Goal: Task Accomplishment & Management: Manage account settings

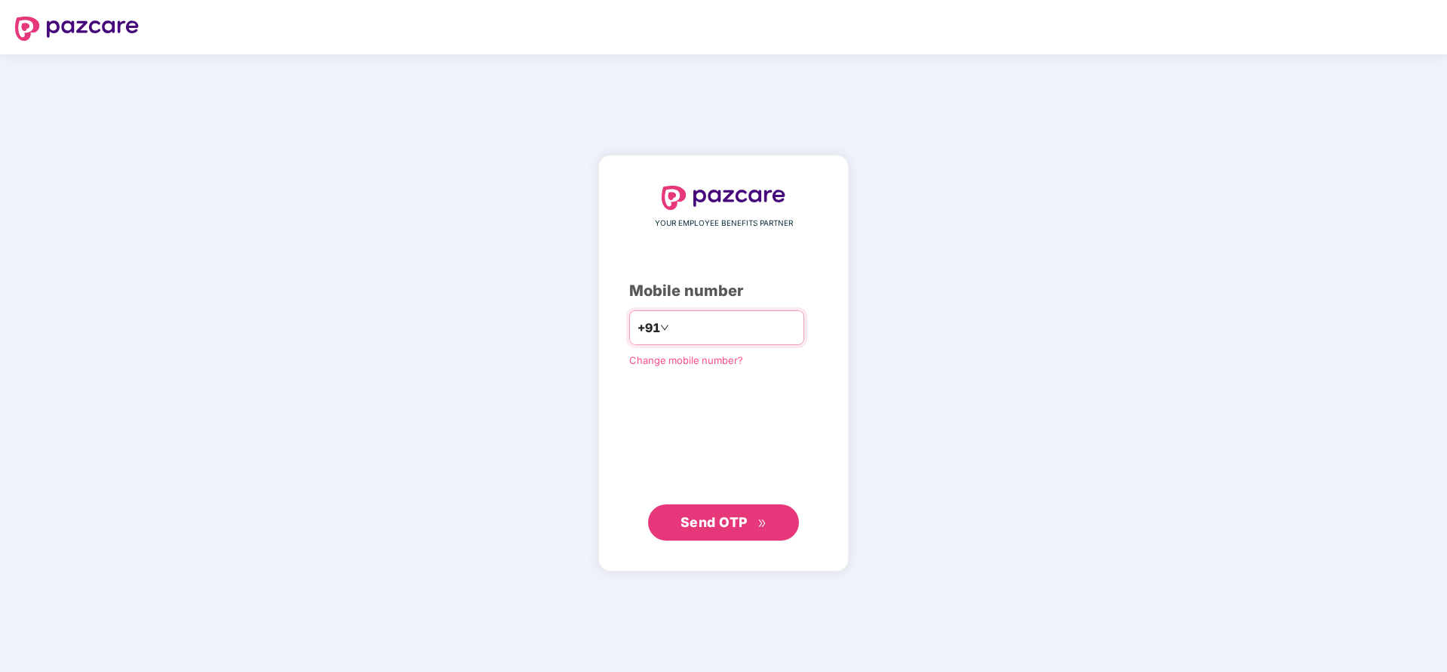
type input "**********"
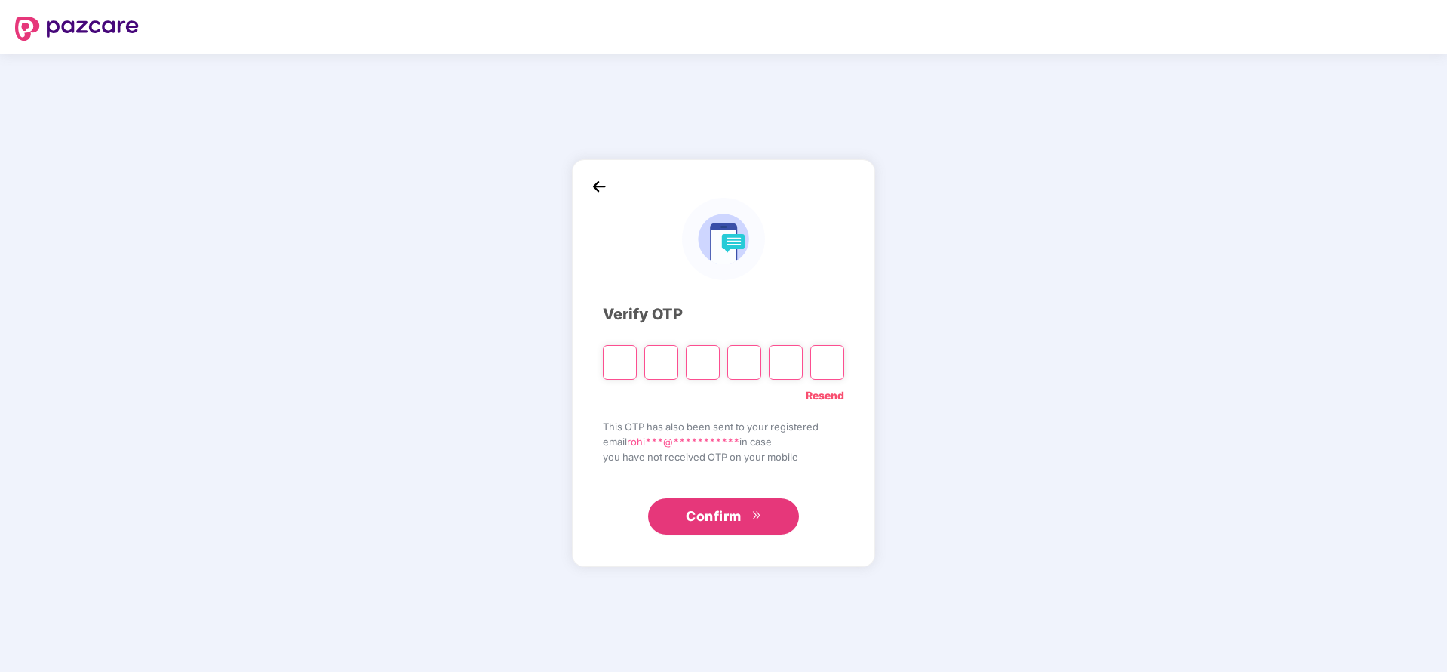
type input "*"
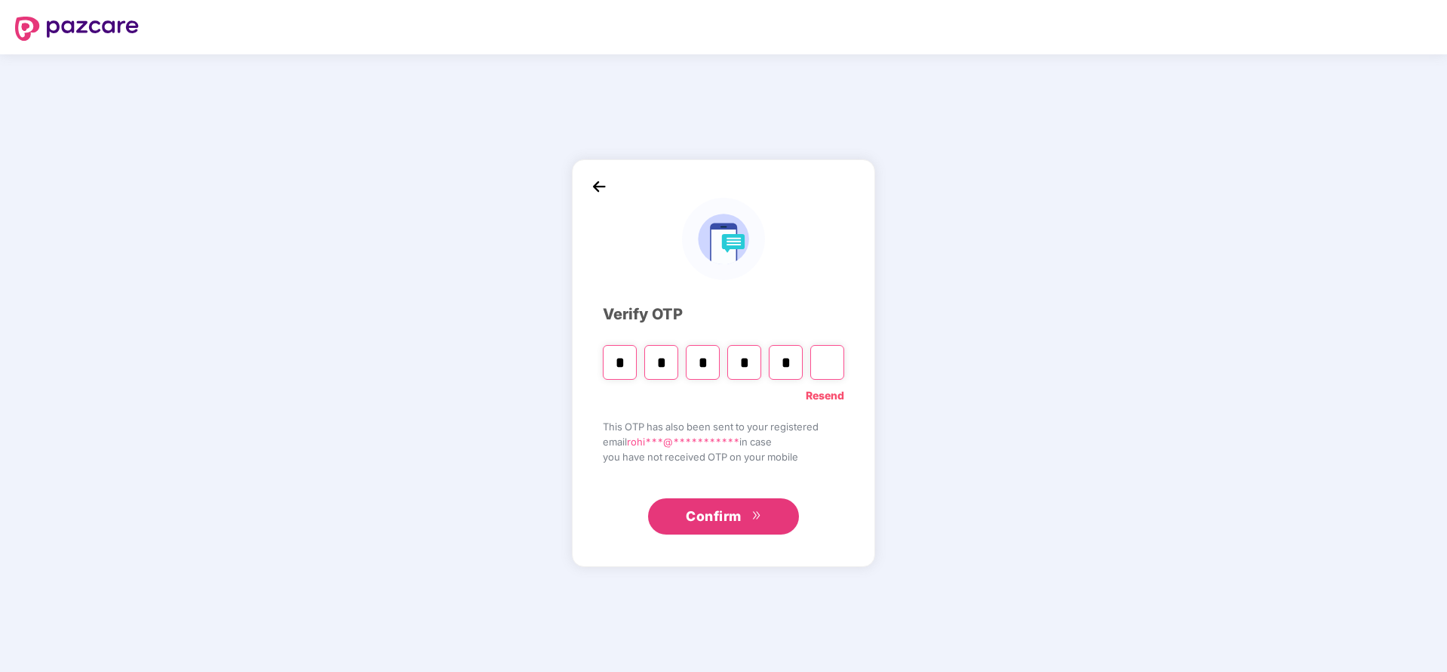
type input "*"
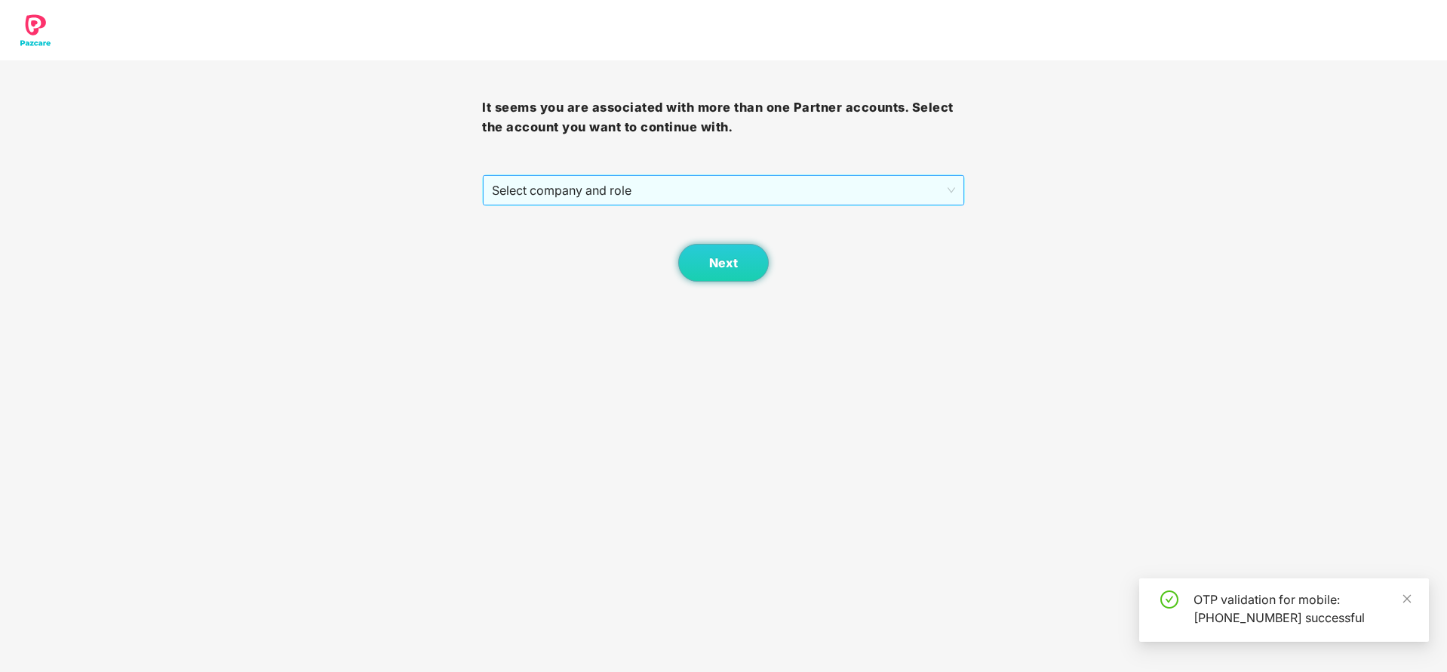
click at [675, 183] on span "Select company and role" at bounding box center [723, 190] width 463 height 29
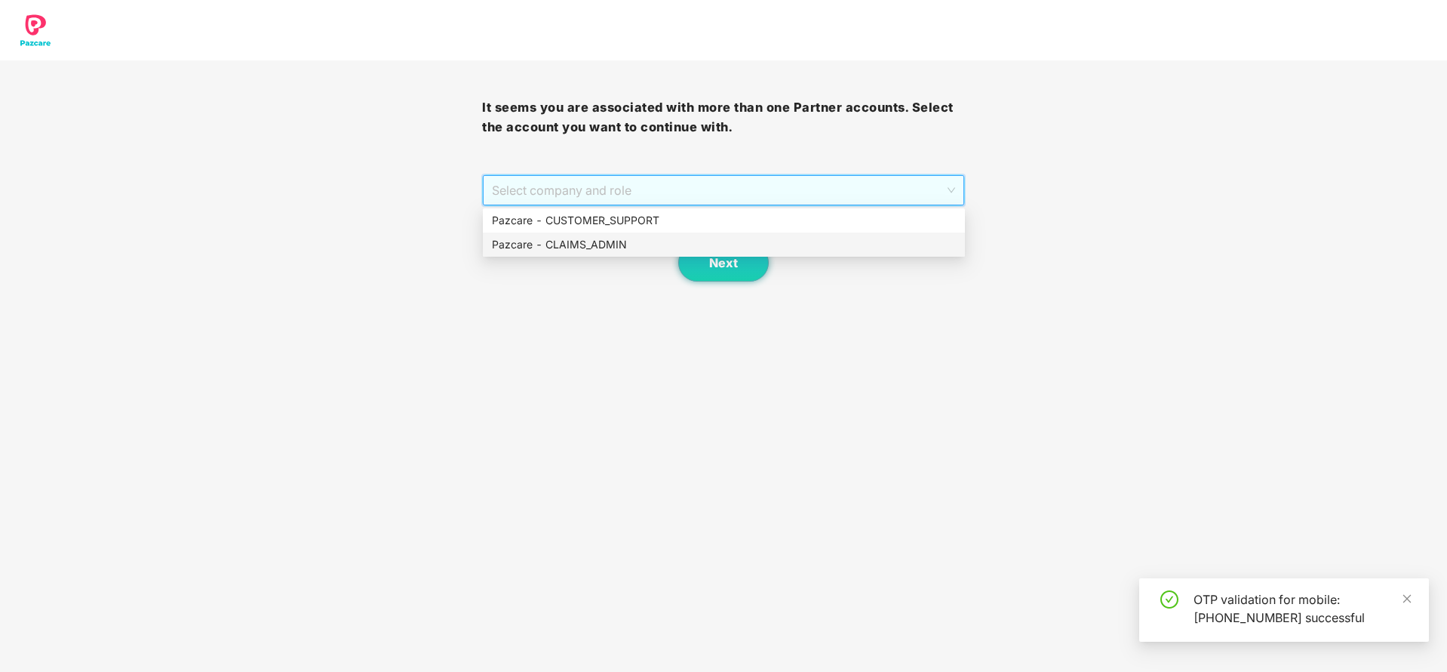
click at [602, 238] on div "Pazcare - CLAIMS_ADMIN" at bounding box center [724, 244] width 464 height 17
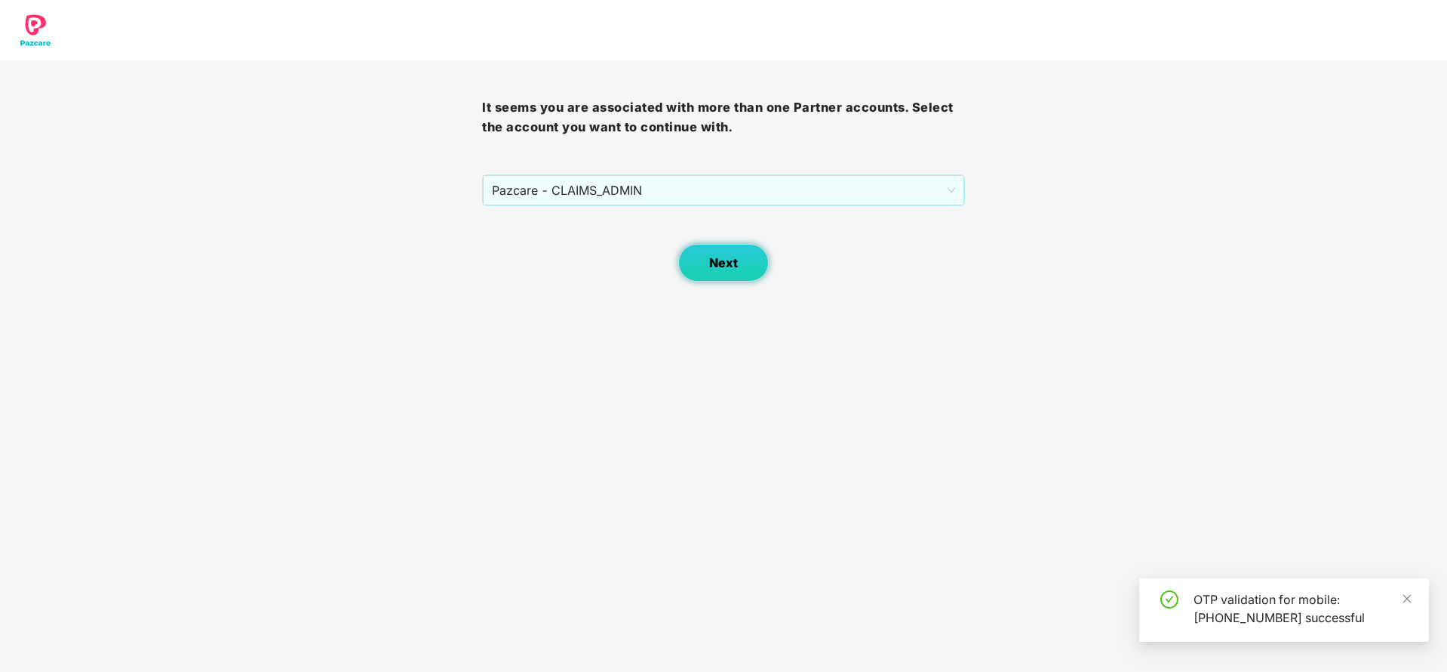
click at [695, 263] on button "Next" at bounding box center [723, 263] width 91 height 38
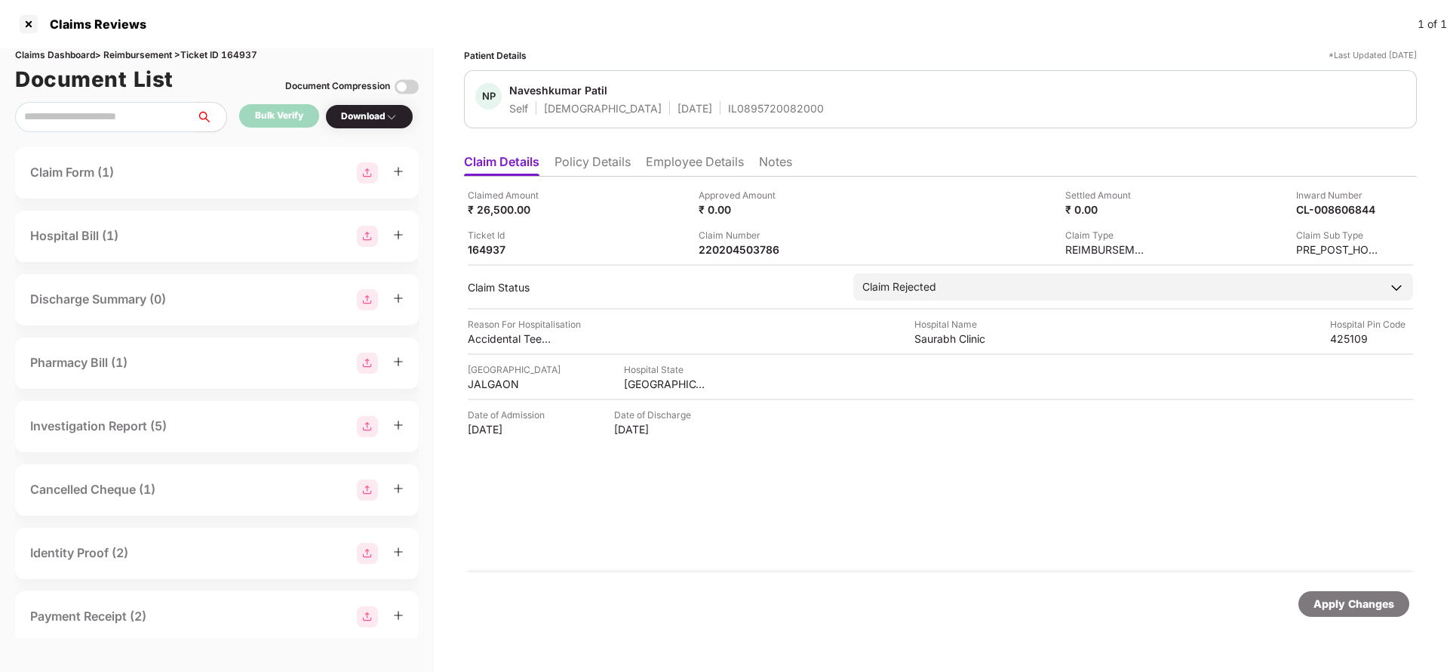
click at [749, 258] on div "Claimed Amount ₹ 26,500.00 Approved Amount ₹ 0.00 Settled Amount ₹ 0.00 Inward …" at bounding box center [940, 374] width 953 height 395
click at [740, 243] on div "220204503786" at bounding box center [740, 249] width 83 height 14
copy div "220204503786"
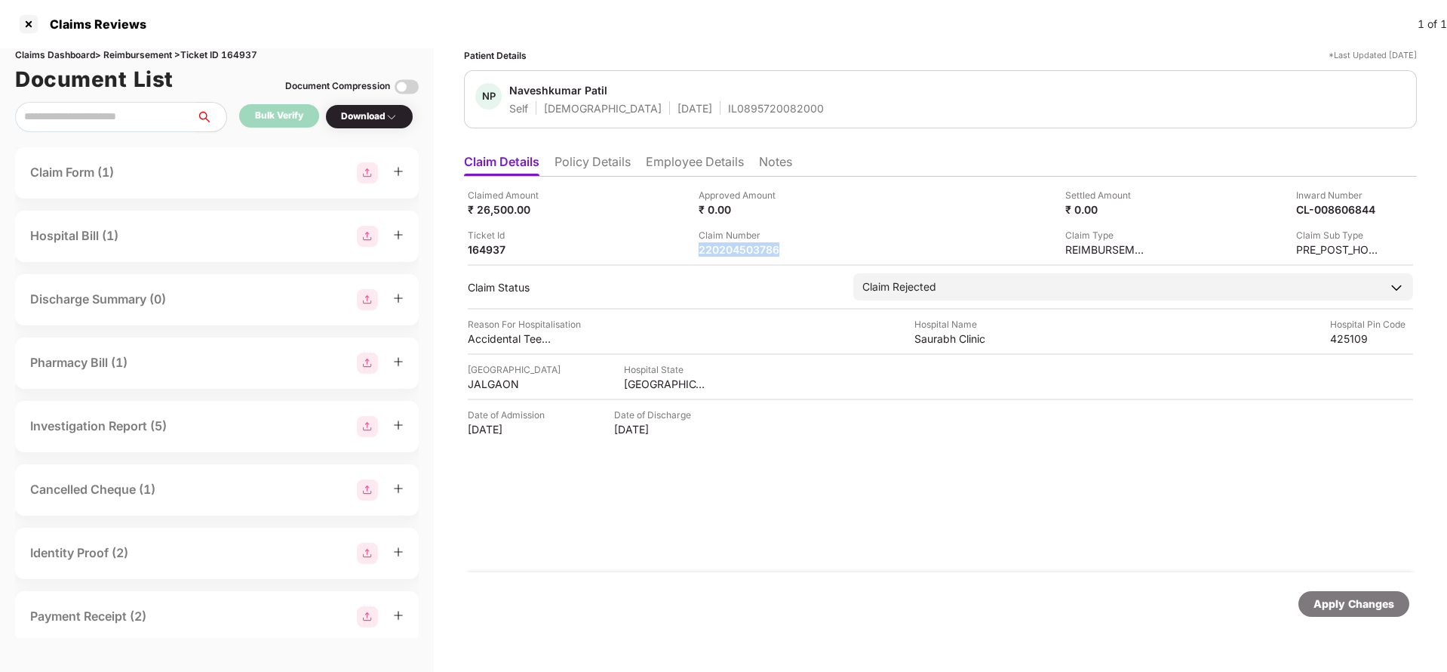
copy div "220204503786"
click at [1361, 607] on div "Apply Changes" at bounding box center [1354, 603] width 81 height 17
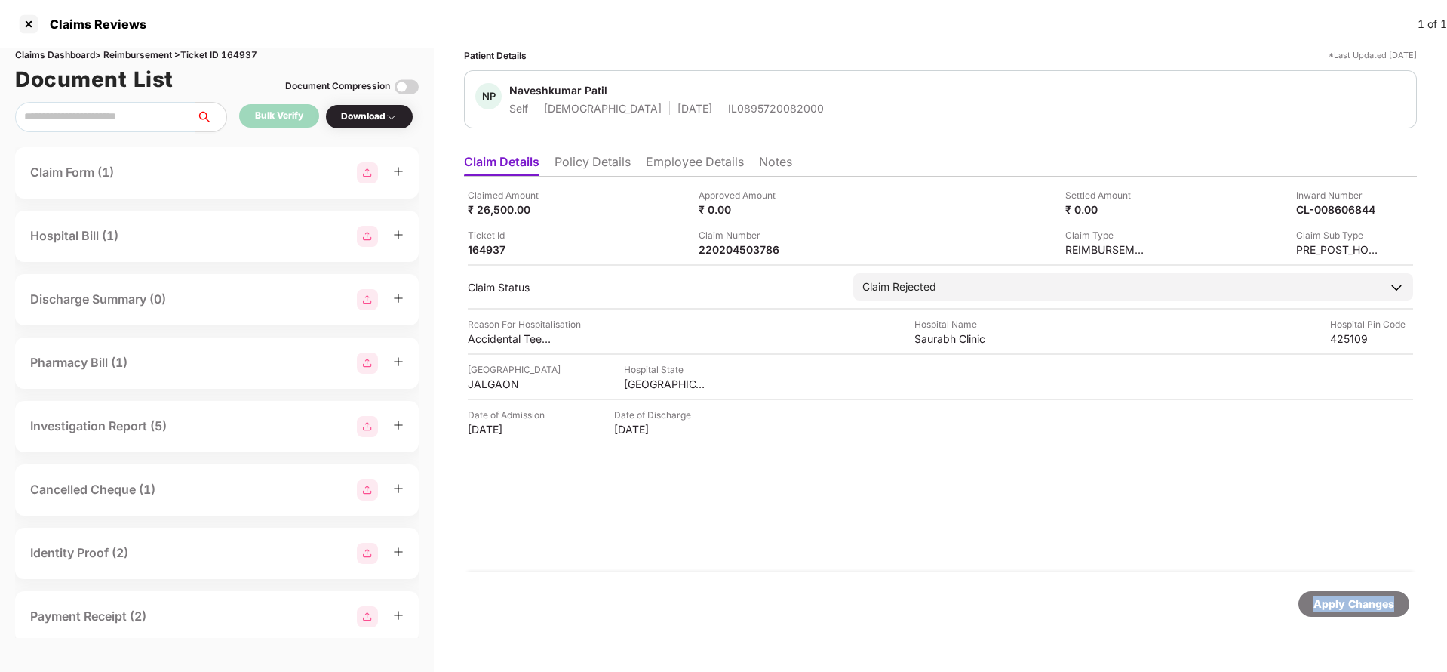
click at [237, 53] on div "Claims Dashboard > Reimbursement > Ticket ID 164937" at bounding box center [217, 55] width 404 height 14
copy div "164937"
click at [1343, 610] on div "Apply Changes" at bounding box center [1354, 603] width 81 height 17
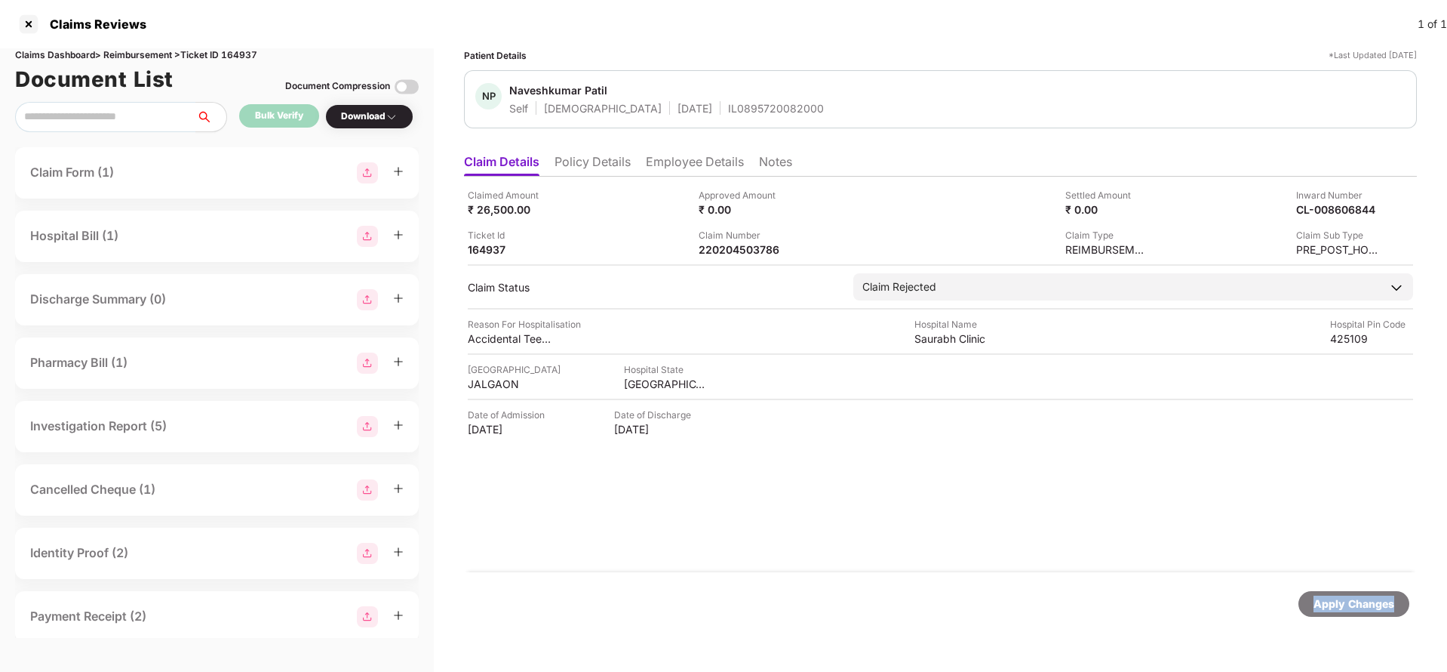
click at [1342, 610] on div "Apply Changes" at bounding box center [1354, 603] width 81 height 17
click at [721, 249] on div "220204507035" at bounding box center [740, 249] width 83 height 14
copy div "220204507035"
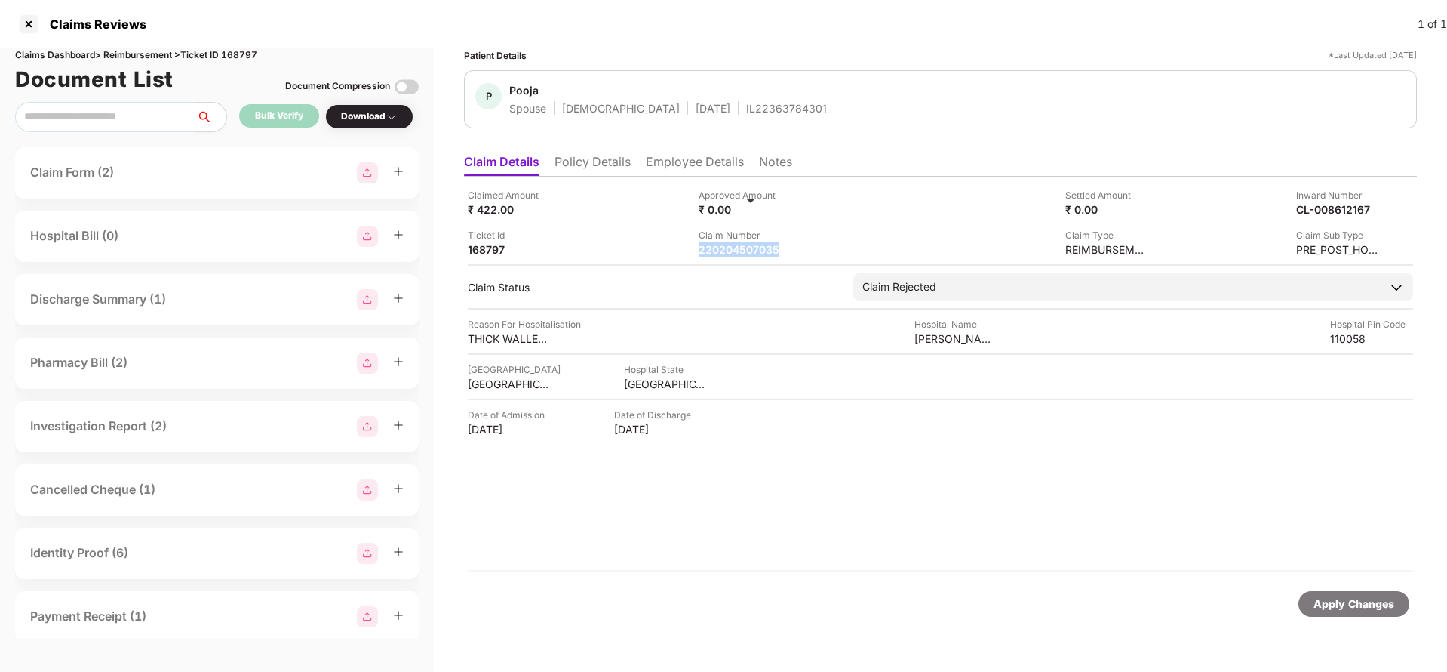
copy div "220204507035"
click at [1345, 608] on div "Apply Changes" at bounding box center [1354, 603] width 81 height 17
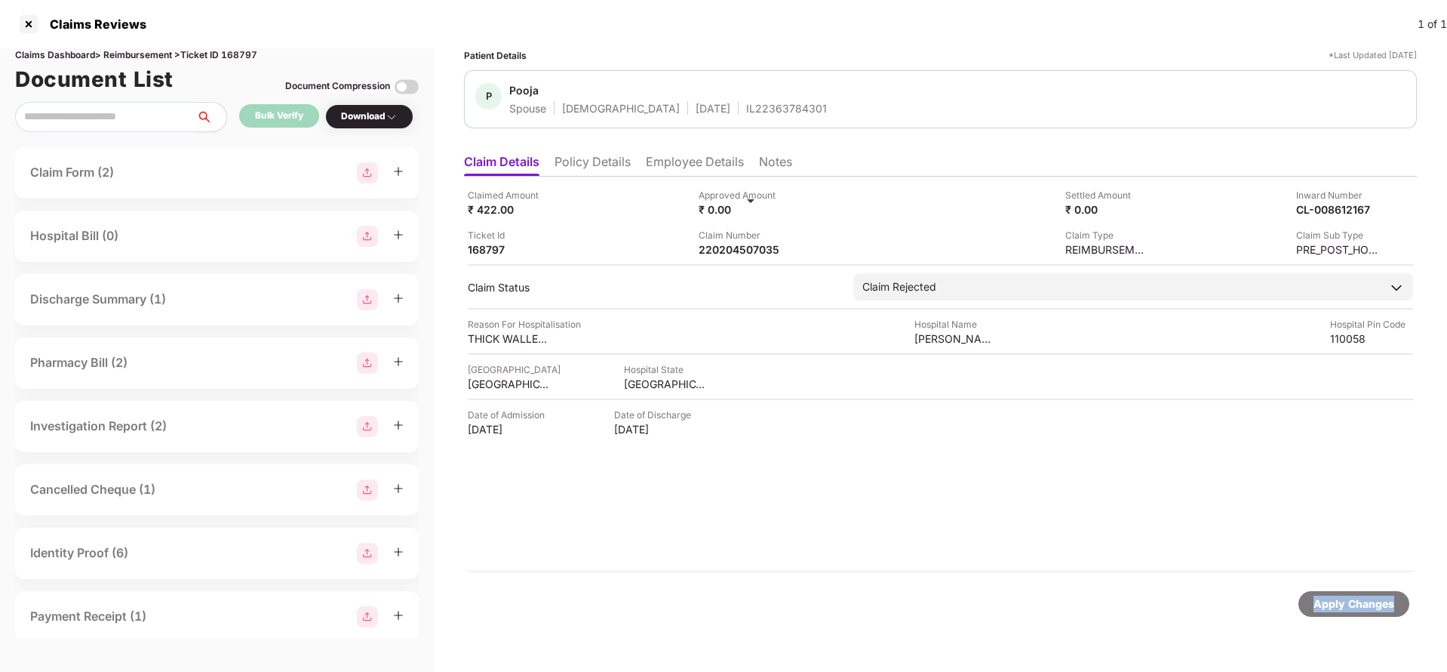
click at [1345, 608] on div "Apply Changes" at bounding box center [1354, 603] width 81 height 17
click at [257, 57] on div "Claims Dashboard > Reimbursement > Ticket ID 168797" at bounding box center [217, 55] width 404 height 14
copy div "168797"
click at [1405, 490] on div "Claimed Amount ₹ 422.00 Approved Amount ₹ 0.00 Settled Amount ₹ 0.00 Inward Num…" at bounding box center [940, 374] width 953 height 395
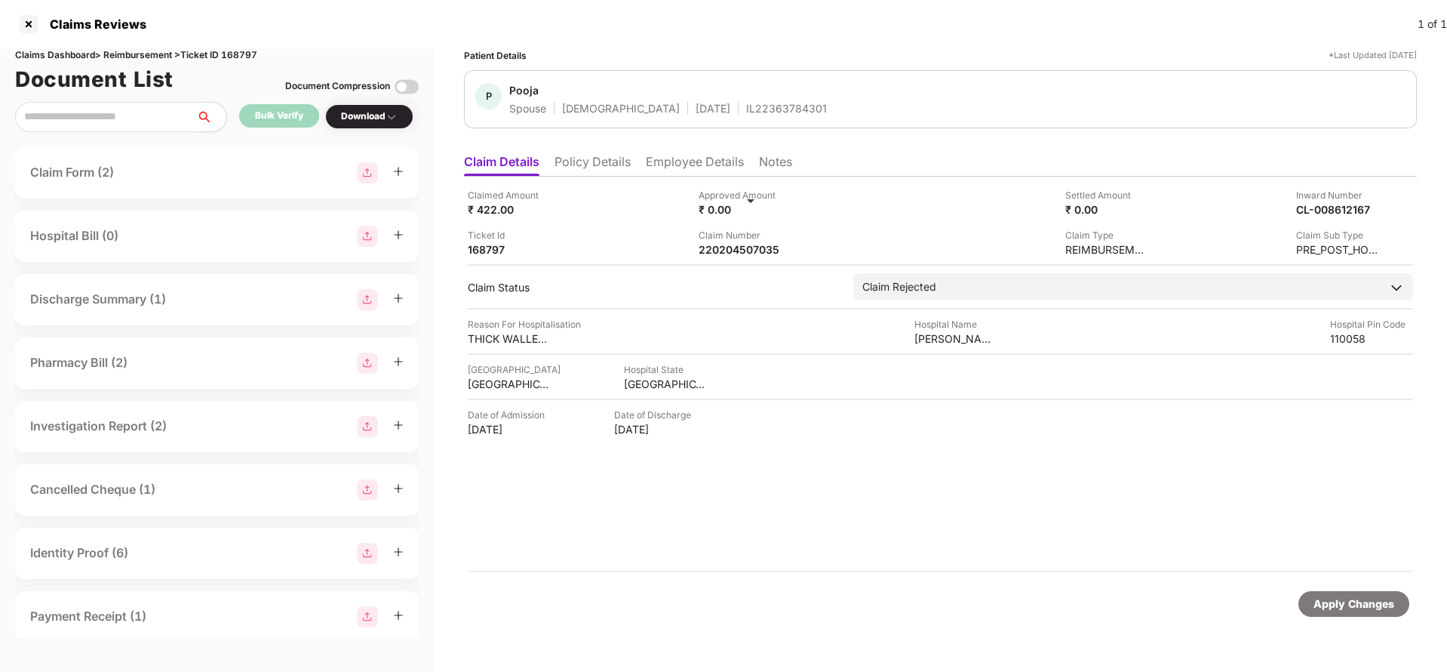
click at [1370, 608] on div "Apply Changes" at bounding box center [1354, 603] width 81 height 17
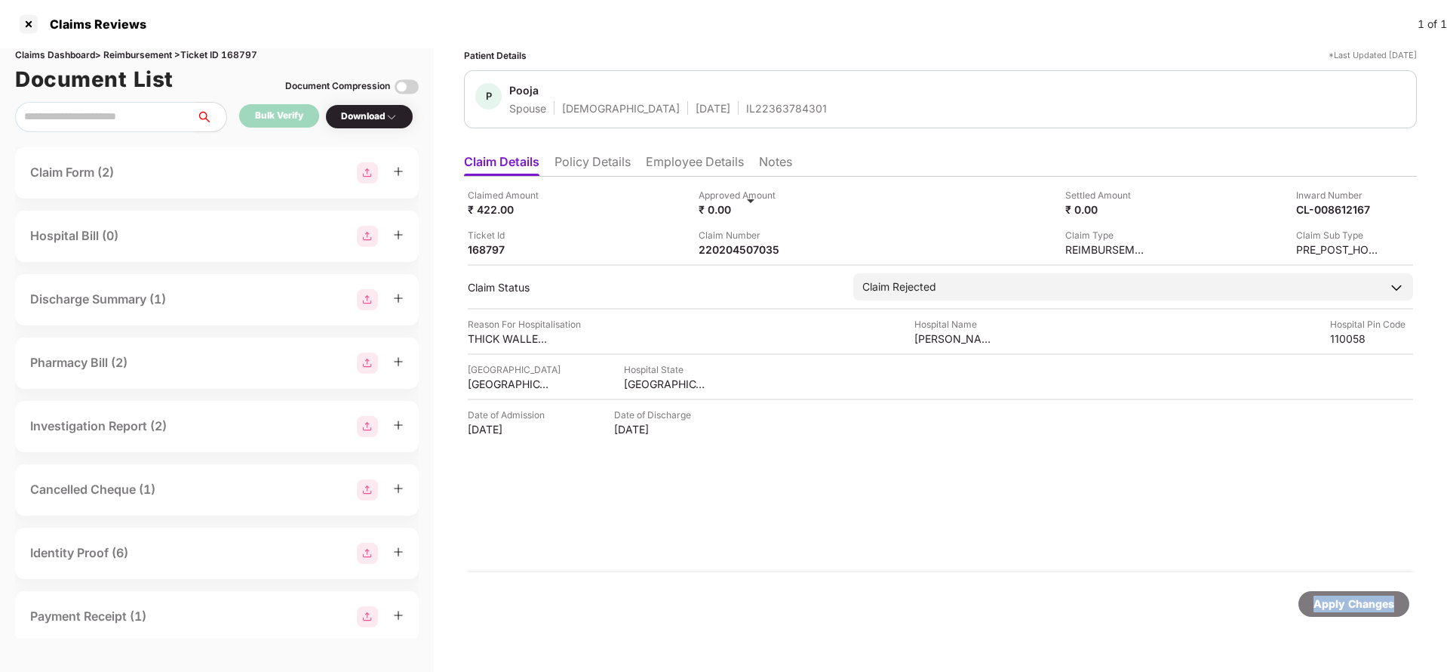
click at [1370, 608] on div "Apply Changes" at bounding box center [1354, 603] width 81 height 17
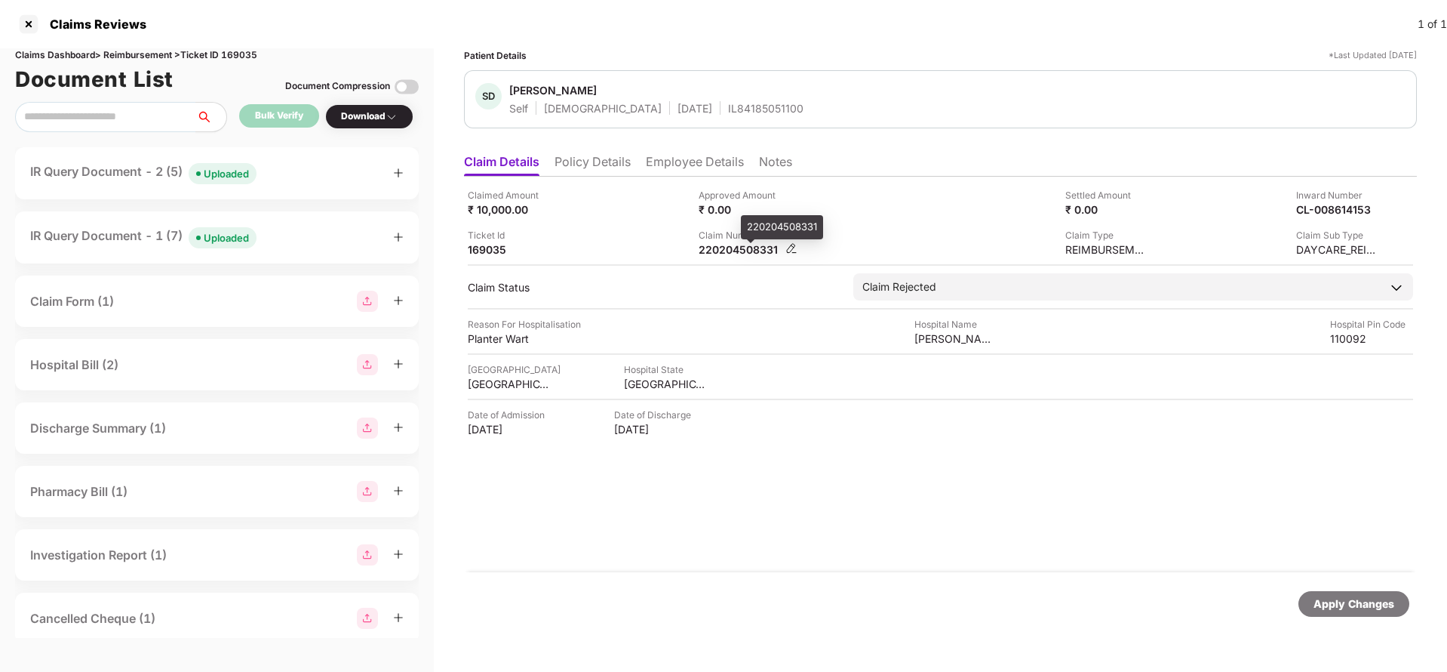
click at [713, 246] on div "220204508331" at bounding box center [740, 249] width 83 height 14
copy div "220204508331"
click at [1345, 600] on div "Apply Changes" at bounding box center [1354, 603] width 81 height 17
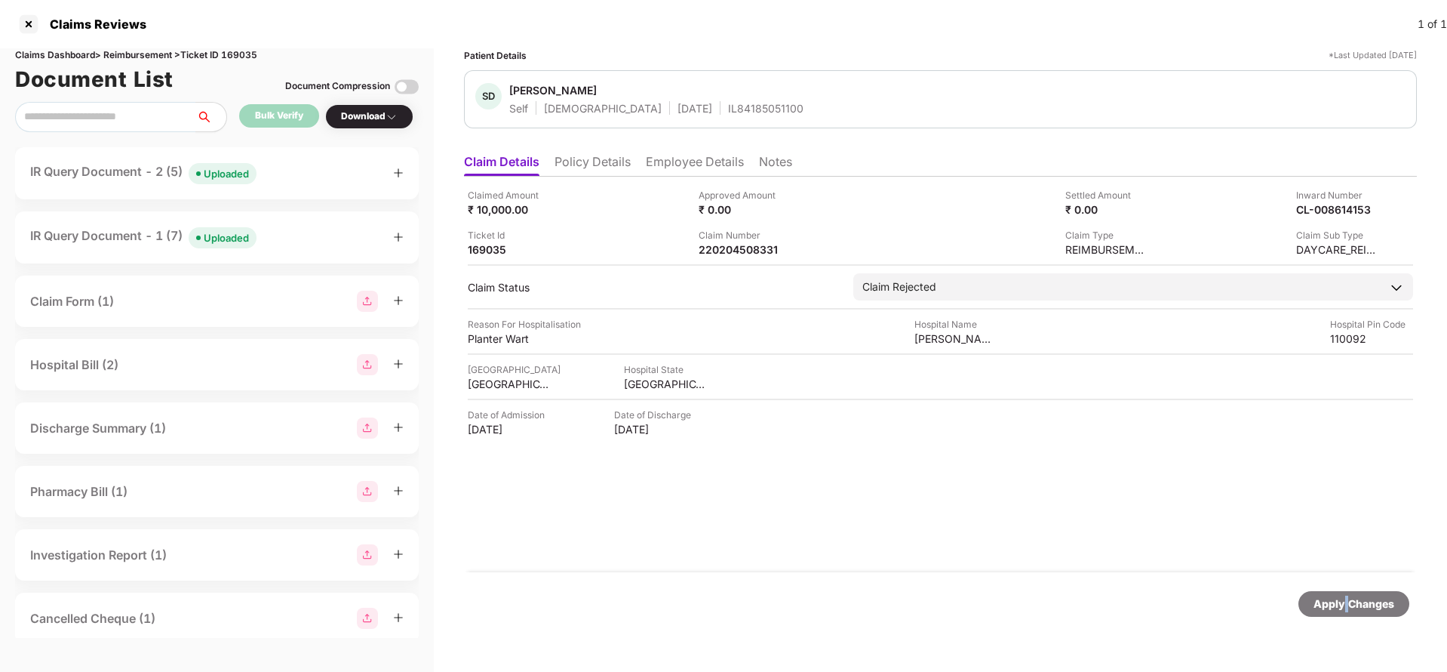
click at [1345, 600] on div "Apply Changes" at bounding box center [1354, 603] width 81 height 17
click at [243, 54] on div "Claims Dashboard > Reimbursement > Ticket ID 169035" at bounding box center [217, 55] width 404 height 14
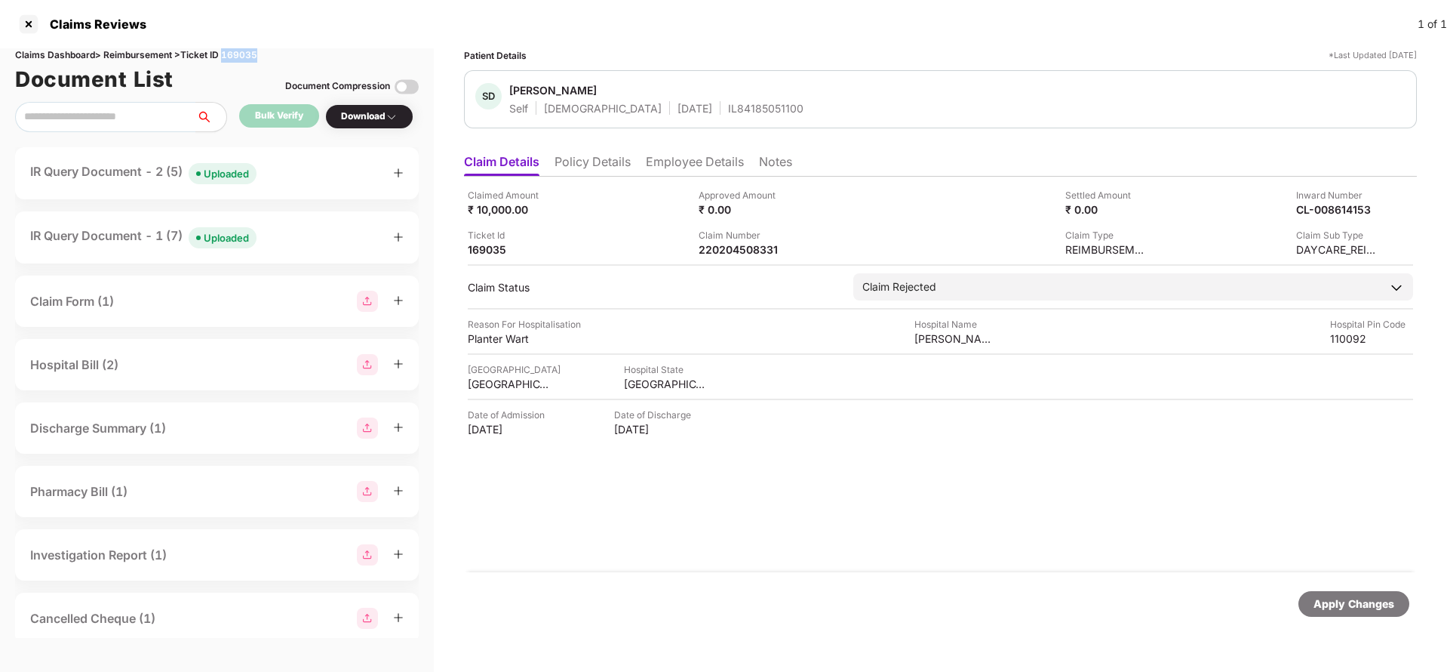
copy div "169035"
click at [1330, 601] on div "Apply Changes" at bounding box center [1354, 603] width 81 height 17
click at [1330, 602] on div "Apply Changes" at bounding box center [1354, 603] width 81 height 17
drag, startPoint x: 1330, startPoint y: 602, endPoint x: 1250, endPoint y: 530, distance: 108.5
click at [1330, 603] on div "Apply Changes" at bounding box center [1354, 603] width 81 height 17
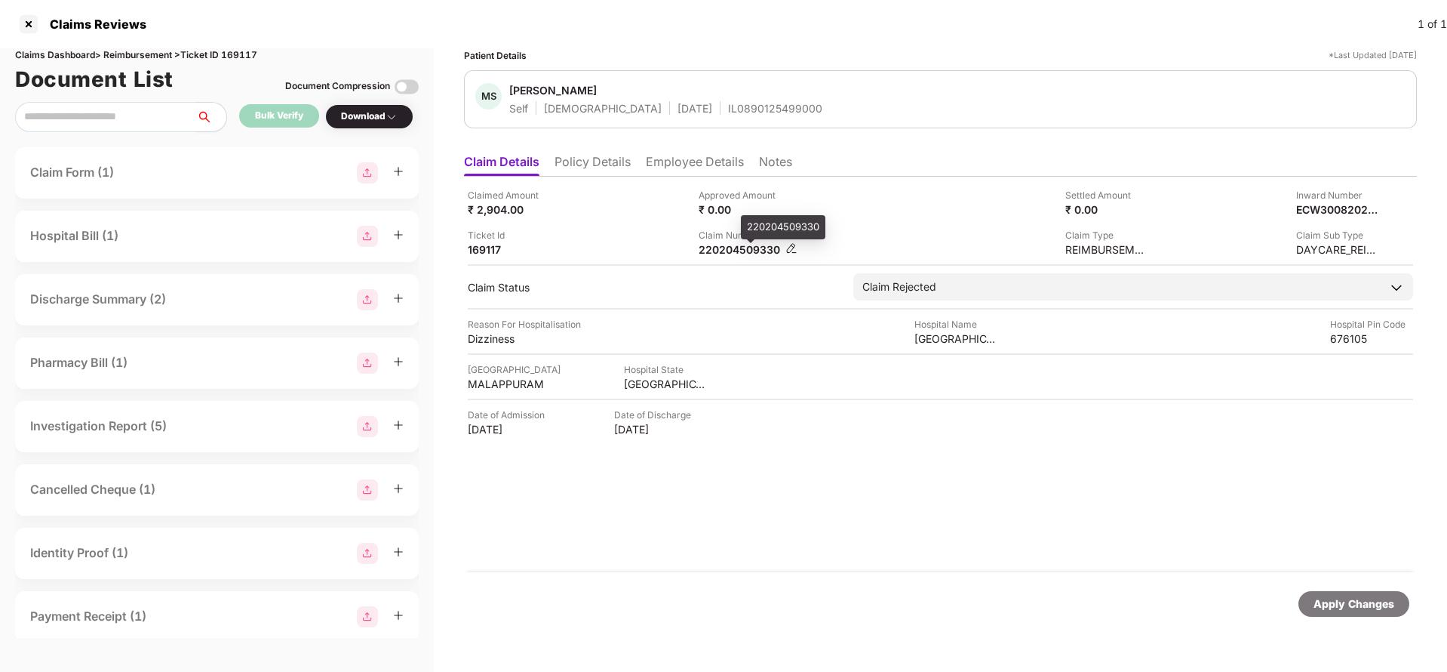
click at [749, 250] on div "220204509330" at bounding box center [740, 249] width 83 height 14
copy div "220204509330"
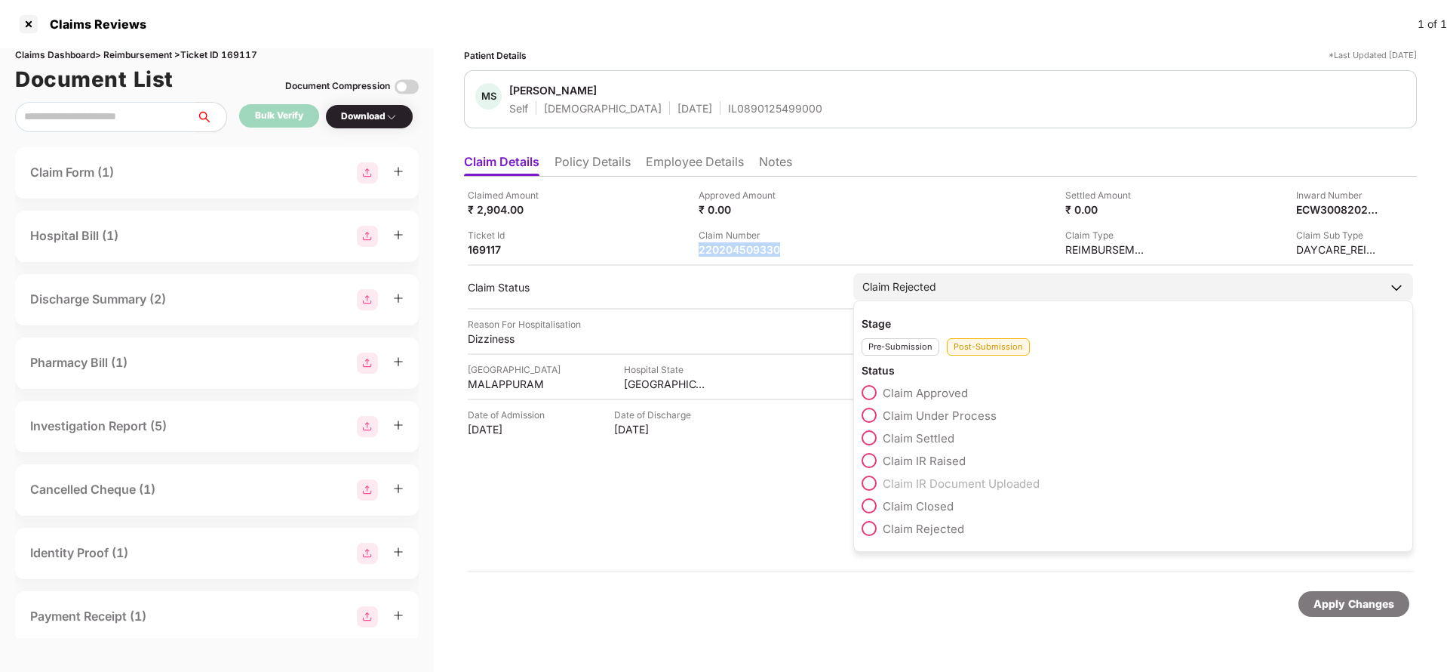
copy div "220204509330"
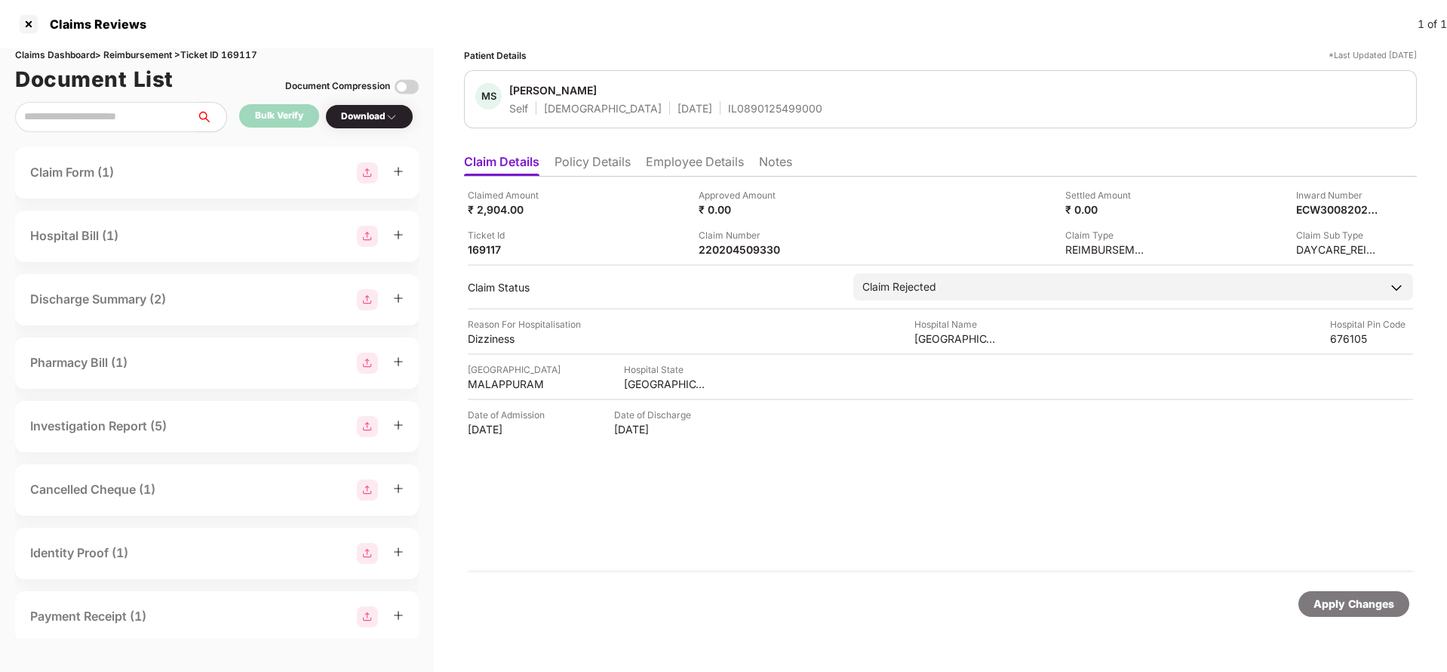
click at [1374, 598] on div "Apply Changes" at bounding box center [1354, 603] width 81 height 17
click at [236, 53] on div "Claims Dashboard > Reimbursement > Ticket ID 169117" at bounding box center [217, 55] width 404 height 14
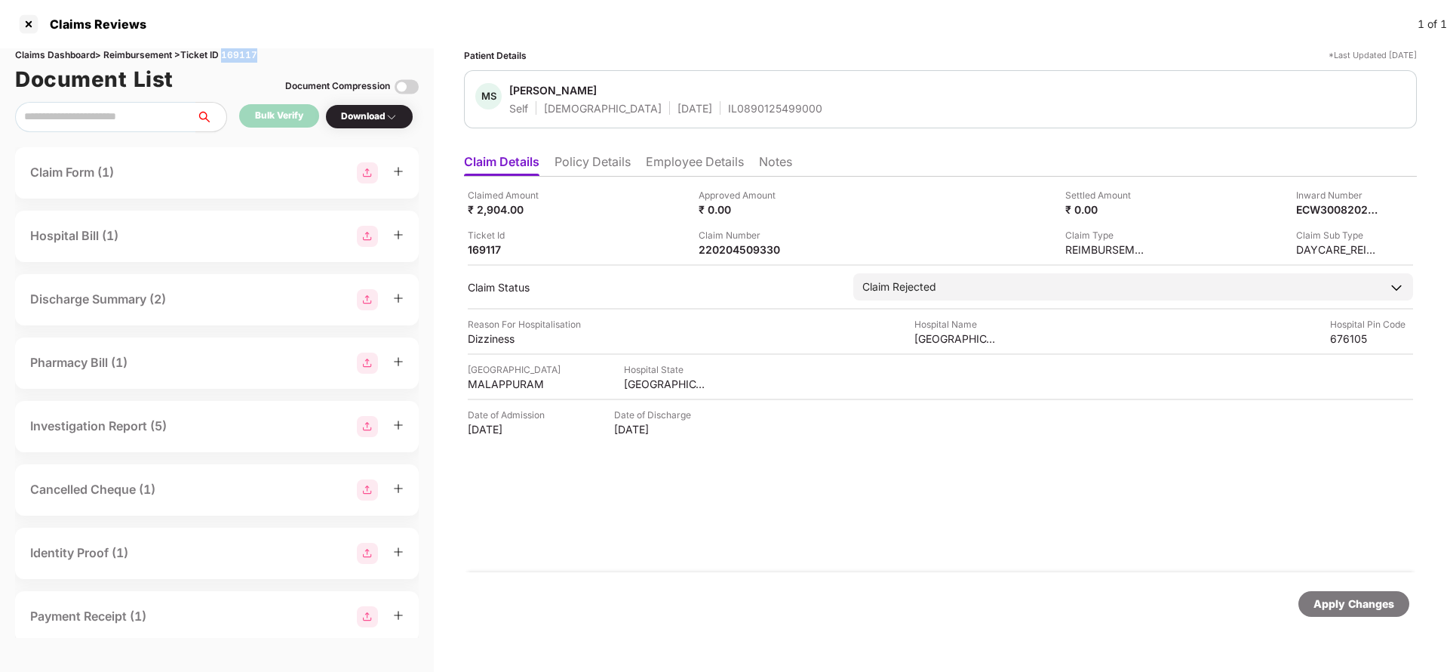
copy div "169117"
click at [1354, 598] on div "Apply Changes" at bounding box center [1354, 603] width 81 height 17
click at [738, 248] on div "220204550658" at bounding box center [740, 249] width 83 height 14
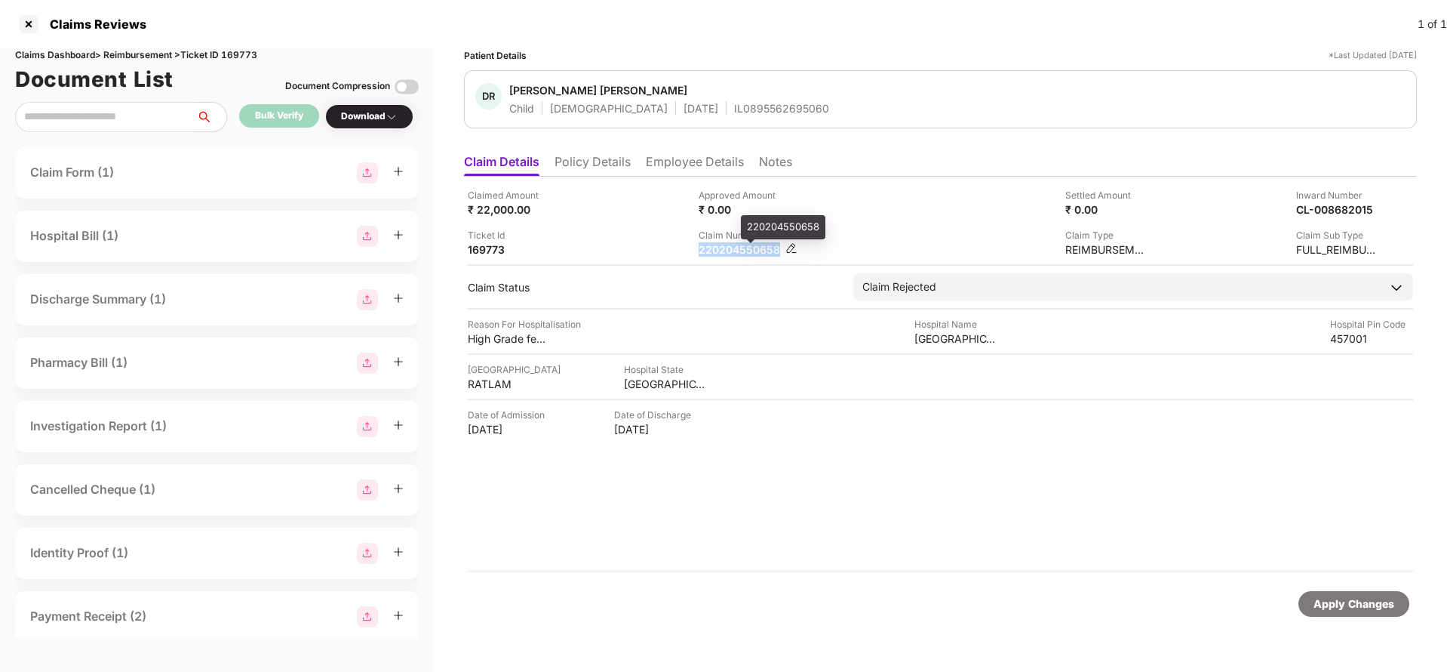
click at [738, 248] on div "220204550658" at bounding box center [740, 249] width 83 height 14
copy div "220204550658"
click at [709, 158] on li "Employee Details" at bounding box center [695, 165] width 98 height 22
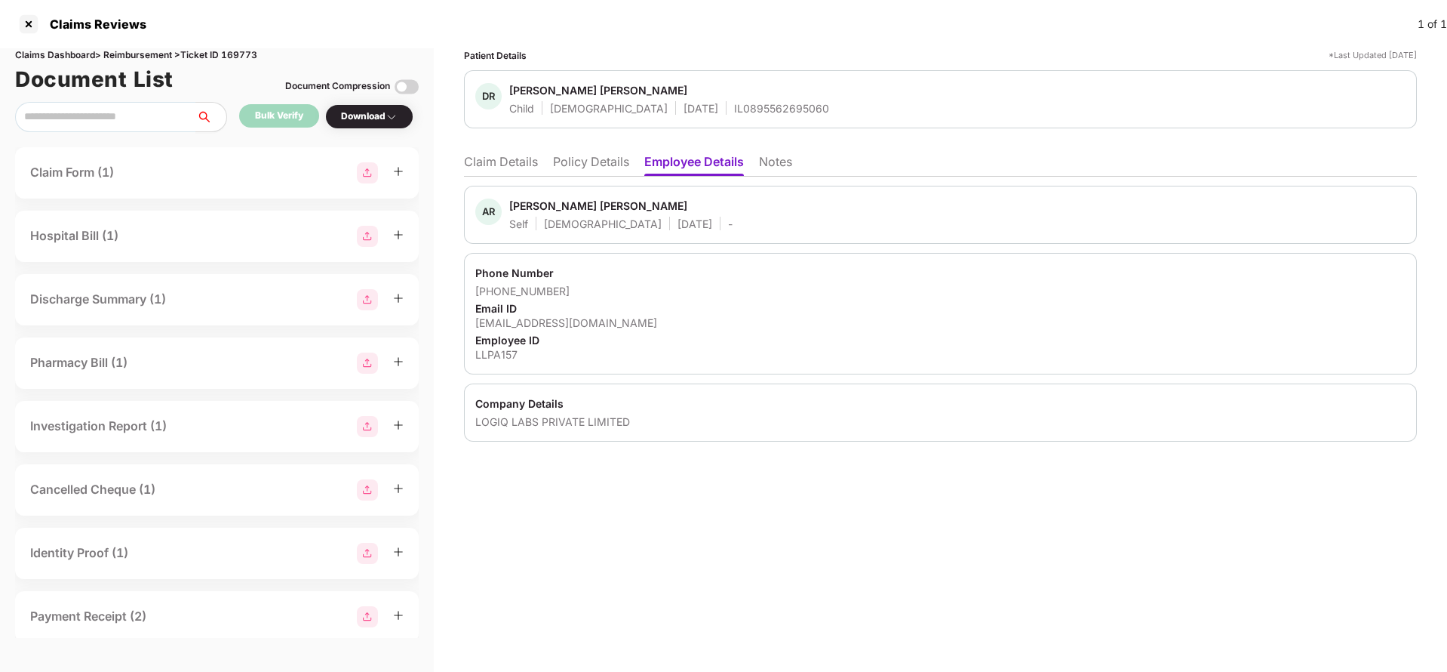
click at [522, 165] on li "Claim Details" at bounding box center [501, 165] width 74 height 22
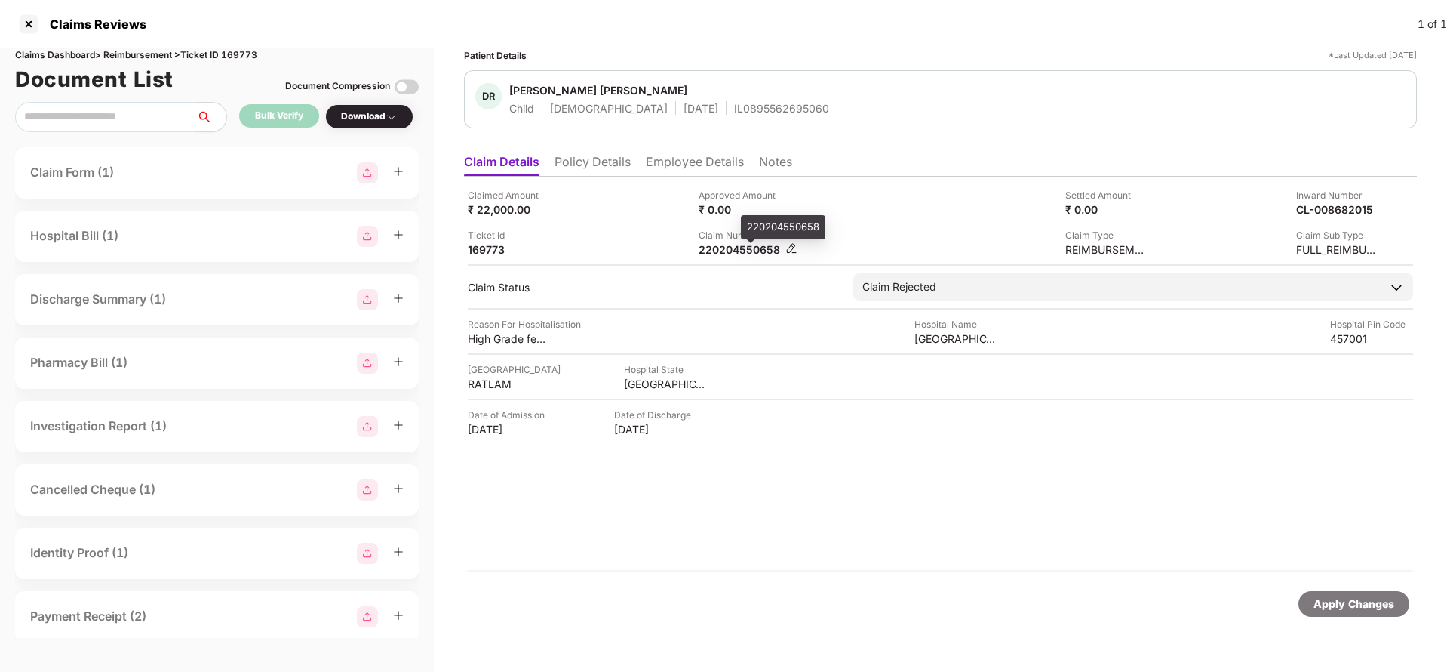
click at [748, 246] on div "220204550658" at bounding box center [740, 249] width 83 height 14
copy div "220204550658"
click at [1342, 610] on div "Apply Changes" at bounding box center [1354, 603] width 81 height 17
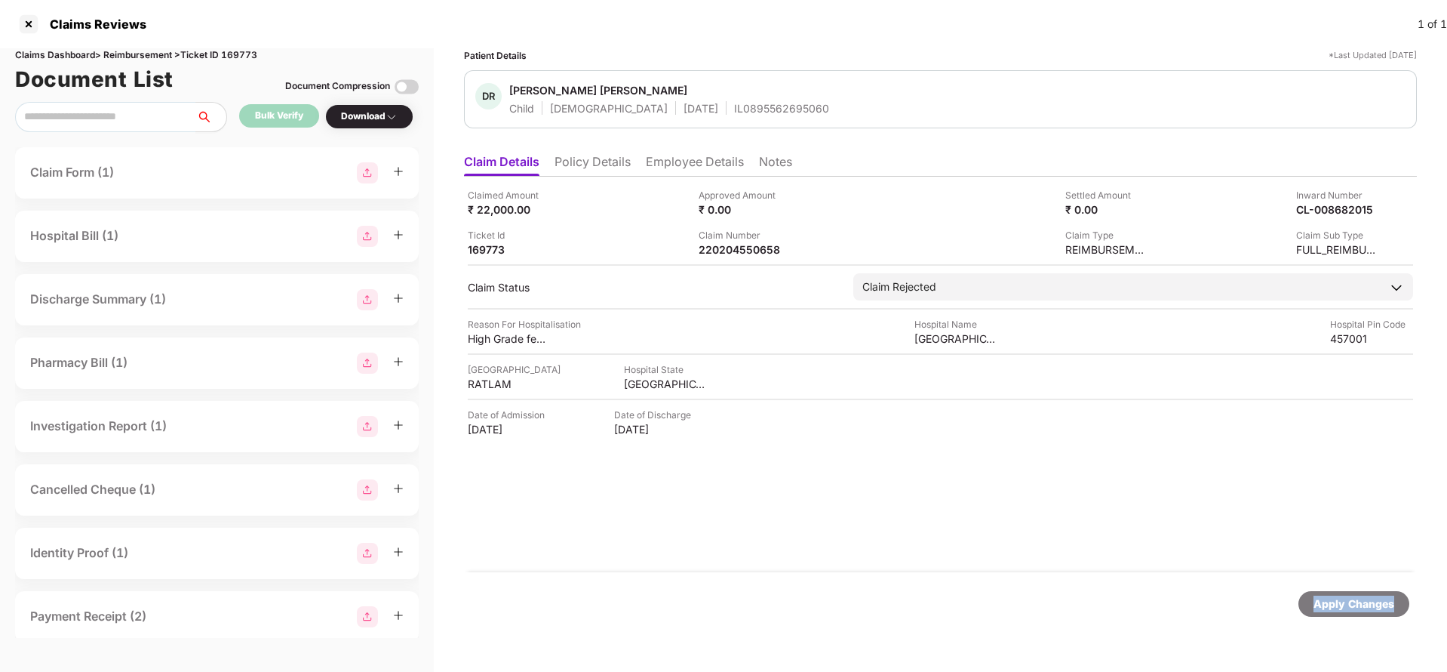
click at [1342, 610] on div "Apply Changes" at bounding box center [1354, 603] width 81 height 17
click at [237, 57] on div "Claims Dashboard > Reimbursement > Ticket ID 169773" at bounding box center [217, 55] width 404 height 14
copy div "169773"
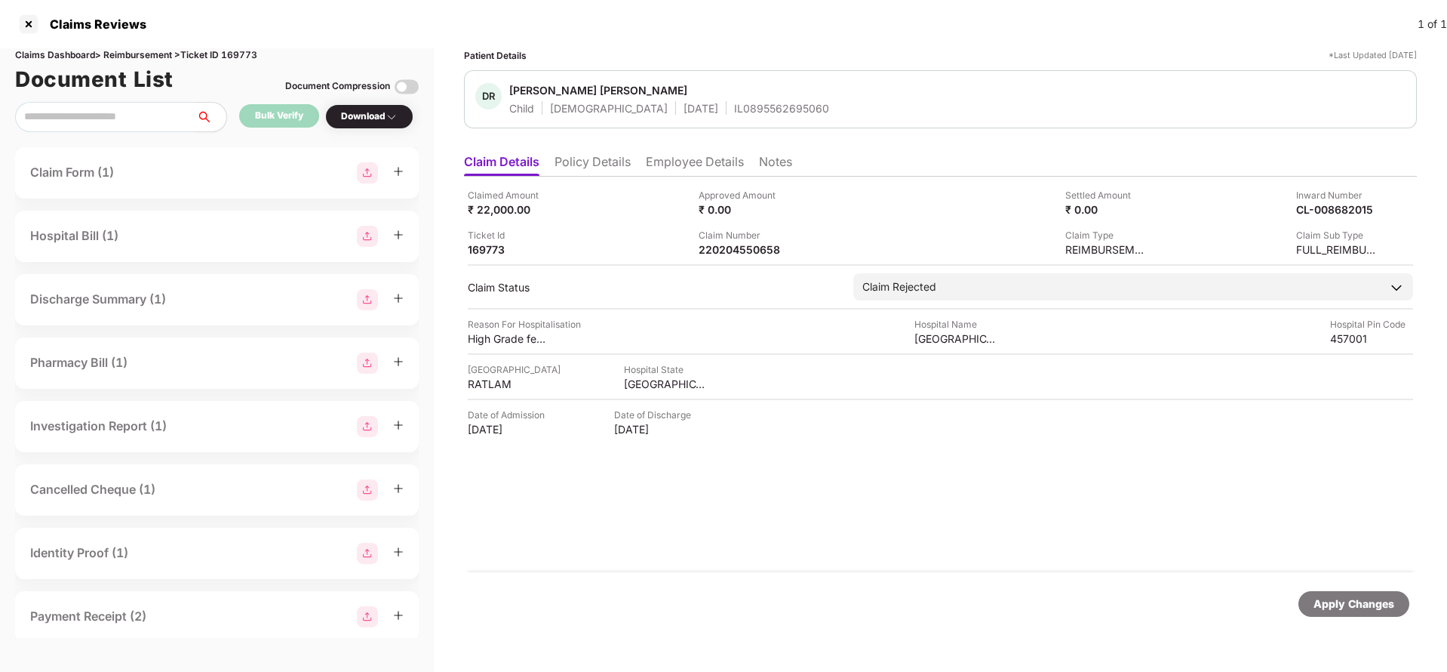
click at [1370, 608] on div "Apply Changes" at bounding box center [1354, 603] width 81 height 17
click at [747, 250] on div "220204518264" at bounding box center [740, 249] width 83 height 14
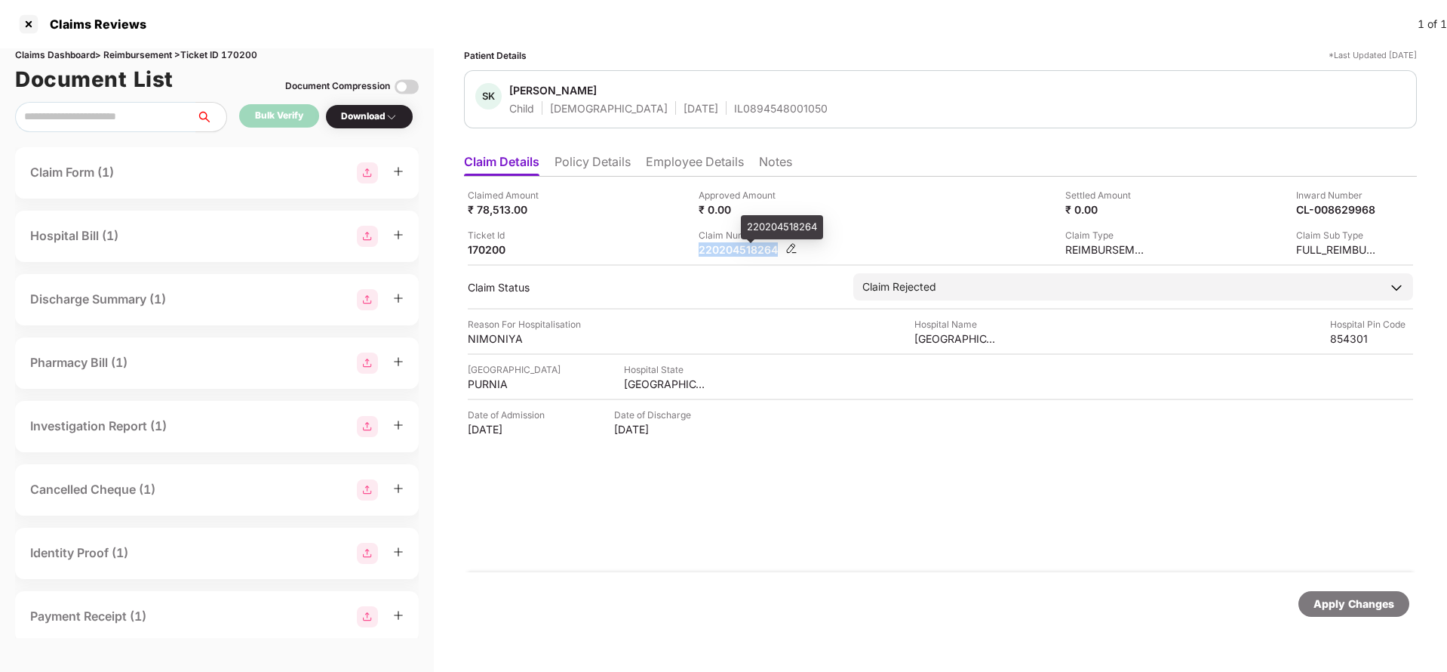
copy div "220204518264"
click at [1347, 586] on div "Apply Changes" at bounding box center [940, 603] width 953 height 63
click at [1353, 608] on div "Apply Changes" at bounding box center [1354, 603] width 81 height 17
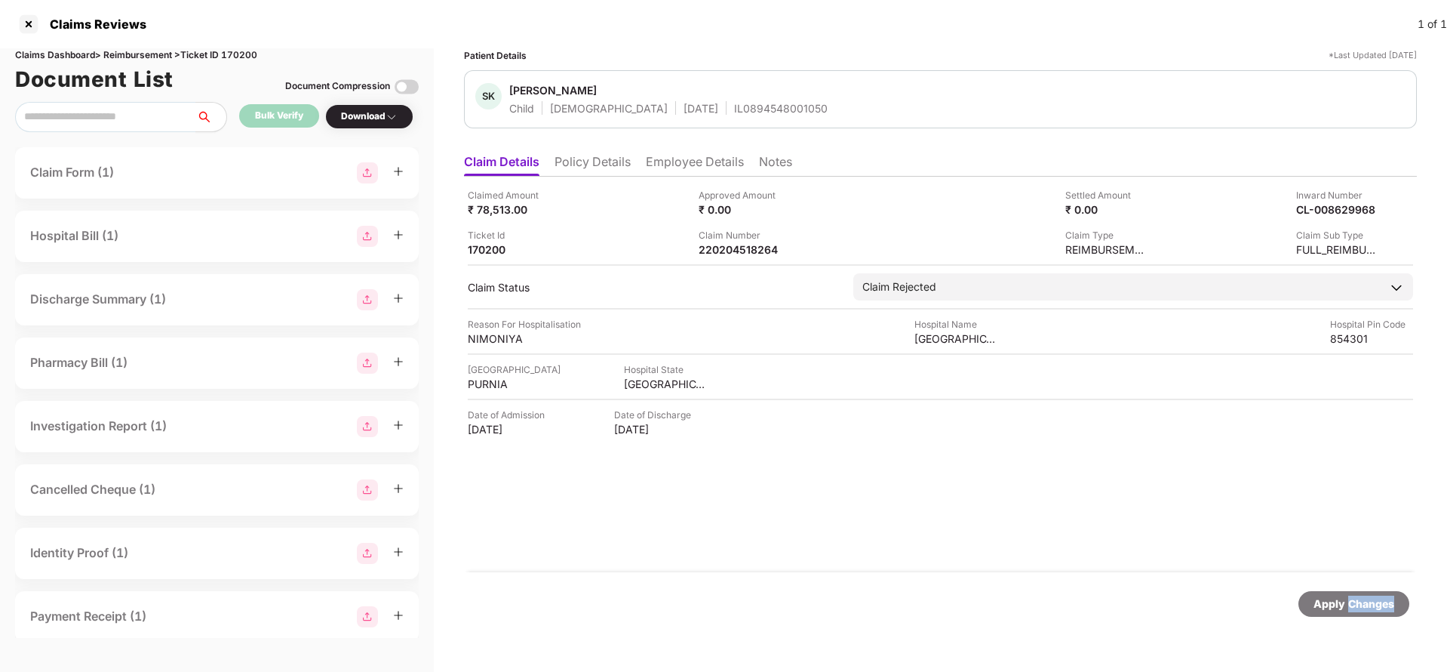
click at [1353, 608] on div "Apply Changes" at bounding box center [1354, 603] width 81 height 17
click at [248, 48] on div "Claims Dashboard > Reimbursement > Ticket ID 170200" at bounding box center [217, 55] width 404 height 14
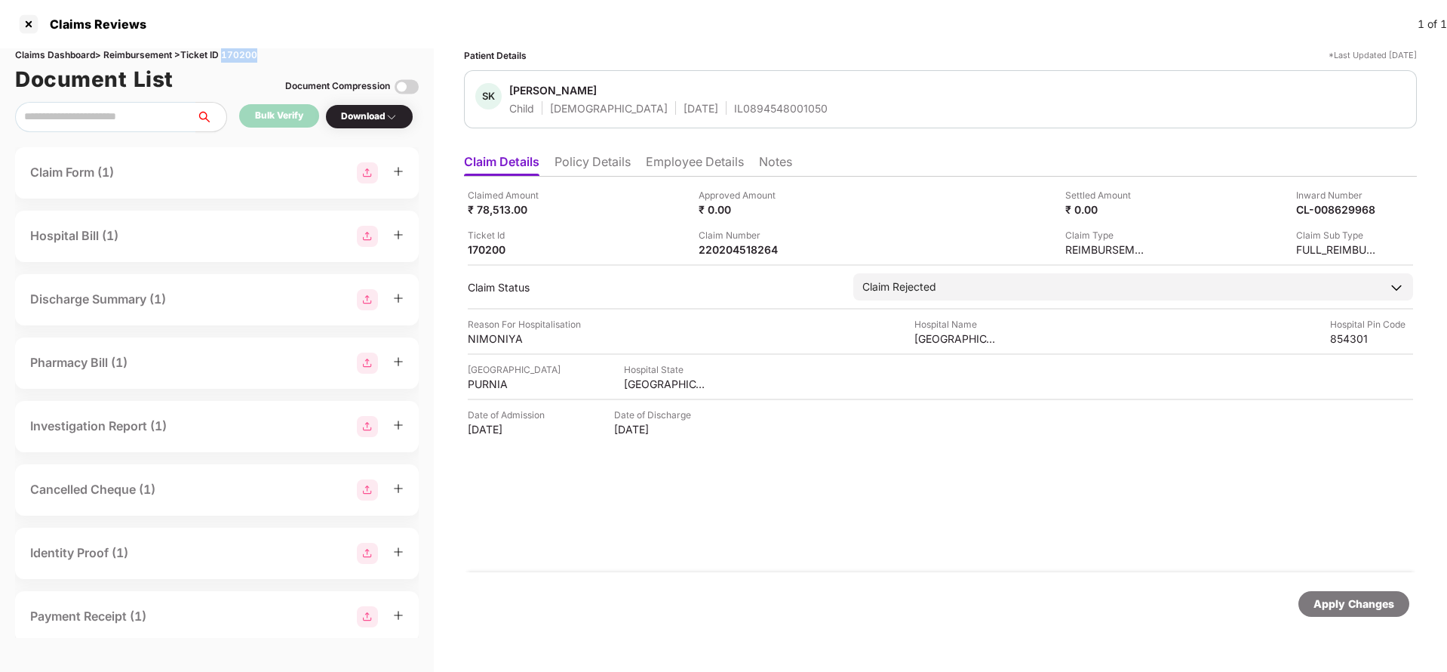
copy div "170200"
click at [1385, 604] on div "Apply Changes" at bounding box center [1354, 603] width 81 height 17
click at [725, 245] on div "220204519073" at bounding box center [740, 249] width 83 height 14
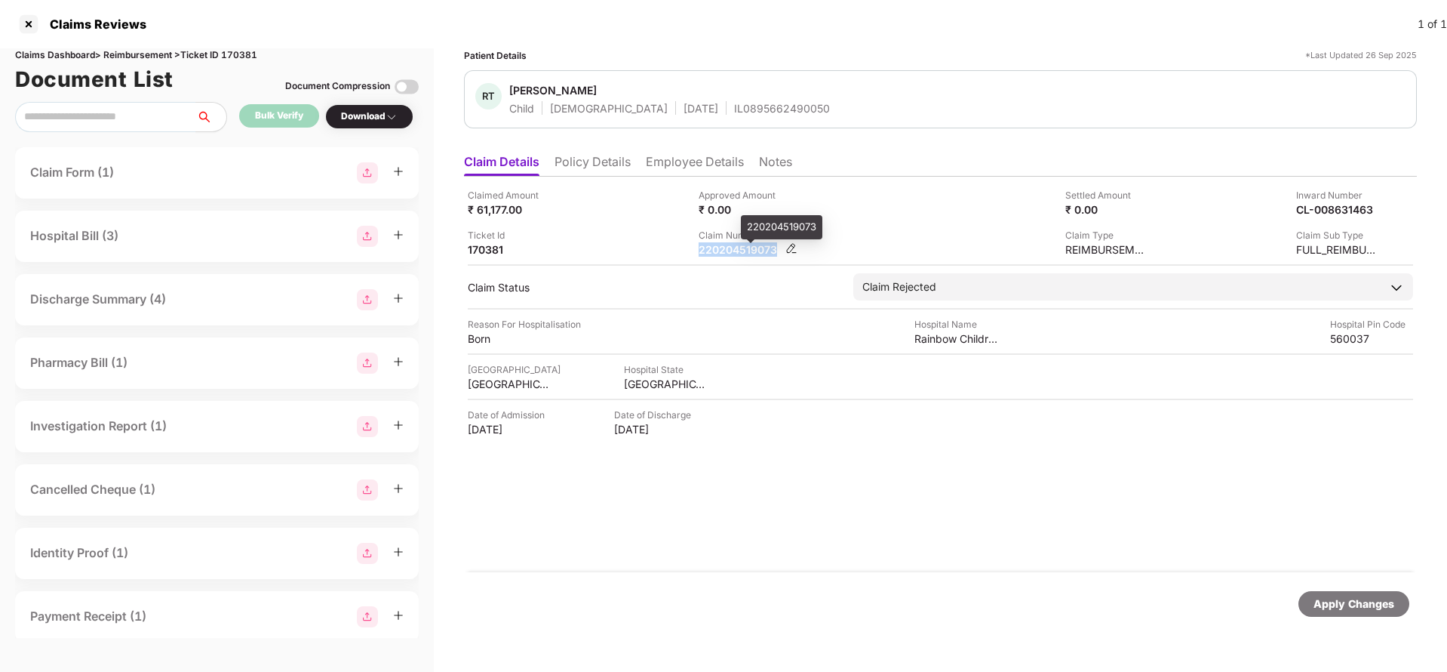
click at [725, 245] on div "220204519073" at bounding box center [740, 249] width 83 height 14
copy div "220204519073"
click at [1330, 607] on div "Apply Changes" at bounding box center [1354, 603] width 81 height 17
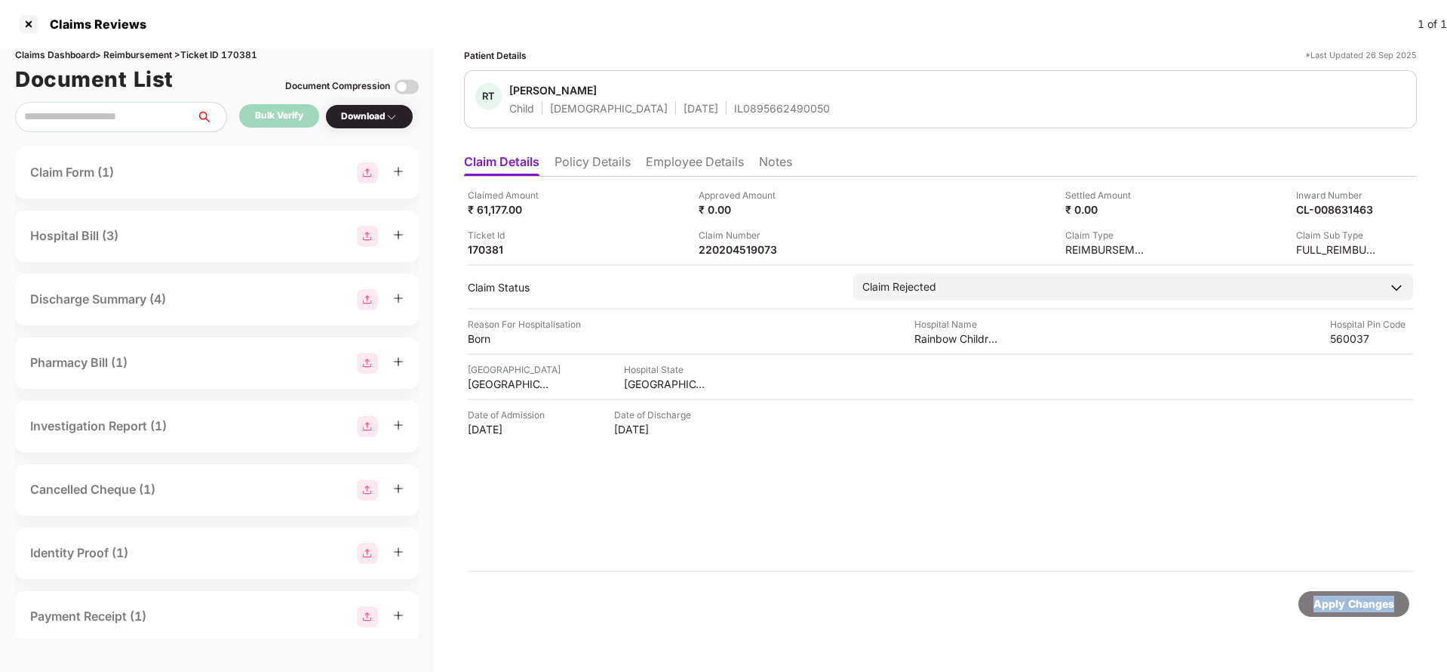
click at [1330, 607] on div "Apply Changes" at bounding box center [1354, 603] width 81 height 17
click at [242, 51] on div "Claims Dashboard > Reimbursement > Ticket ID 170381" at bounding box center [217, 55] width 404 height 14
copy div "170381"
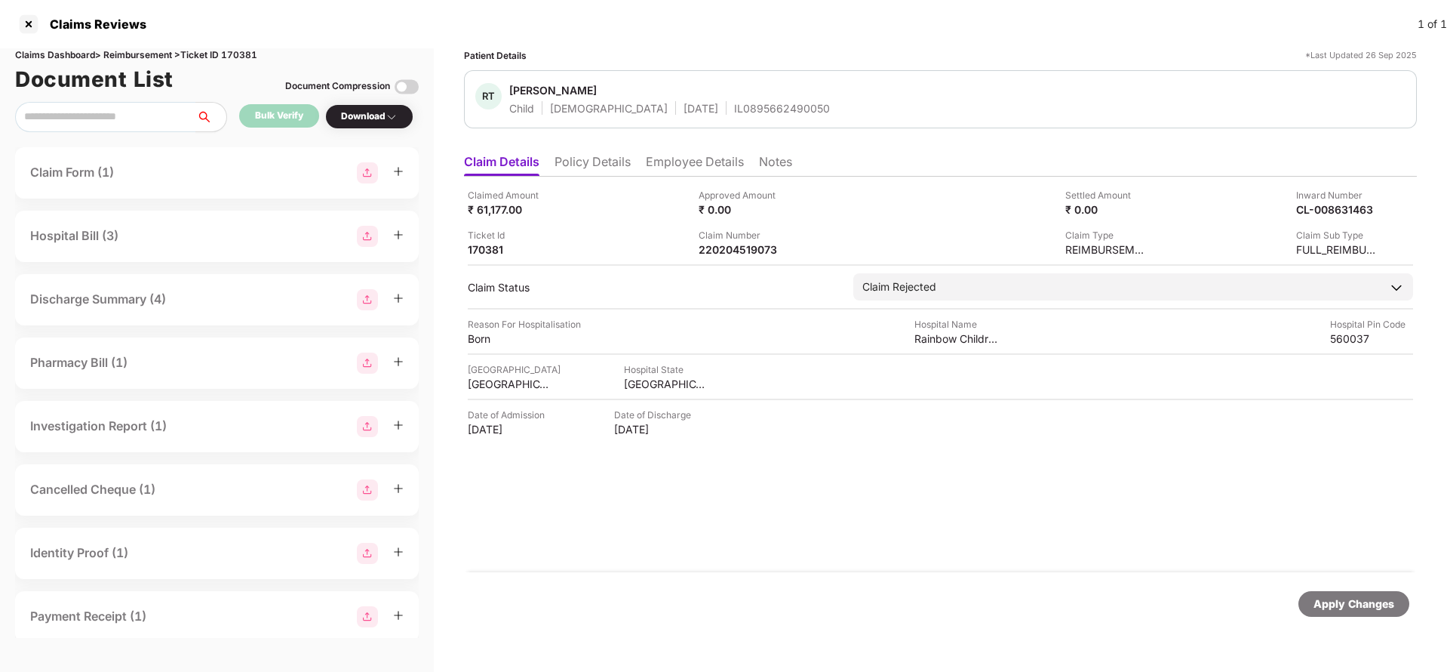
click at [1333, 607] on div "Apply Changes" at bounding box center [1354, 603] width 81 height 17
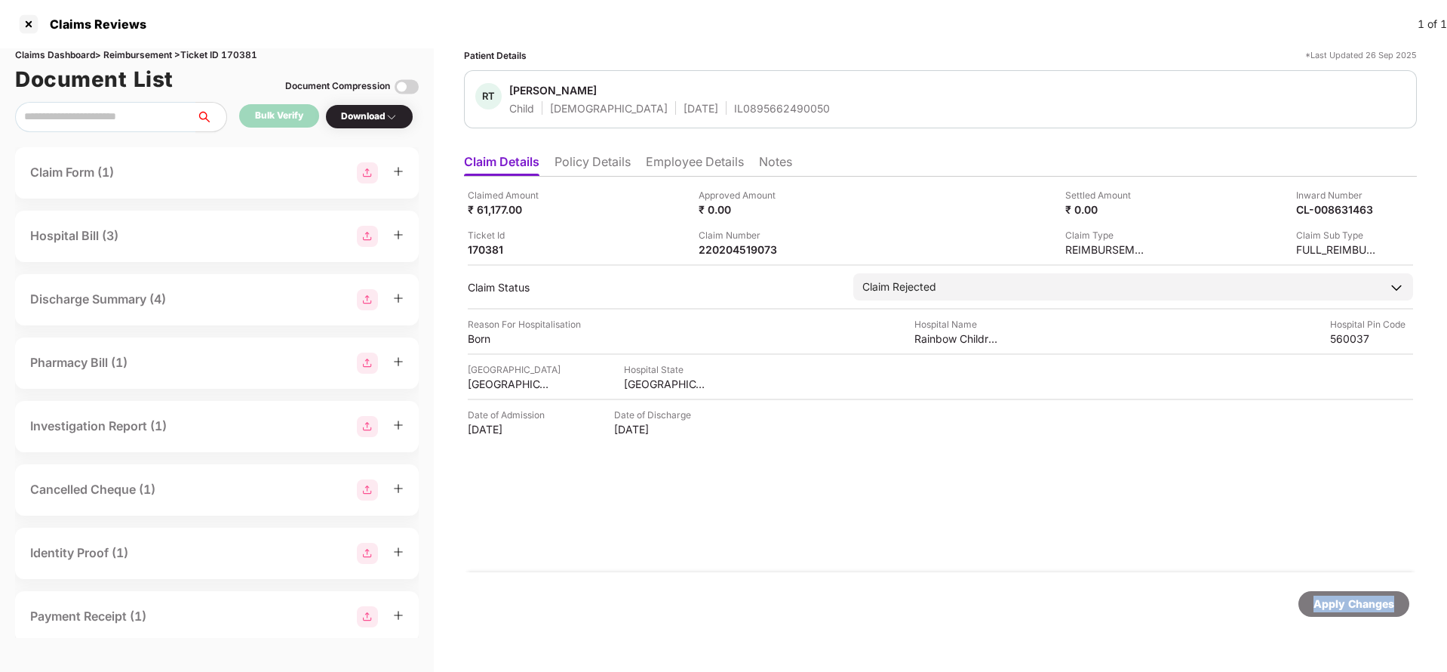
click at [1333, 607] on div "Apply Changes" at bounding box center [1354, 603] width 81 height 17
click at [751, 254] on div "220204519459" at bounding box center [740, 249] width 83 height 14
copy div "220204519459"
click at [656, 159] on li "Employee Details" at bounding box center [695, 165] width 98 height 22
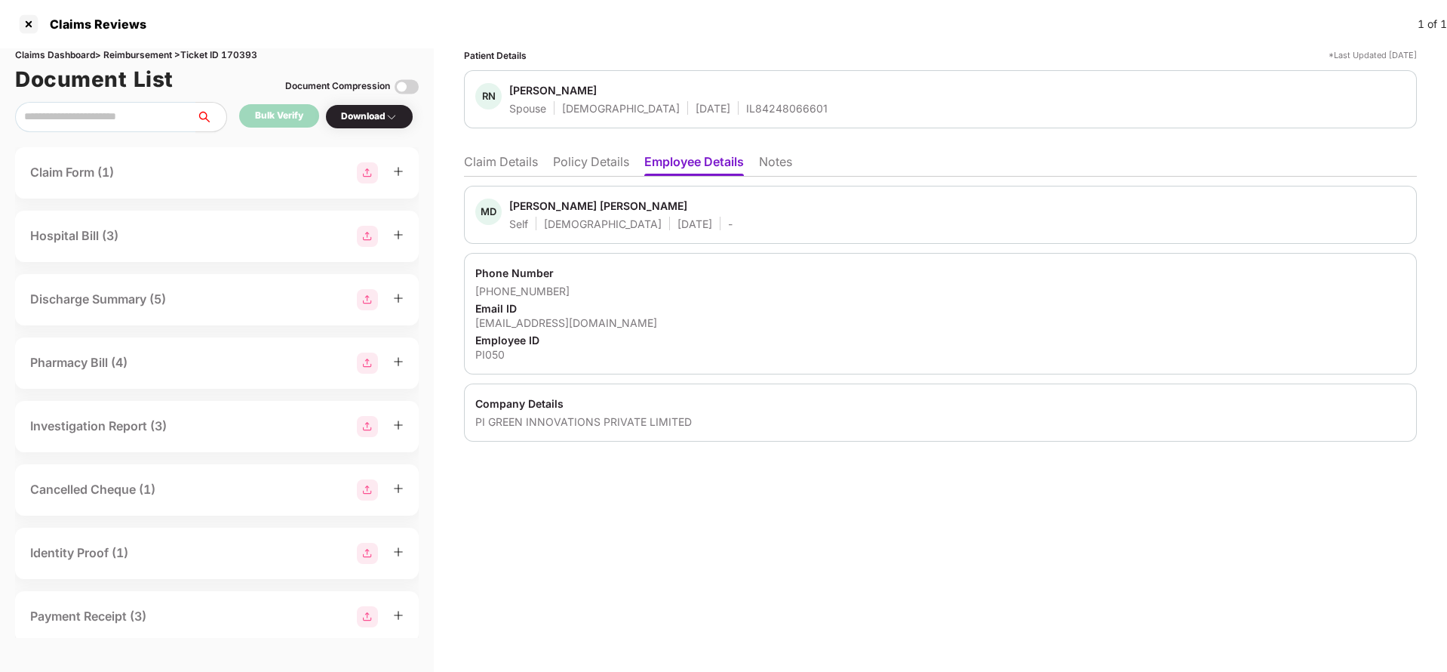
click at [492, 175] on li "Claim Details" at bounding box center [501, 165] width 74 height 22
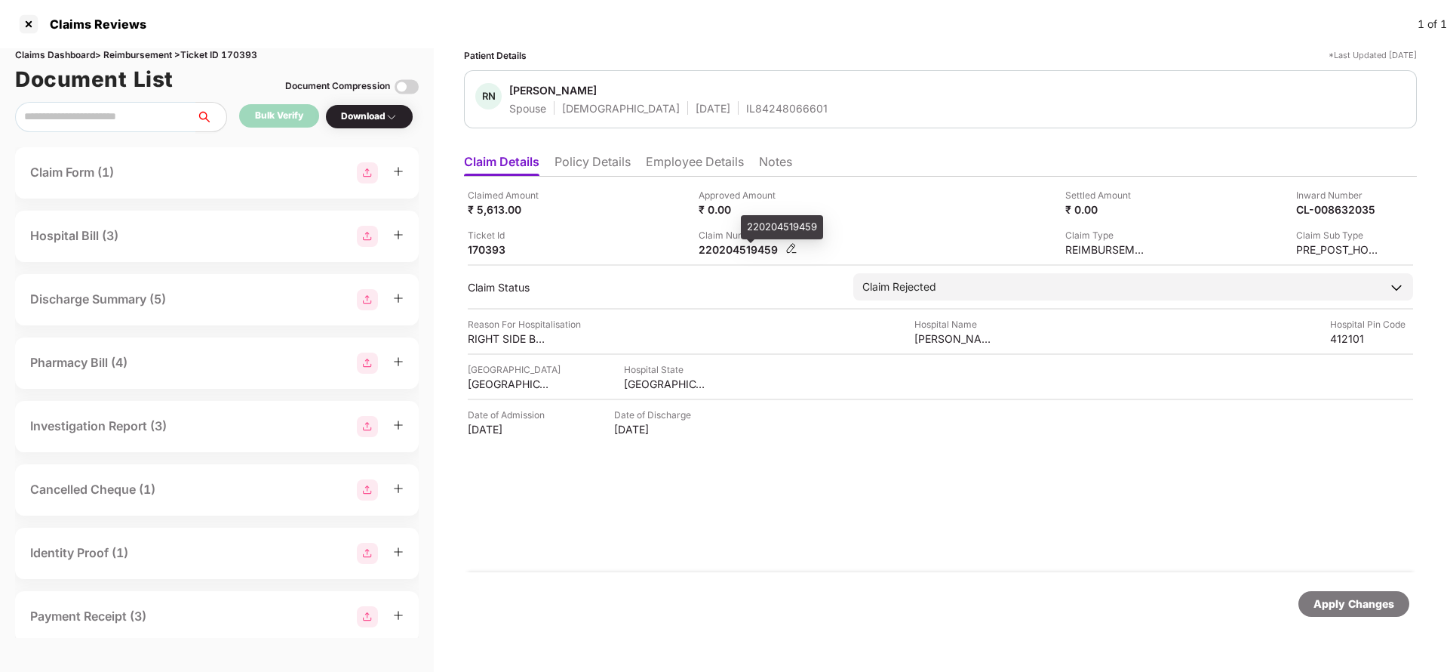
click at [726, 248] on div "220204519459" at bounding box center [740, 249] width 83 height 14
copy div "220204519459"
click at [1355, 606] on div "Apply Changes" at bounding box center [1354, 603] width 81 height 17
click at [1355, 607] on div "Apply Changes" at bounding box center [1354, 603] width 81 height 17
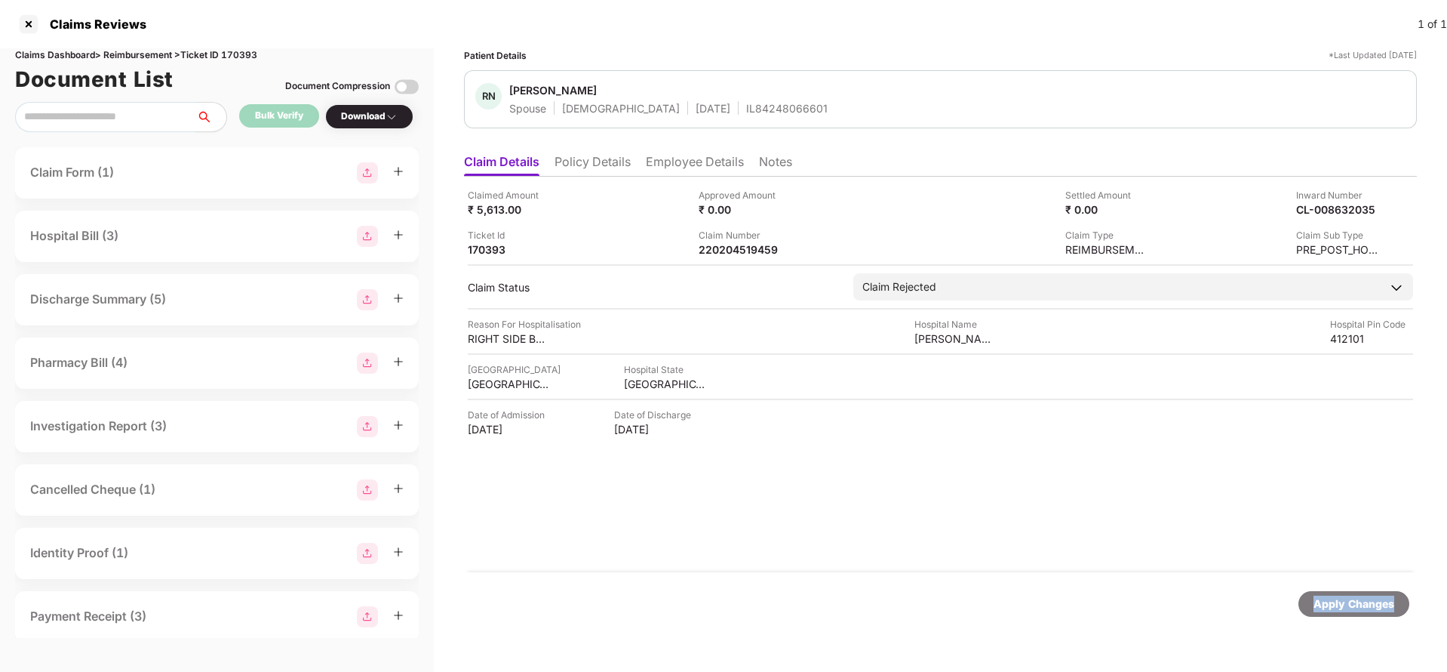
click at [1355, 607] on div "Apply Changes" at bounding box center [1354, 603] width 81 height 17
click at [232, 53] on div "Claims Dashboard > Reimbursement > Ticket ID 170393" at bounding box center [217, 55] width 404 height 14
copy div "170393"
click at [1345, 602] on div "Apply Changes" at bounding box center [1354, 603] width 81 height 17
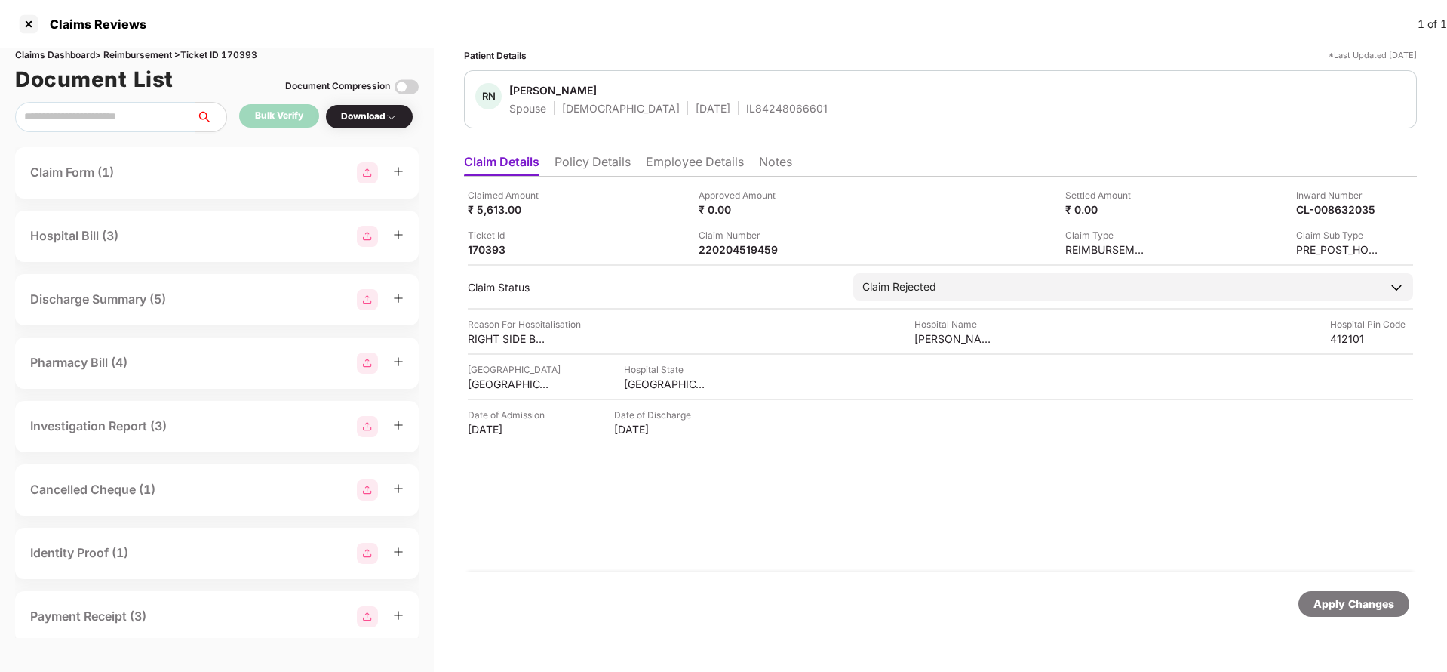
click at [1346, 602] on div "Apply Changes" at bounding box center [1354, 603] width 81 height 17
click at [706, 249] on div "220204551400" at bounding box center [740, 249] width 83 height 14
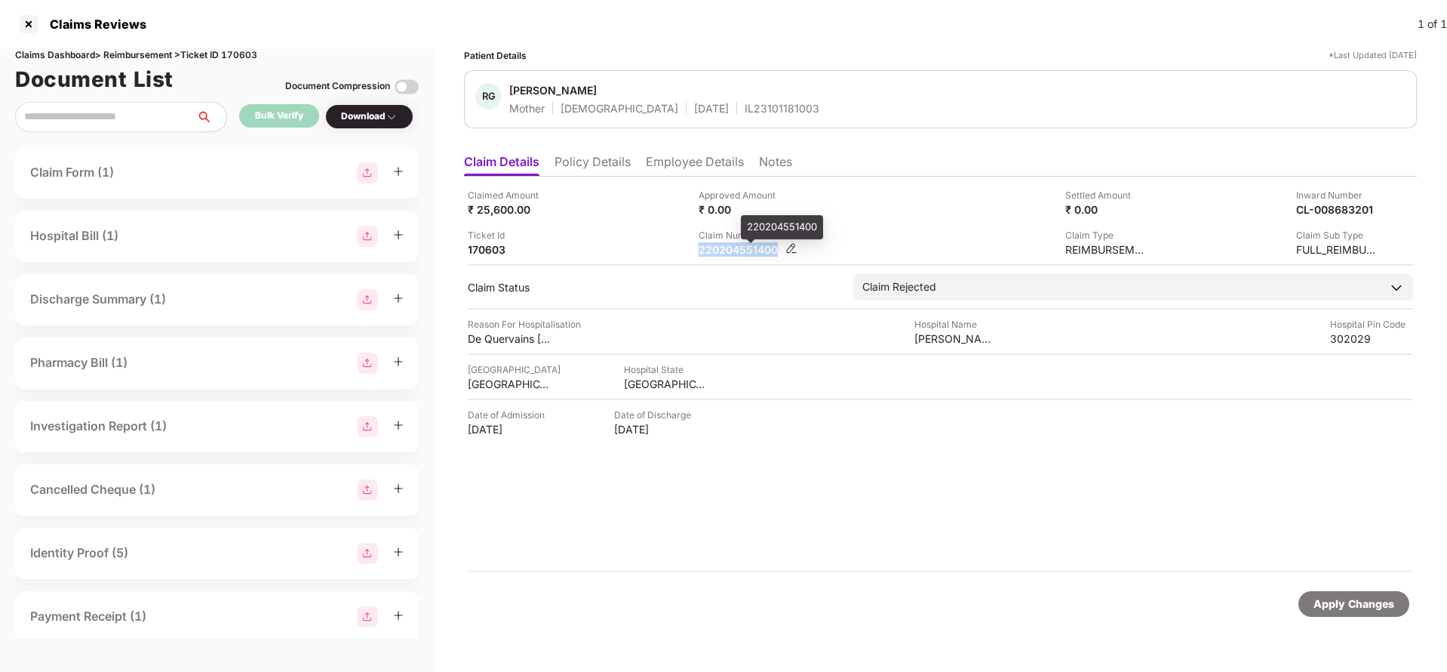
copy div "220204551400"
click at [592, 156] on li "Policy Details" at bounding box center [593, 165] width 76 height 22
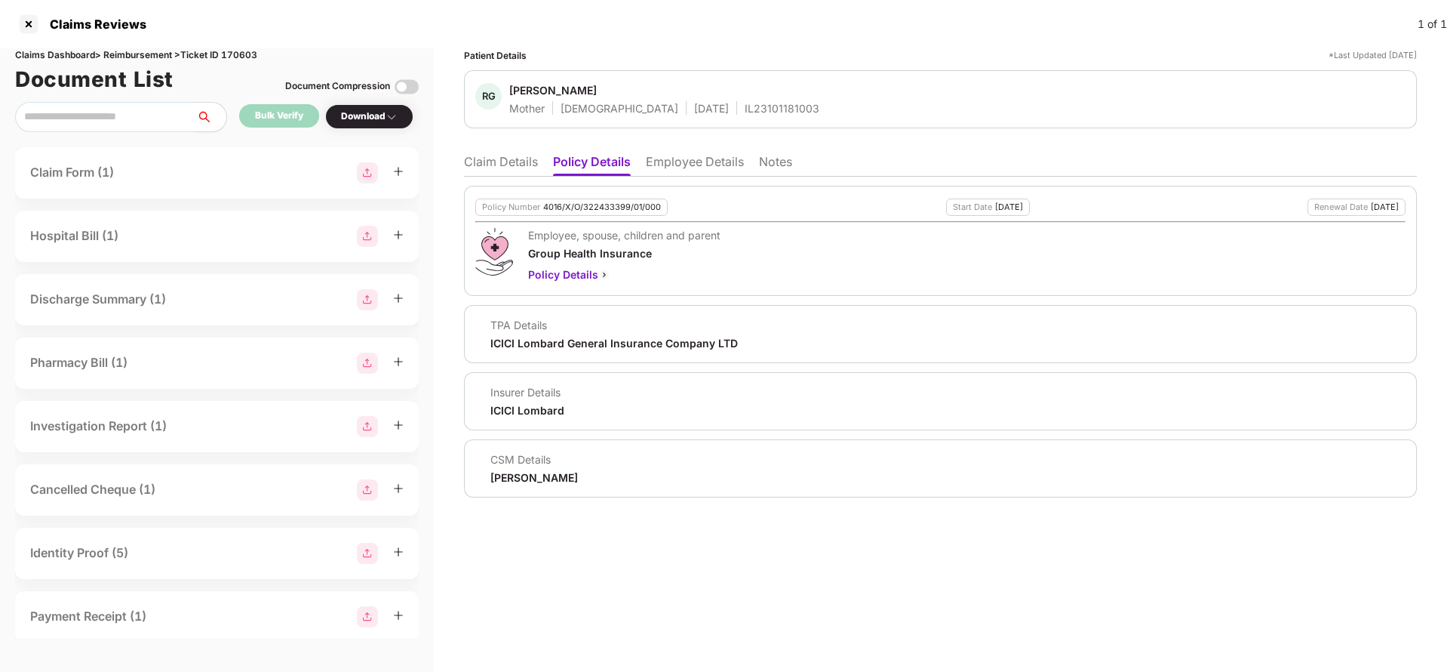
click at [674, 165] on li "Employee Details" at bounding box center [695, 165] width 98 height 22
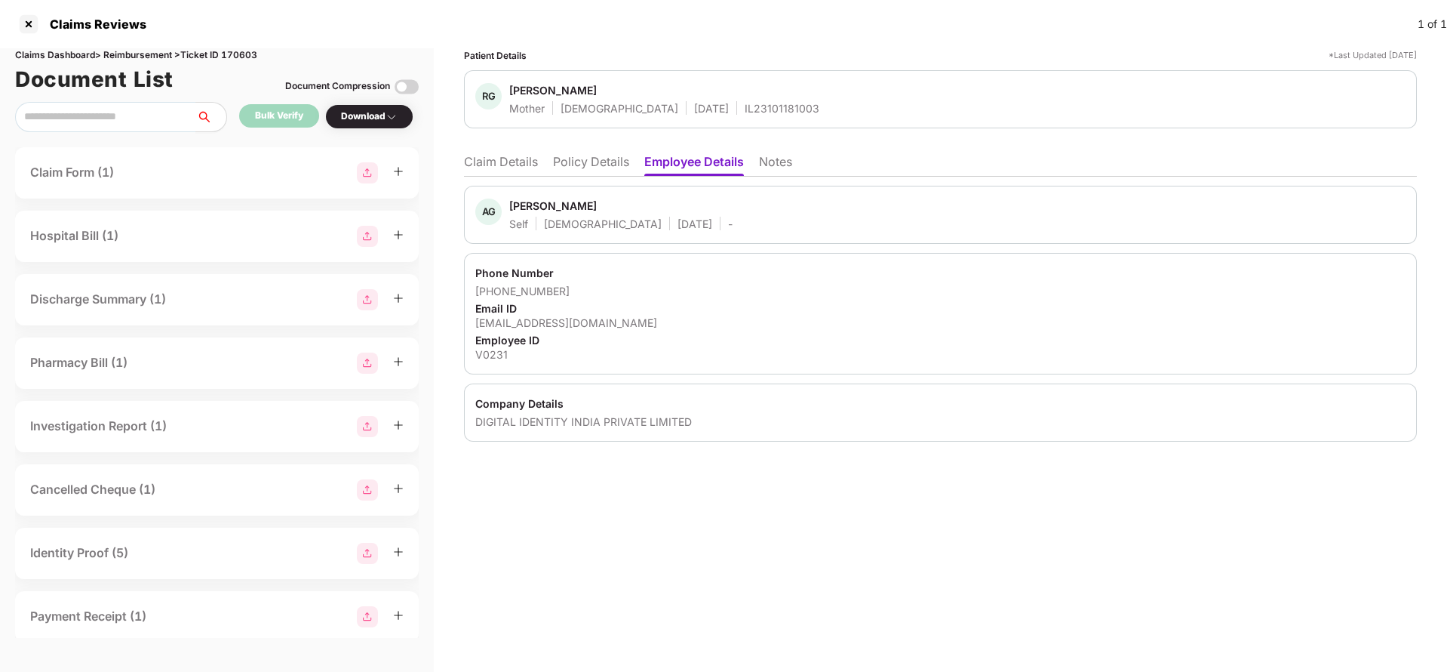
click at [578, 168] on li "Policy Details" at bounding box center [591, 165] width 76 height 22
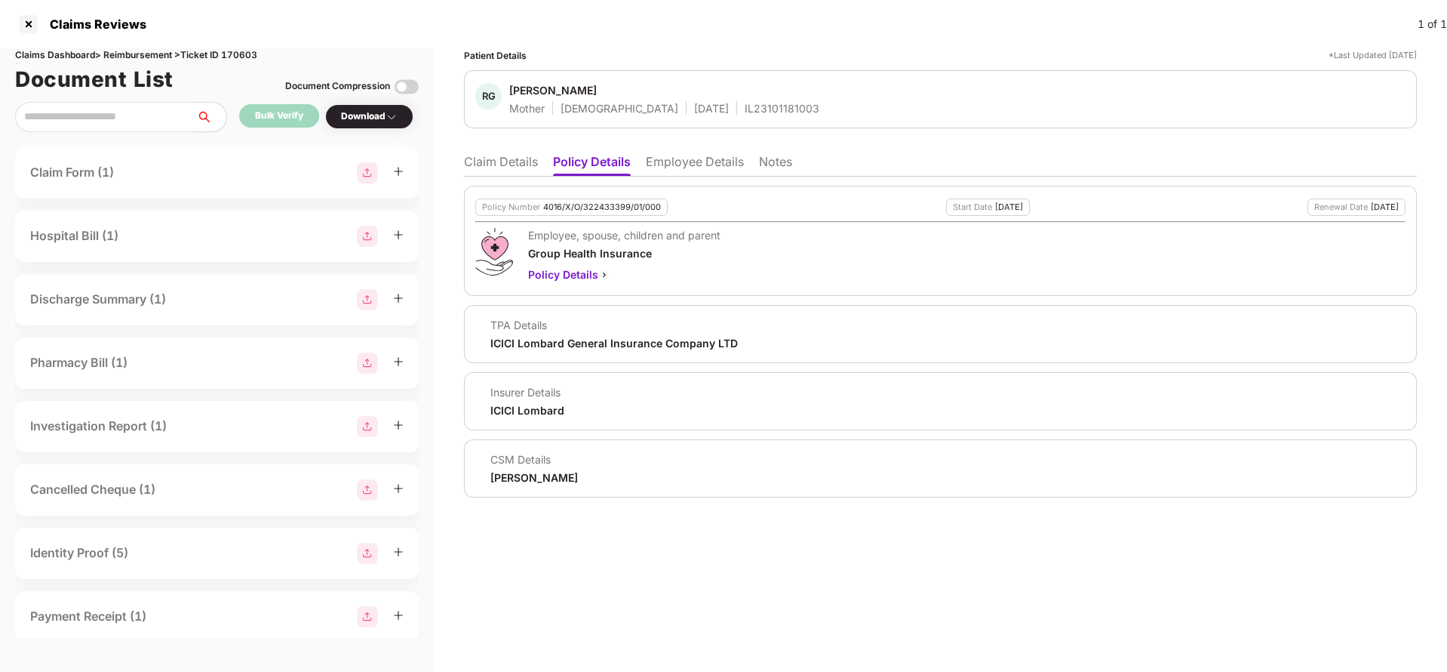
click at [601, 202] on div "4016/X/O/322433399/01/000" at bounding box center [602, 207] width 118 height 10
copy div "4016/X/O/322433399/01/000"
click at [487, 146] on ul "Claim Details Policy Details Employee Details Notes" at bounding box center [940, 161] width 953 height 30
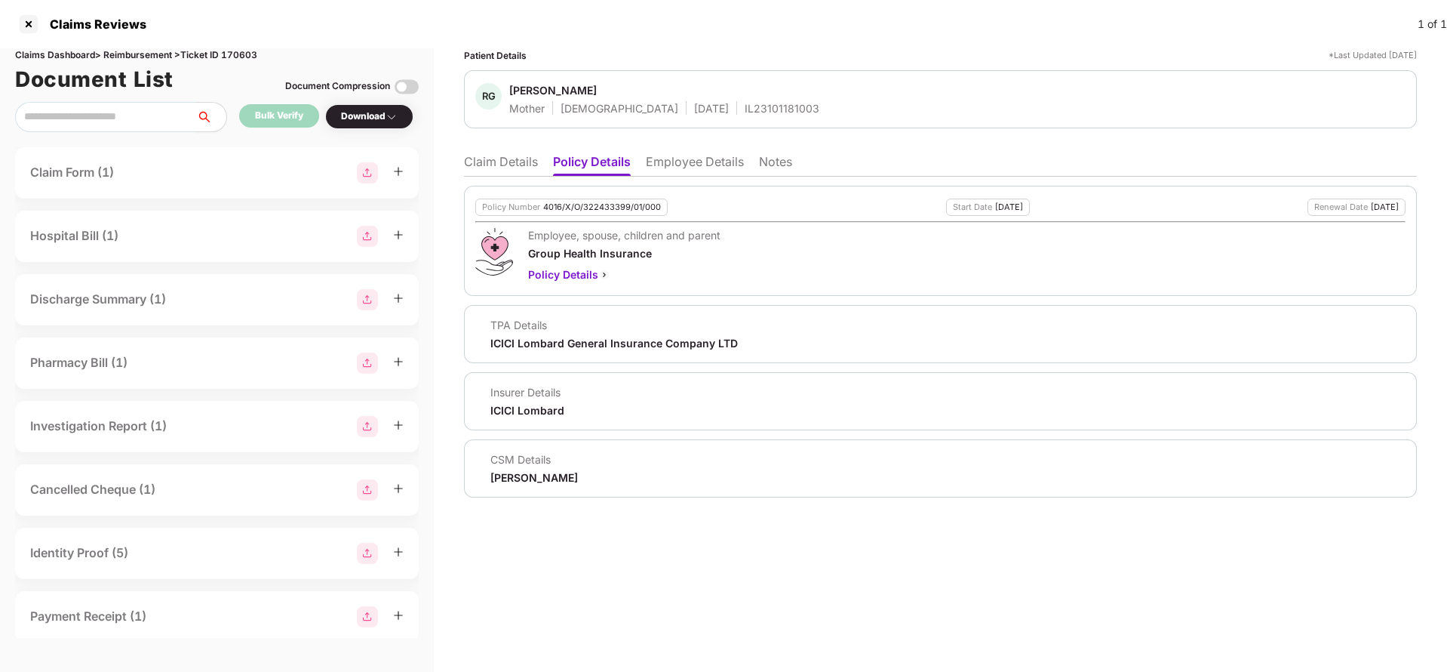
click at [489, 154] on li "Claim Details" at bounding box center [501, 165] width 74 height 22
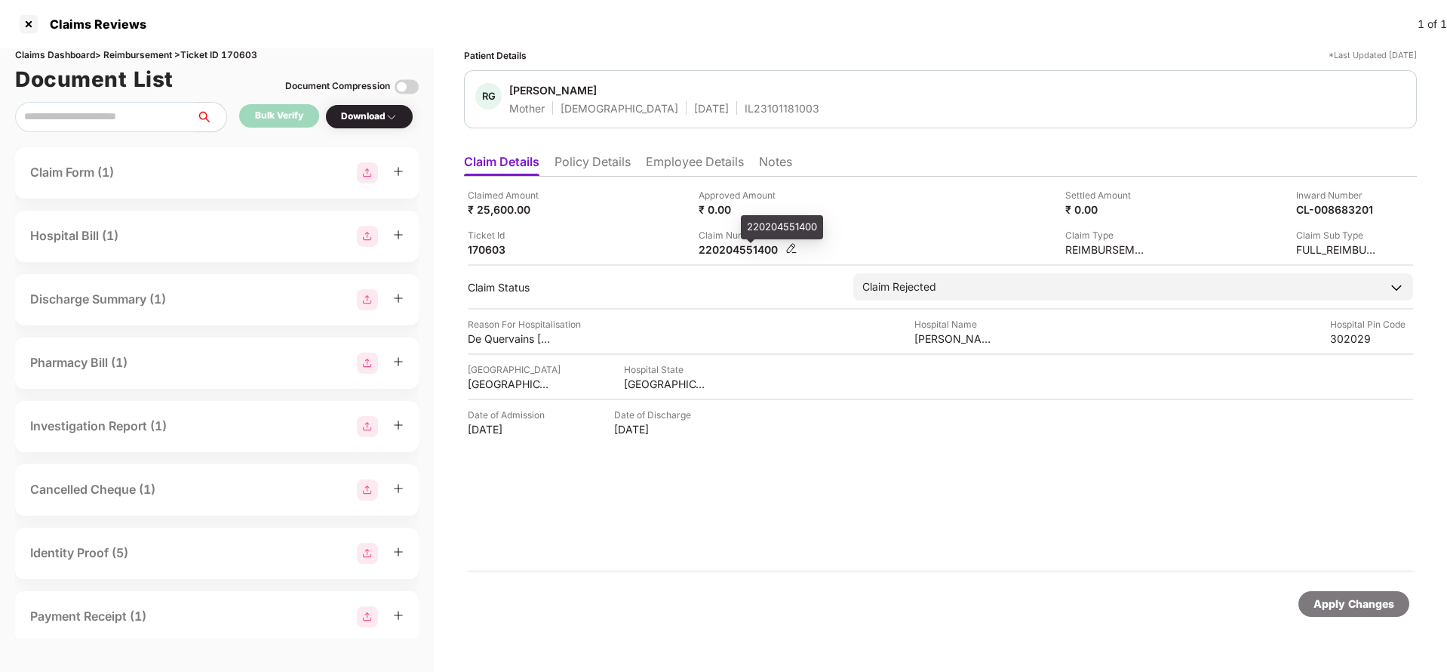
click at [715, 253] on div "220204551400" at bounding box center [740, 249] width 83 height 14
copy div "220204551400"
click at [745, 112] on div "IL23101181003" at bounding box center [782, 108] width 75 height 14
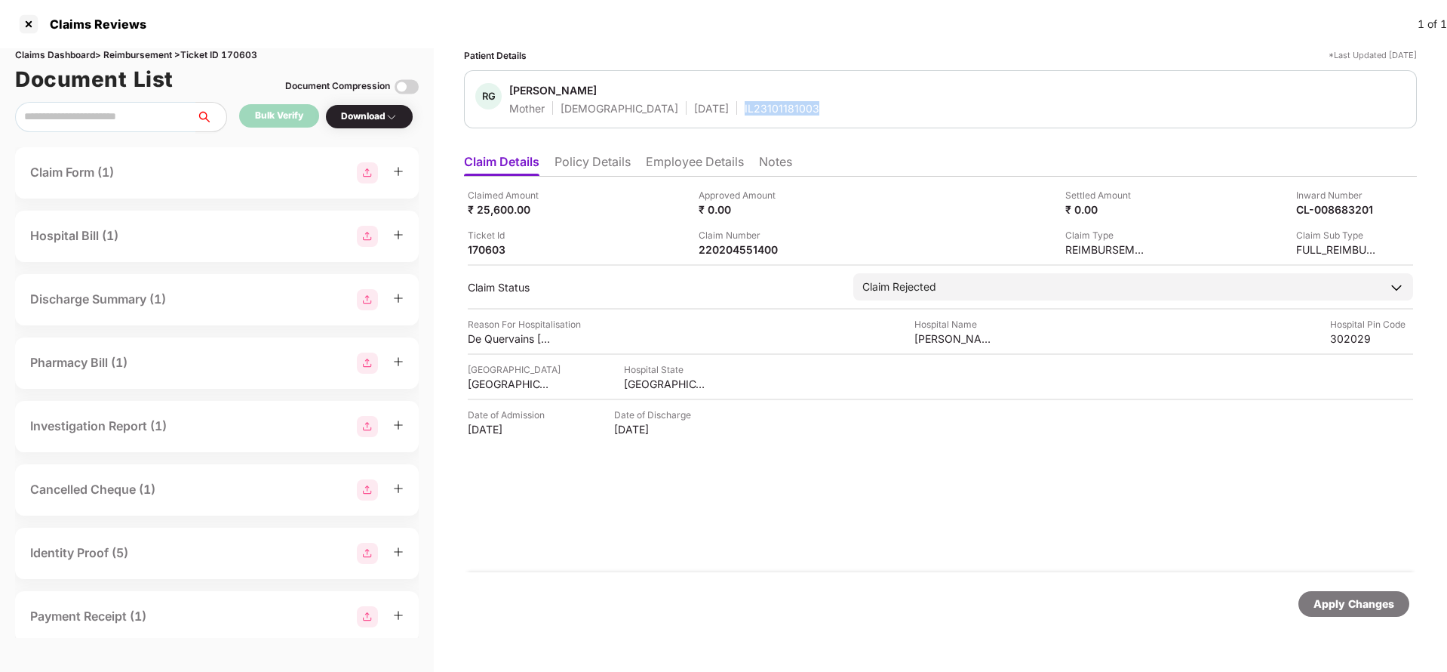
copy div "IL23101181003"
click at [1351, 610] on div "Apply Changes" at bounding box center [1354, 603] width 81 height 17
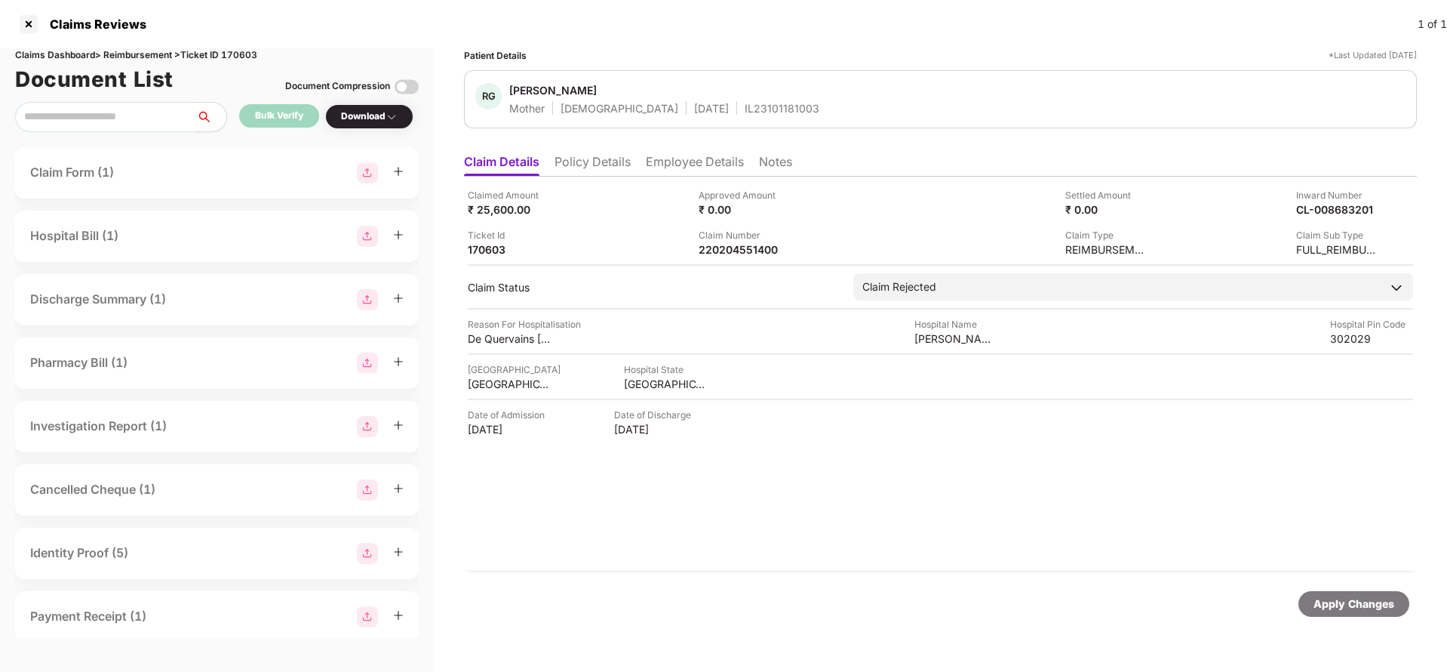
click at [241, 51] on div "Claims Dashboard > Reimbursement > Ticket ID 170603" at bounding box center [217, 55] width 404 height 14
copy div "170603"
click at [1359, 609] on div "Apply Changes" at bounding box center [1354, 603] width 81 height 17
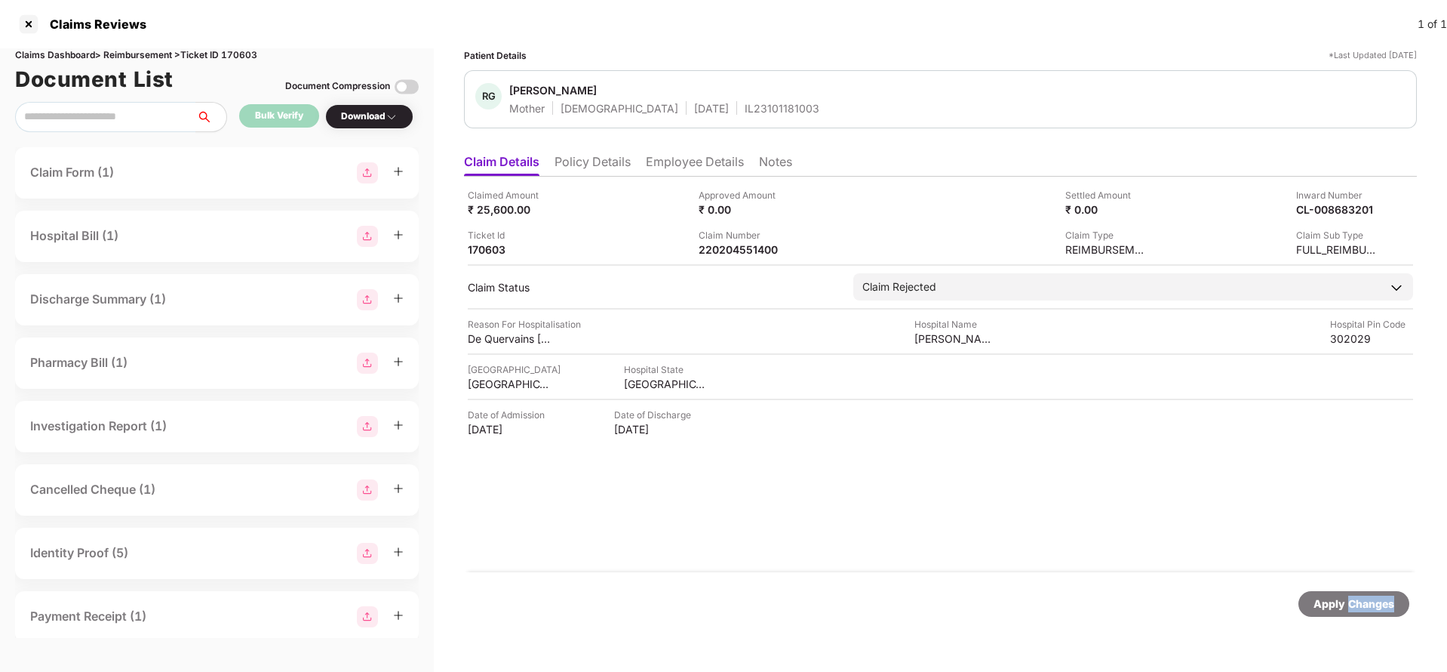
click at [1359, 609] on div "Apply Changes" at bounding box center [1354, 603] width 81 height 17
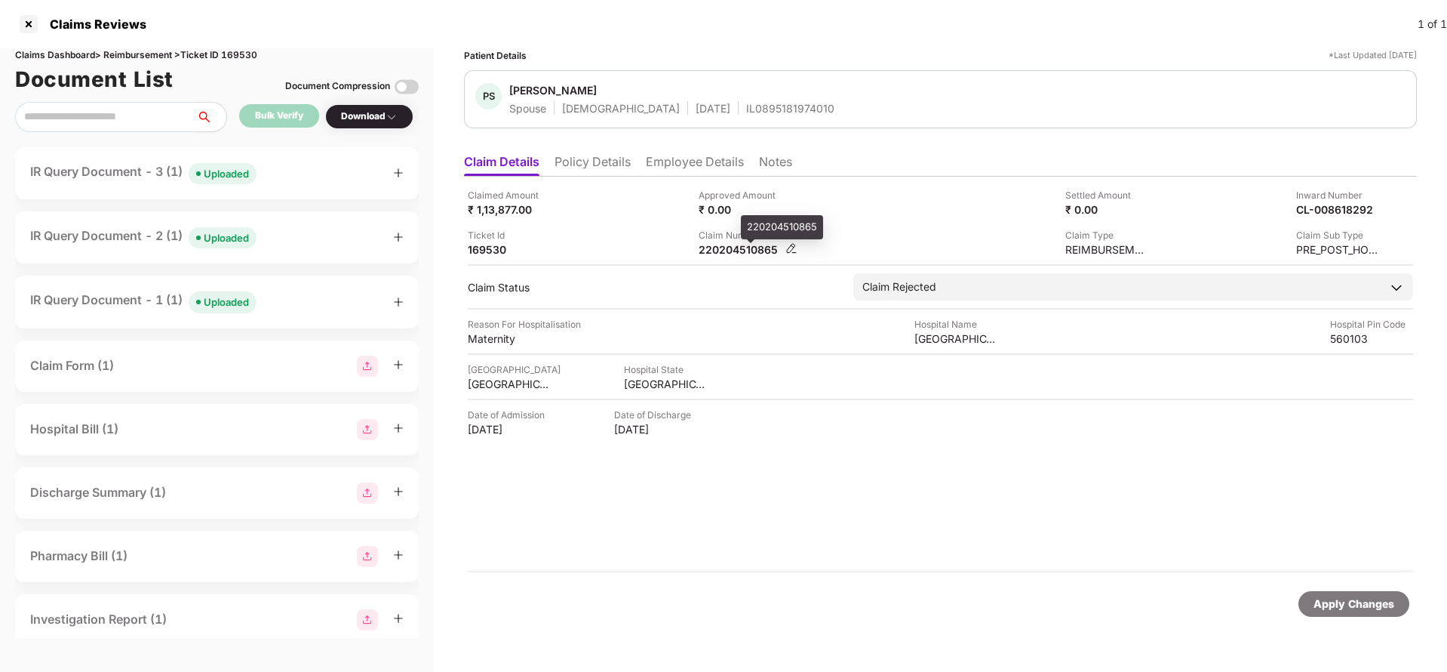
click at [743, 250] on div "220204510865" at bounding box center [740, 249] width 83 height 14
copy div "220204510865"
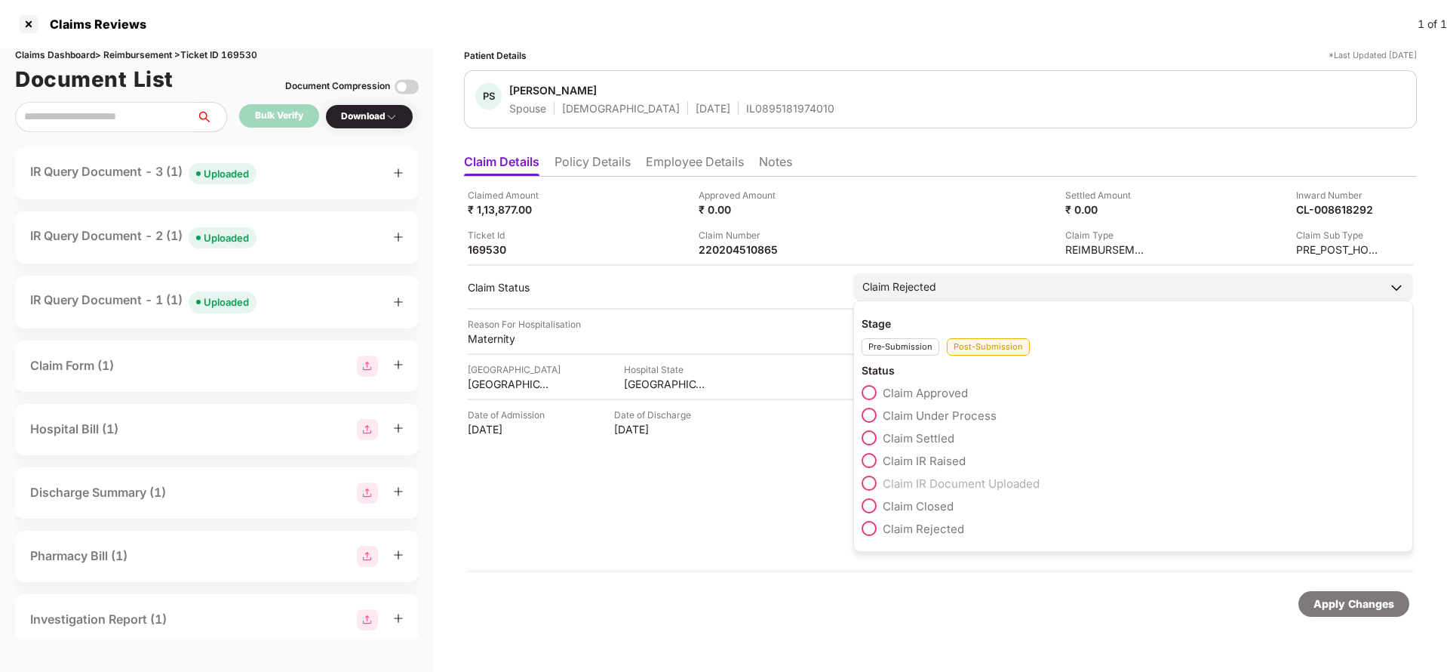
click at [1015, 289] on div "Claim Rejected" at bounding box center [1133, 286] width 560 height 27
click at [927, 418] on span "Claim Under Process" at bounding box center [940, 415] width 114 height 14
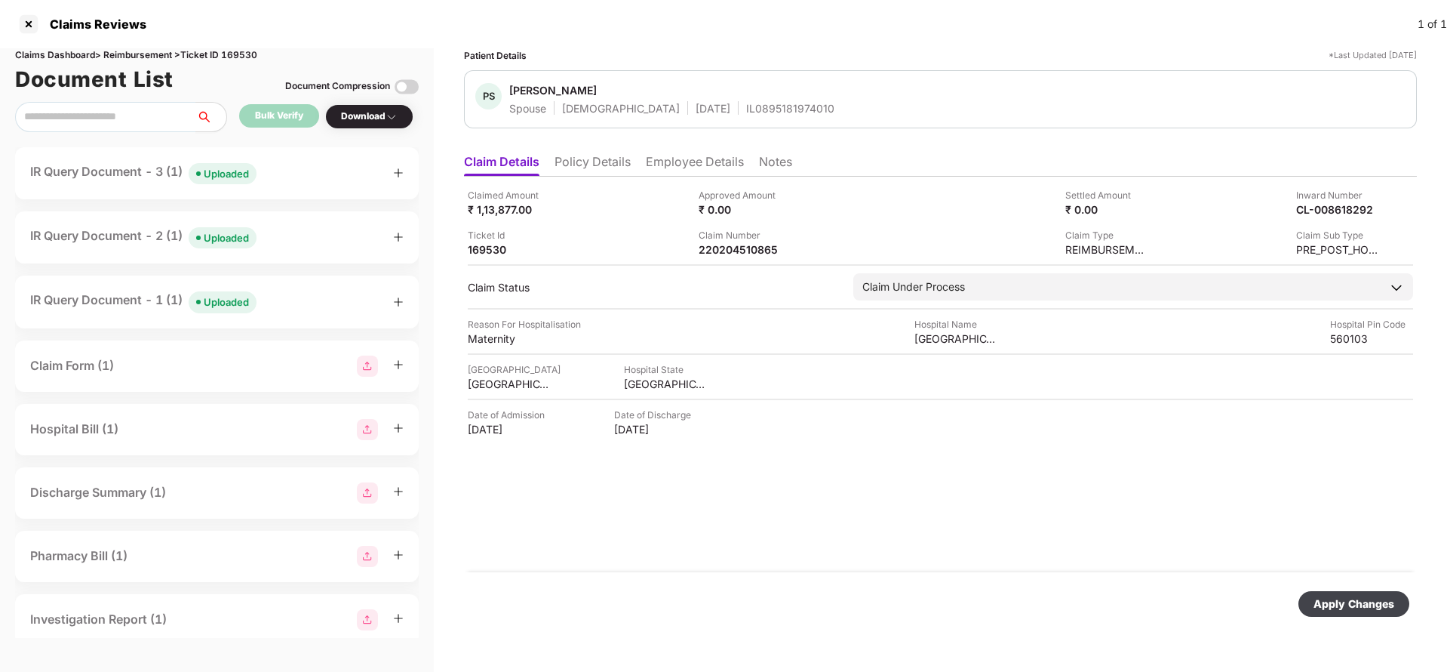
click at [1333, 597] on div "Apply Changes" at bounding box center [1354, 603] width 81 height 17
click at [754, 250] on div "220204510865" at bounding box center [740, 249] width 83 height 14
copy div "220204510865"
click at [746, 111] on div "IL0895181974010" at bounding box center [790, 108] width 88 height 14
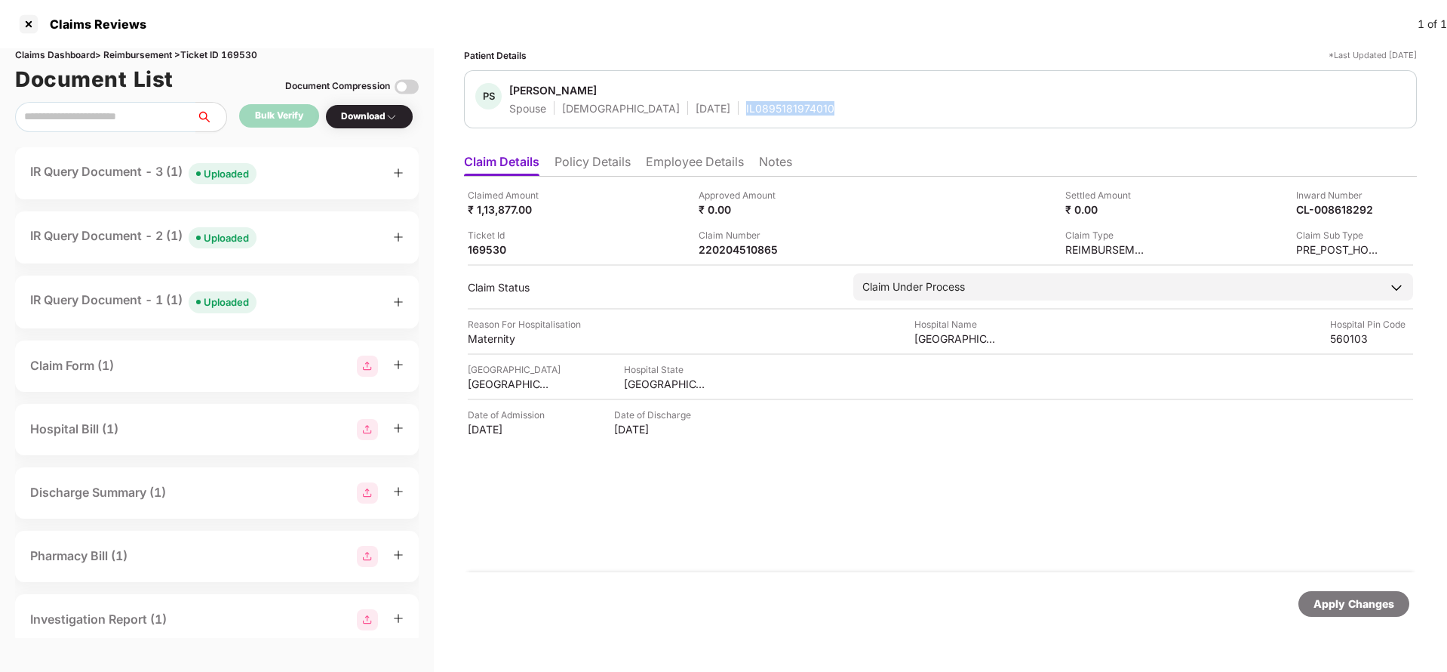
click at [746, 111] on div "IL0895181974010" at bounding box center [790, 108] width 88 height 14
copy div "IL0895181974010"
click at [1321, 214] on div "CL-008618292" at bounding box center [1322, 209] width 83 height 14
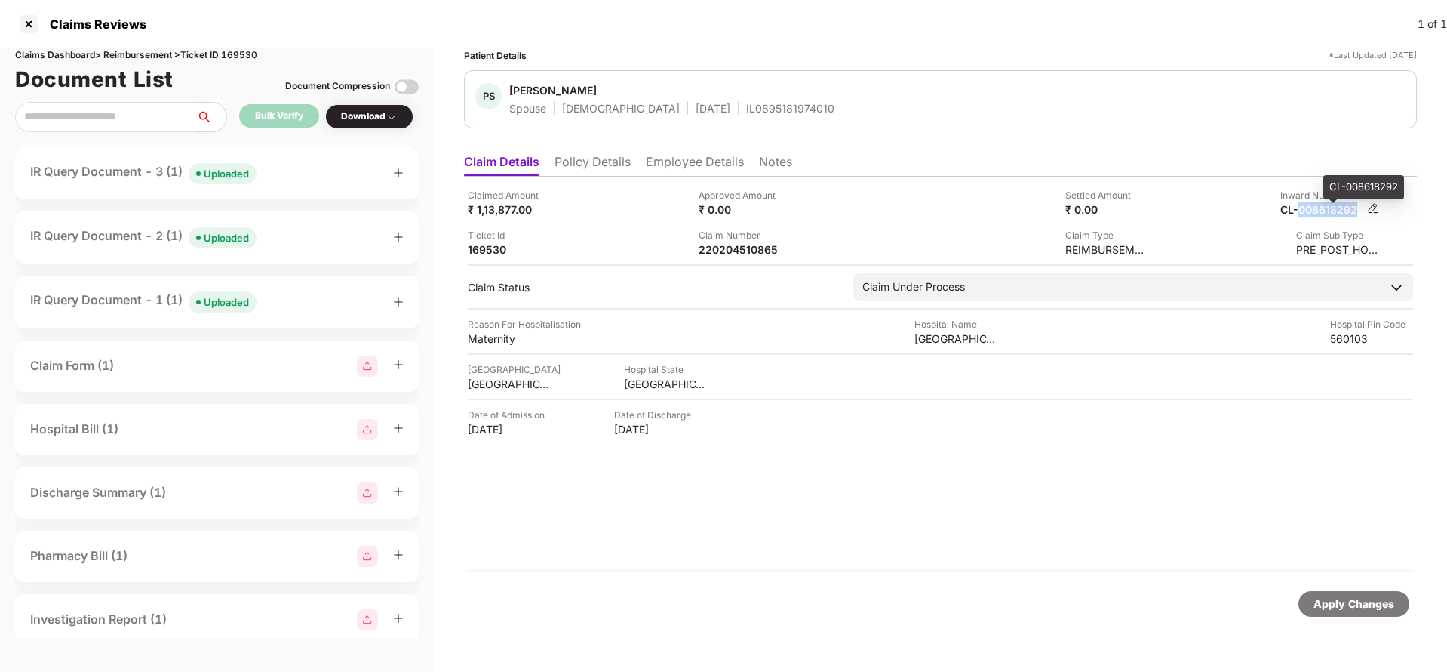
click at [1321, 214] on div "CL-008618292" at bounding box center [1322, 209] width 83 height 14
click at [737, 266] on div "Claimed Amount ₹ 1,13,877.00 Approved Amount ₹ 0.00 Settled Amount ₹ 0.00 Inwar…" at bounding box center [940, 374] width 953 height 395
click at [741, 256] on div "220204510865" at bounding box center [740, 249] width 83 height 14
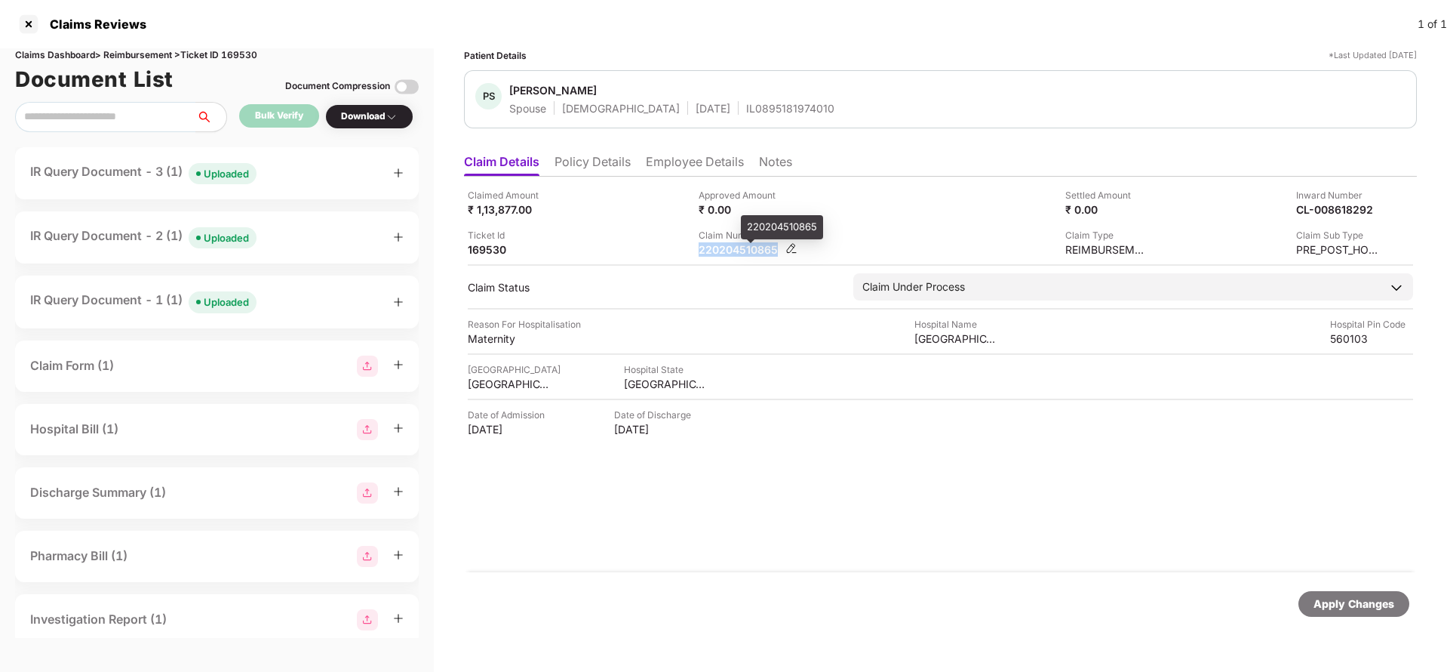
copy div "220204510865"
click at [1366, 607] on div "Apply Changes" at bounding box center [1354, 603] width 81 height 17
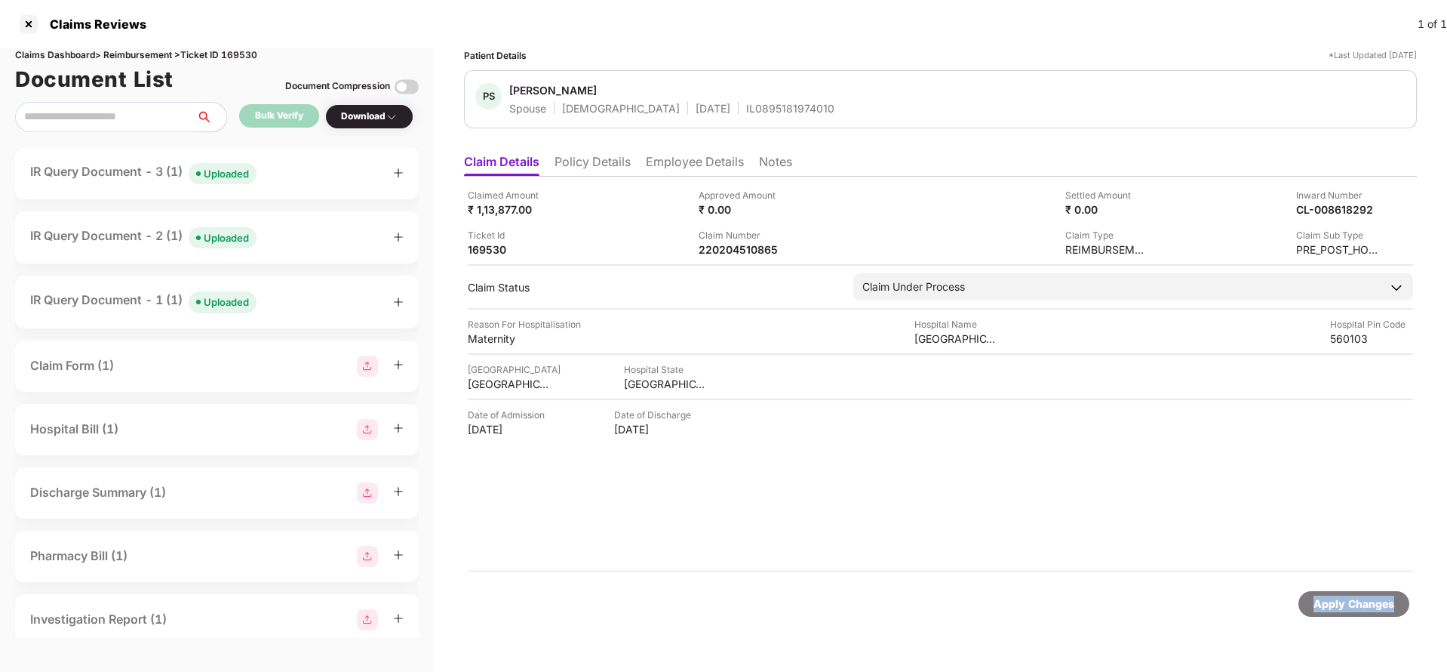
click at [1366, 607] on div "Apply Changes" at bounding box center [1354, 603] width 81 height 17
click at [244, 56] on div "Claims Dashboard > Reimbursement > Ticket ID 169530" at bounding box center [217, 55] width 404 height 14
copy div "169530"
click at [1330, 601] on div "Apply Changes" at bounding box center [1354, 603] width 81 height 17
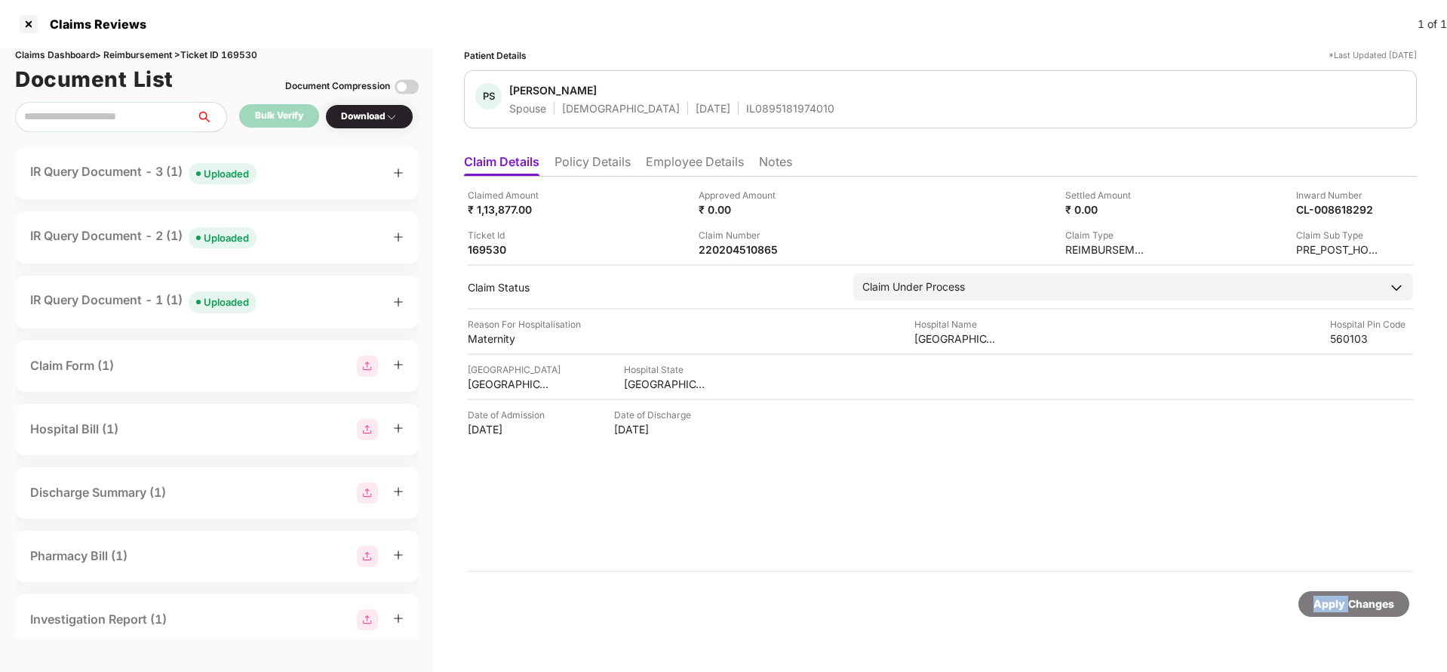
click at [1330, 601] on div "Apply Changes" at bounding box center [1354, 603] width 81 height 17
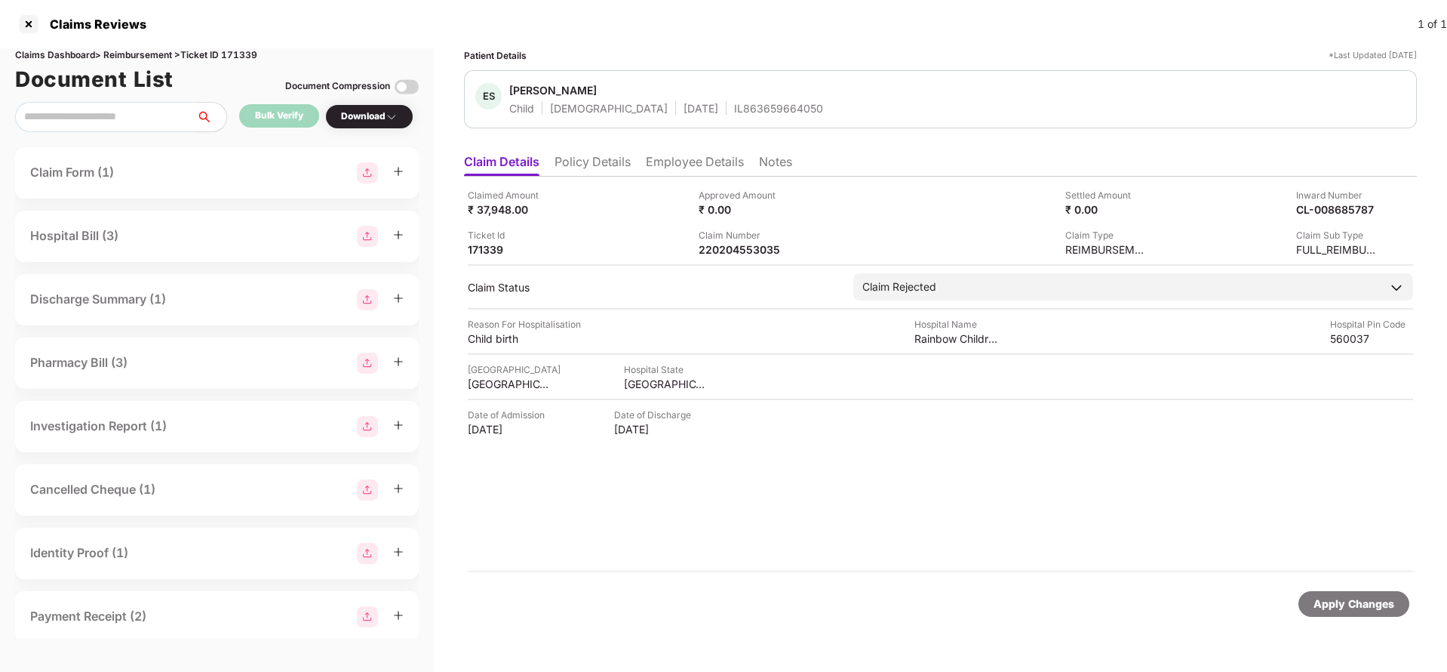
click at [739, 260] on div "Claimed Amount ₹ 37,948.00 Approved Amount ₹ 0.00 Settled Amount ₹ 0.00 Inward …" at bounding box center [940, 374] width 953 height 395
click at [743, 252] on div "220204553035" at bounding box center [740, 249] width 83 height 14
copy div "220204553035"
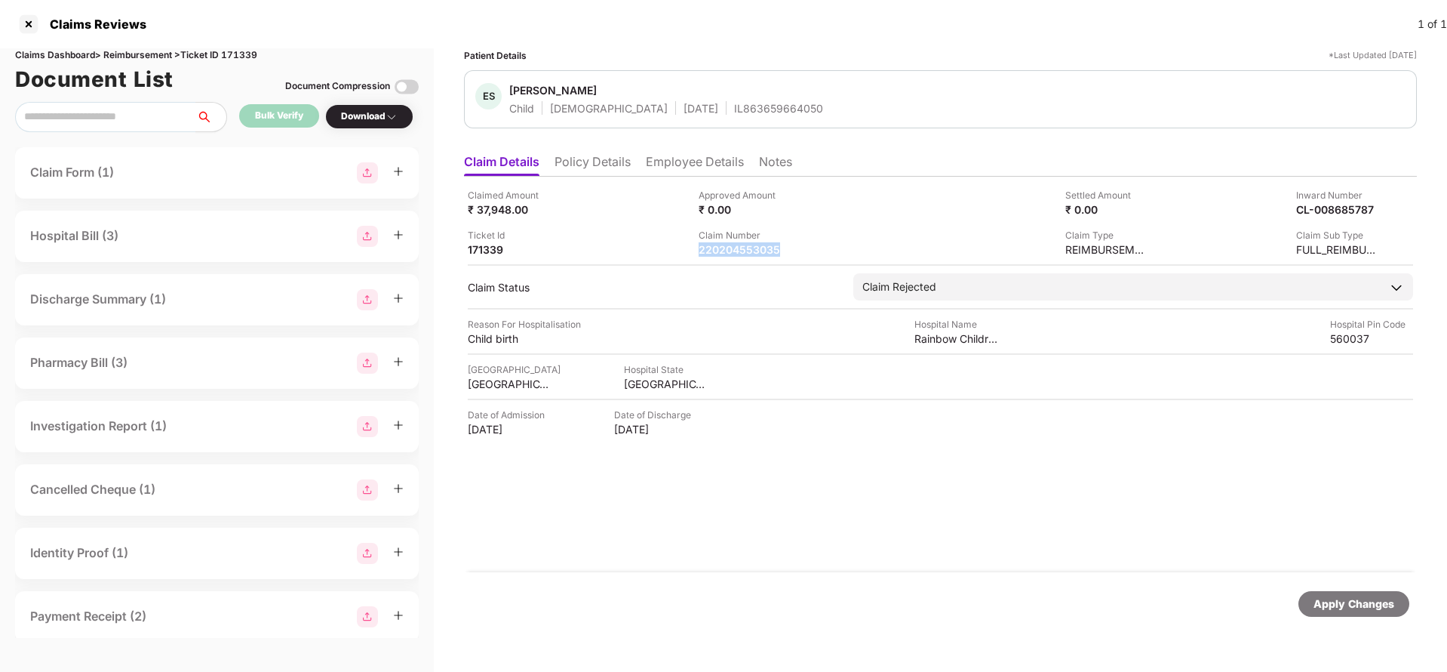
copy div "220204553035"
click at [1356, 602] on div "Apply Changes" at bounding box center [1354, 603] width 81 height 17
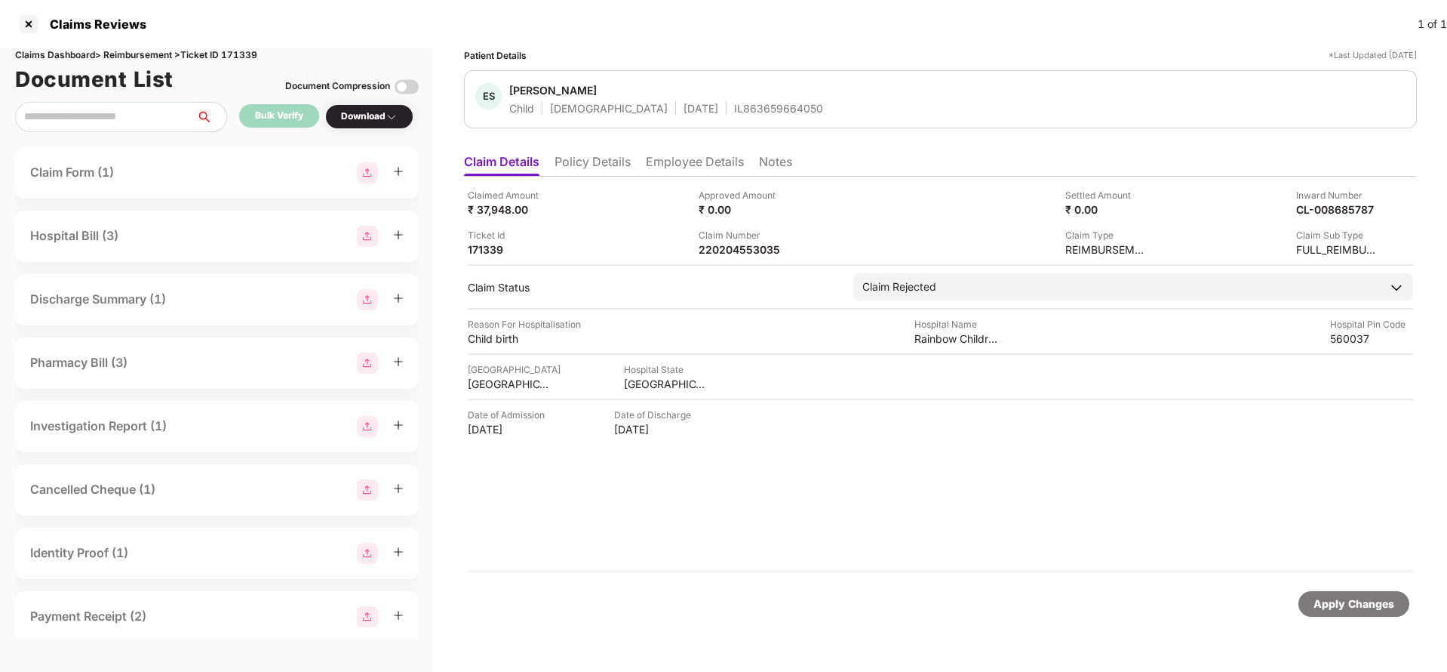
click at [241, 54] on div "Claims Dashboard > Reimbursement > Ticket ID 171339" at bounding box center [217, 55] width 404 height 14
copy div "171339"
click at [1324, 606] on div "Apply Changes" at bounding box center [1354, 603] width 81 height 17
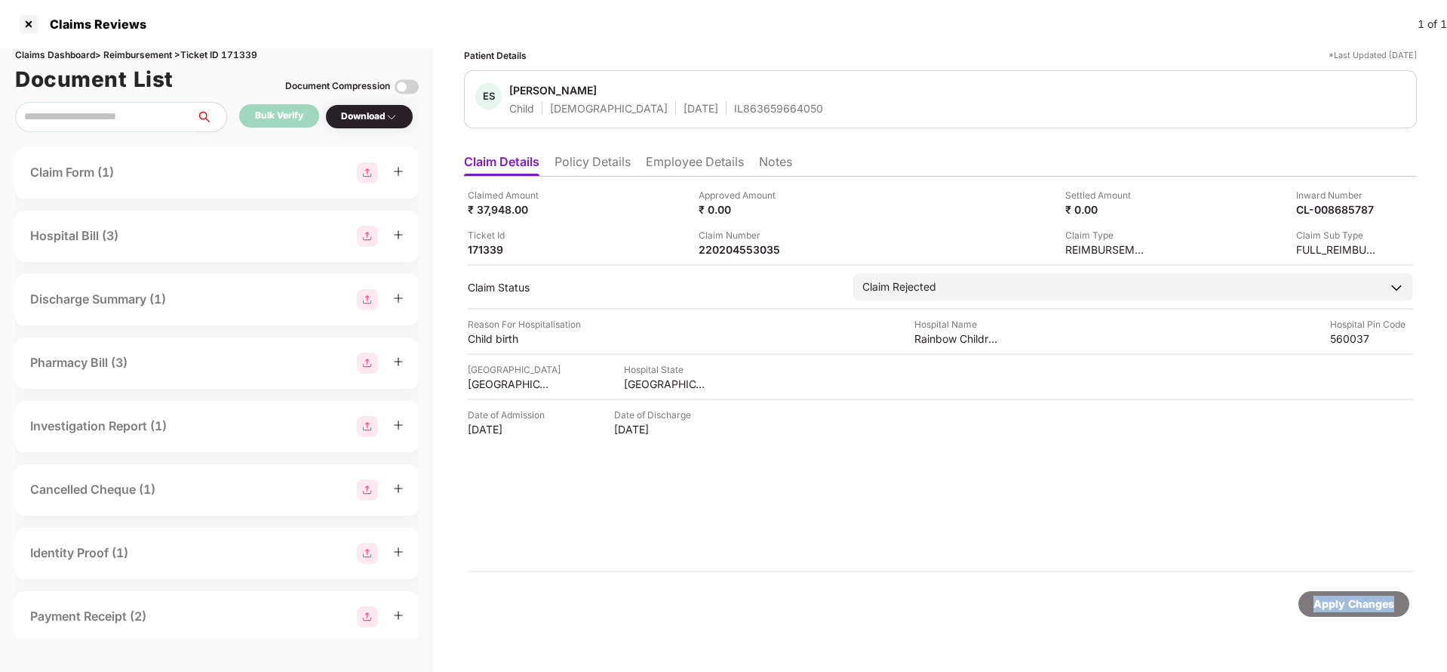
click at [1324, 606] on div "Apply Changes" at bounding box center [1354, 603] width 81 height 17
click at [744, 248] on div "220204523158" at bounding box center [740, 249] width 83 height 14
copy div "220204523158"
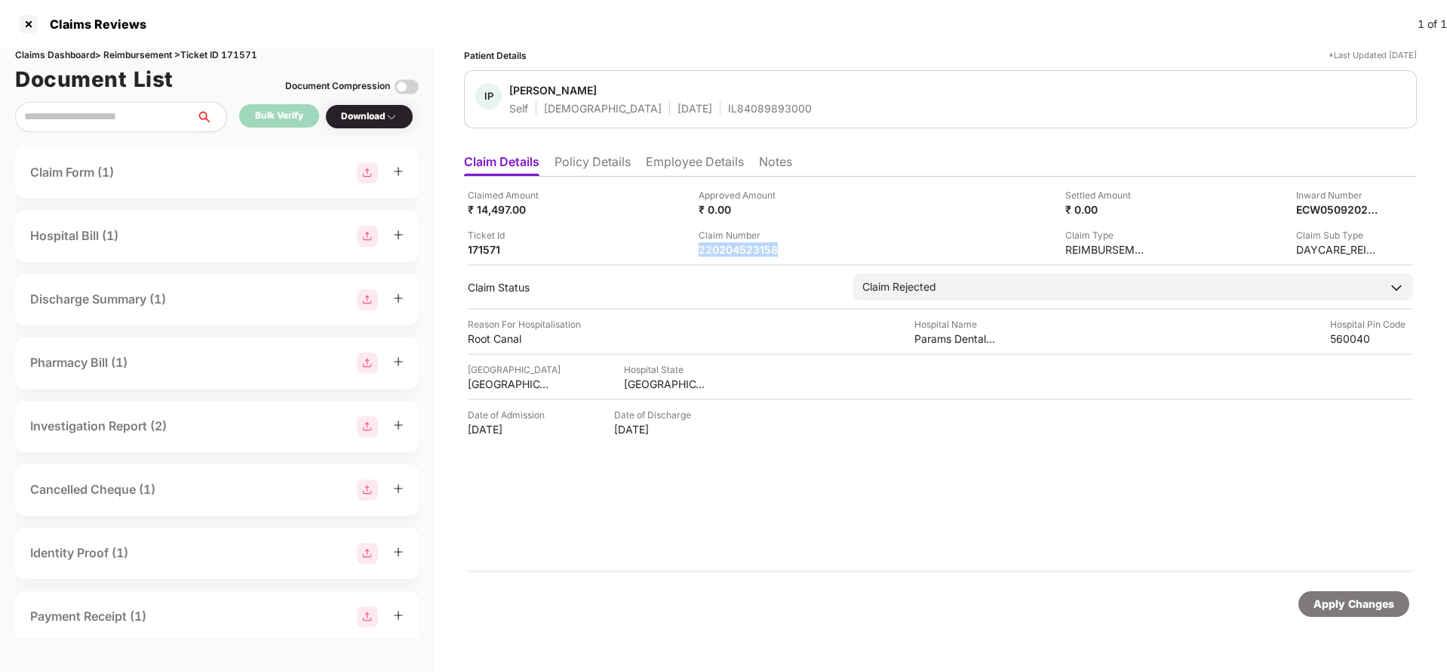
copy div "220204523158"
click at [1339, 614] on div "Apply Changes" at bounding box center [1354, 604] width 111 height 26
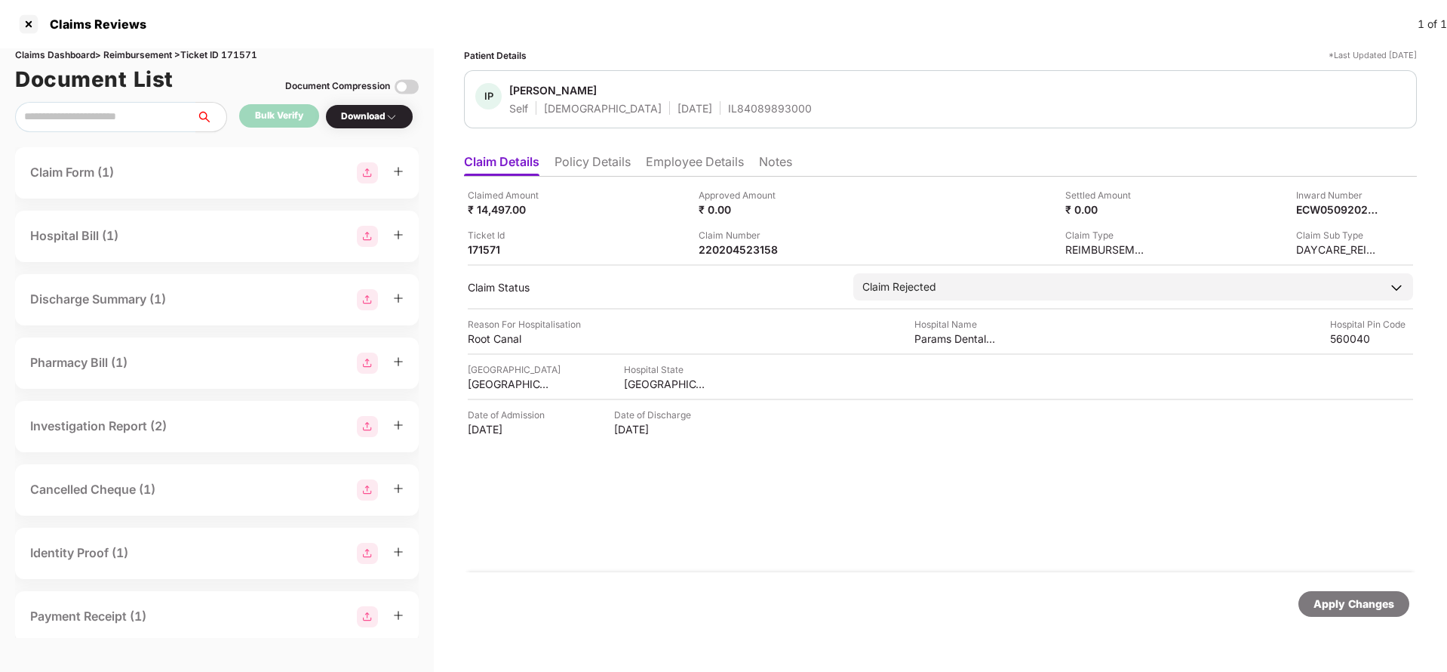
click at [254, 49] on div "Claims Dashboard > Reimbursement > Ticket ID 171571" at bounding box center [217, 55] width 404 height 14
copy div "171571"
click at [1373, 605] on div "Apply Changes" at bounding box center [1354, 603] width 81 height 17
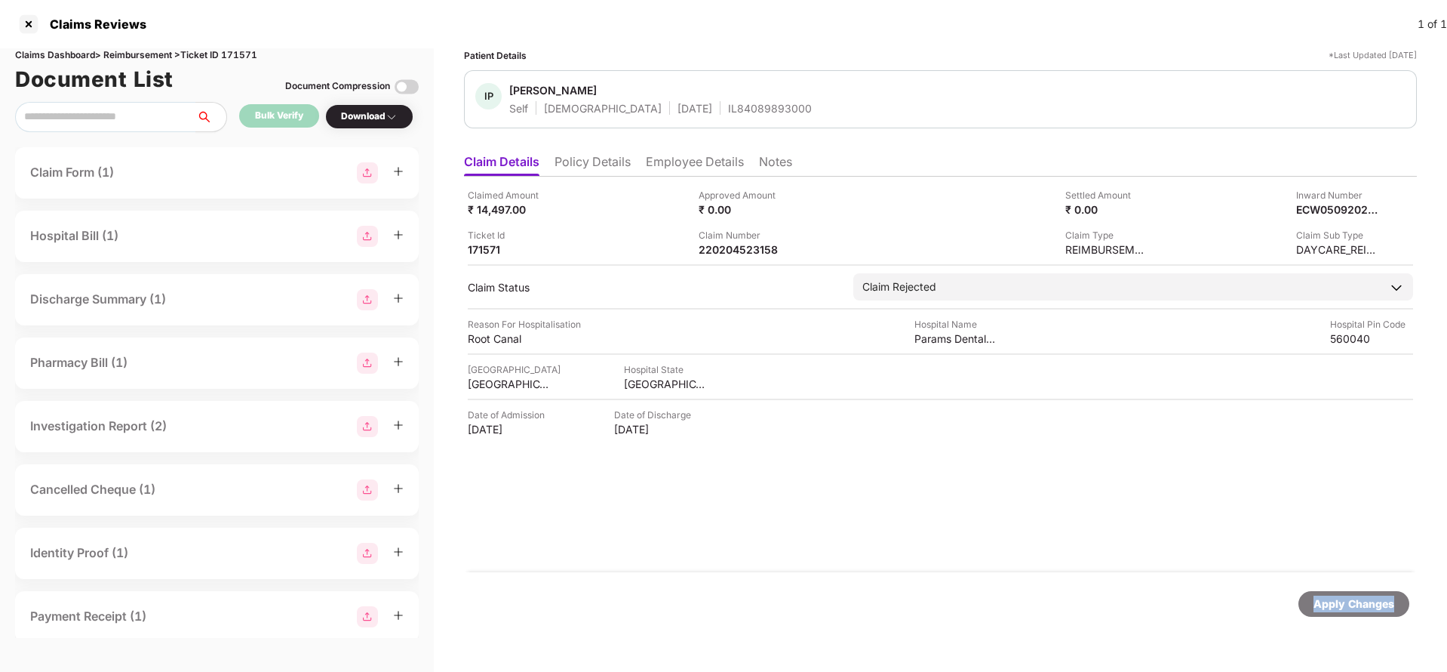
click at [1373, 605] on div "Apply Changes" at bounding box center [1354, 603] width 81 height 17
click at [570, 167] on li "Policy Details" at bounding box center [593, 165] width 76 height 22
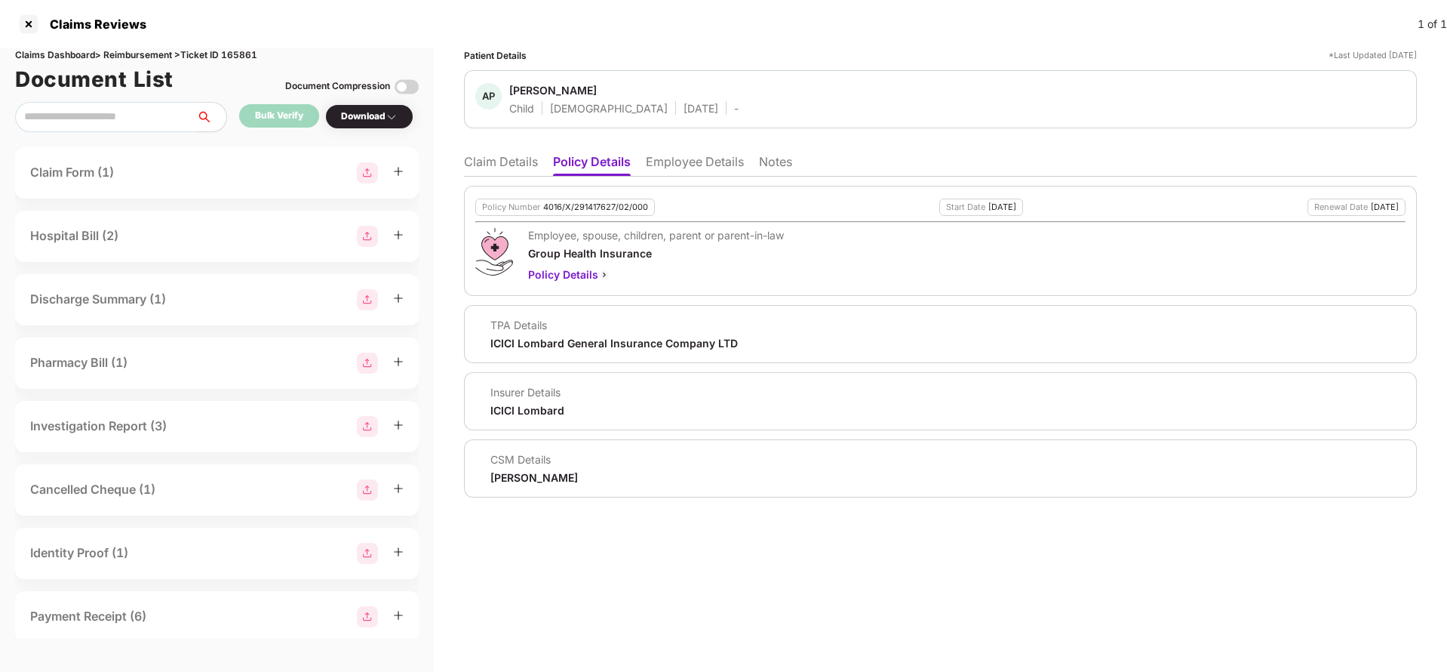
click at [662, 162] on li "Employee Details" at bounding box center [695, 165] width 98 height 22
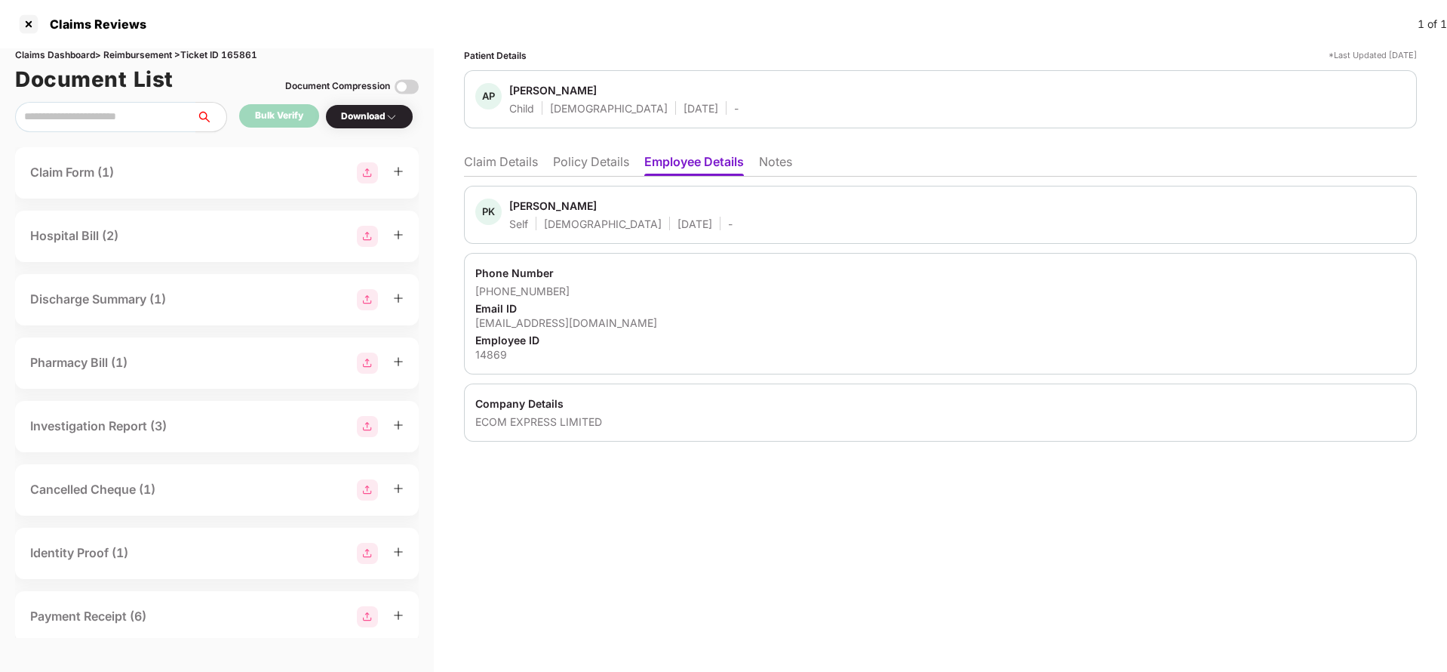
click at [487, 162] on li "Claim Details" at bounding box center [501, 165] width 74 height 22
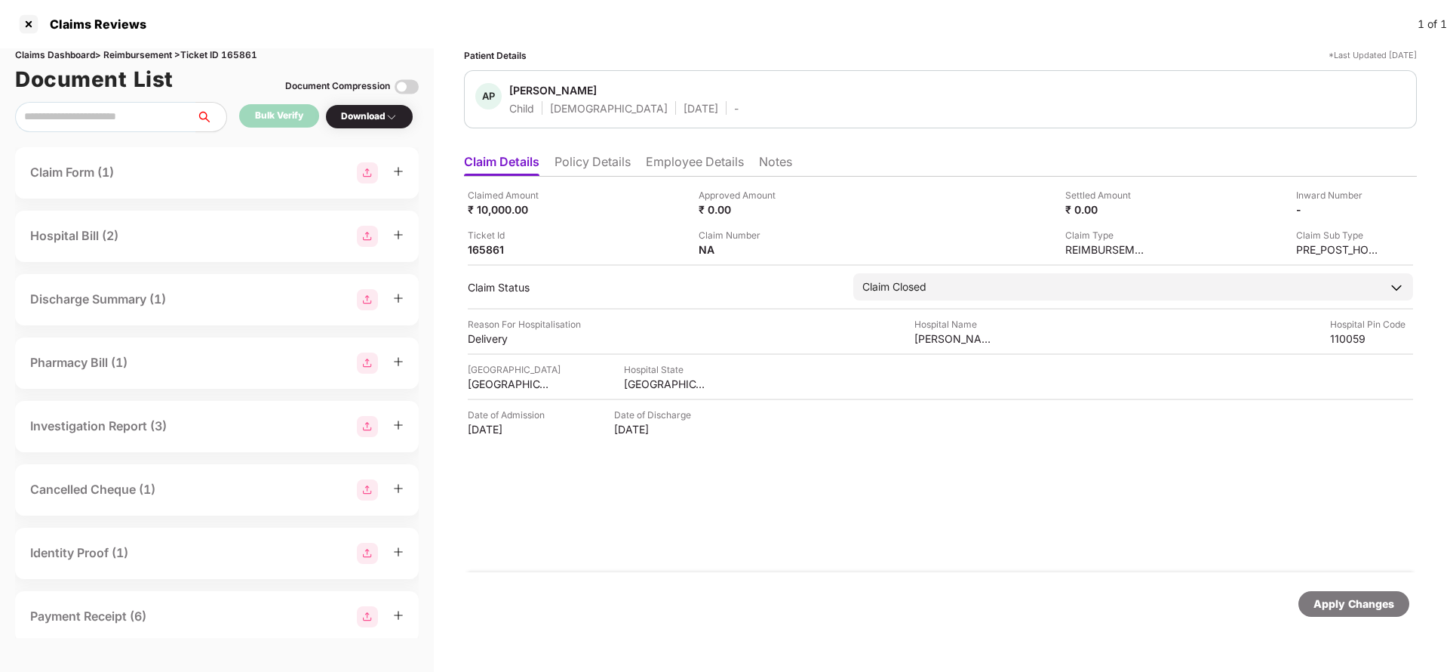
click at [601, 165] on li "Policy Details" at bounding box center [593, 165] width 76 height 22
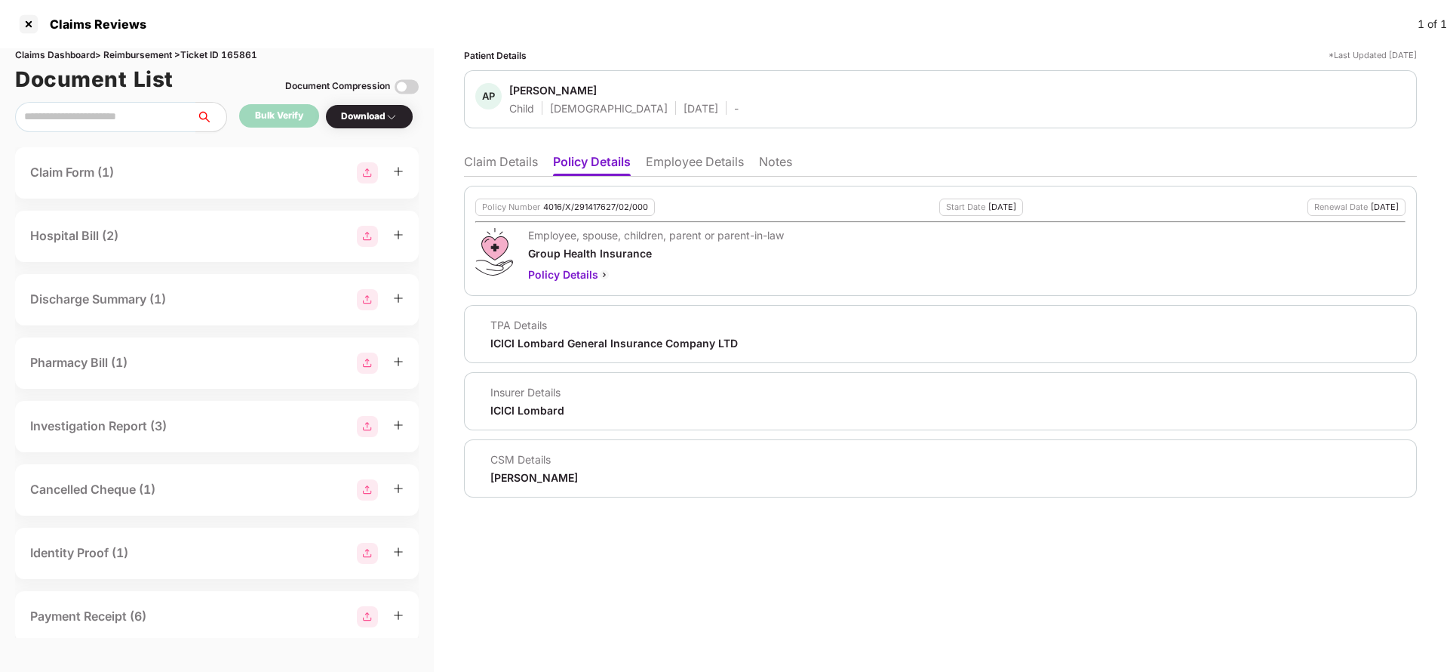
click at [704, 165] on li "Employee Details" at bounding box center [695, 165] width 98 height 22
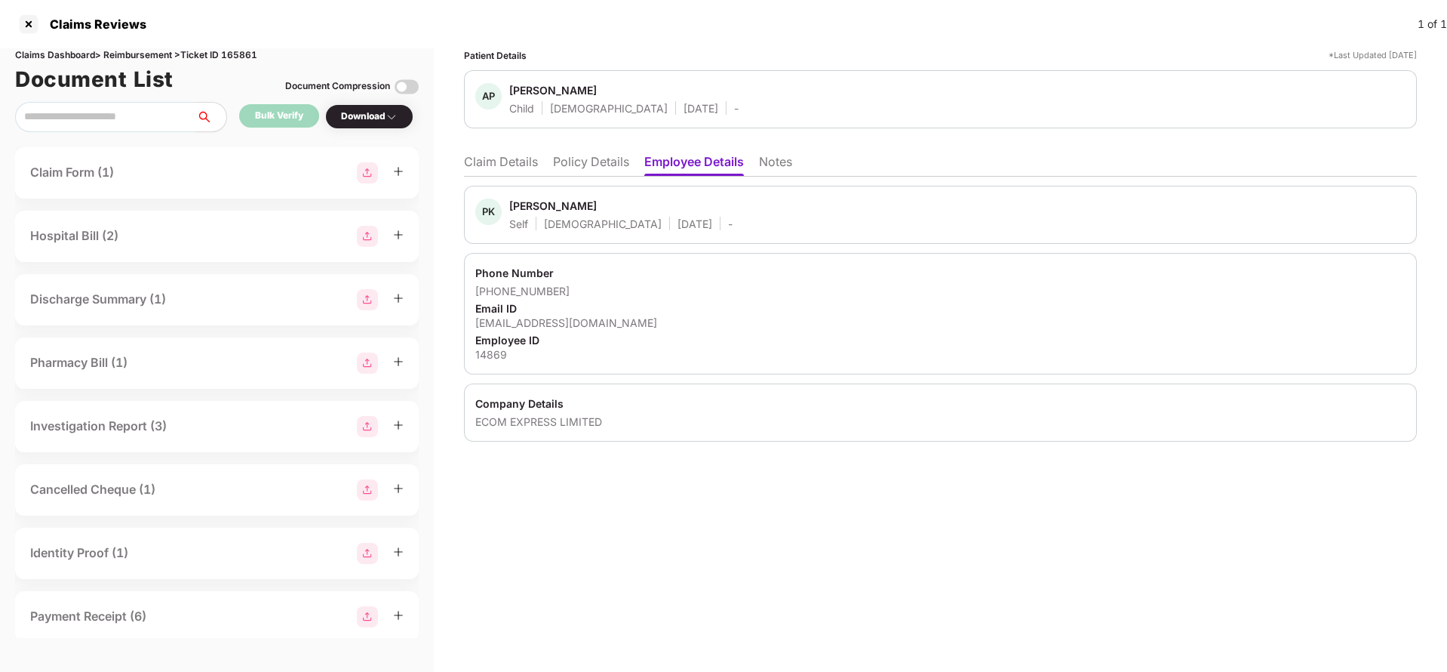
click at [497, 168] on li "Claim Details" at bounding box center [501, 165] width 74 height 22
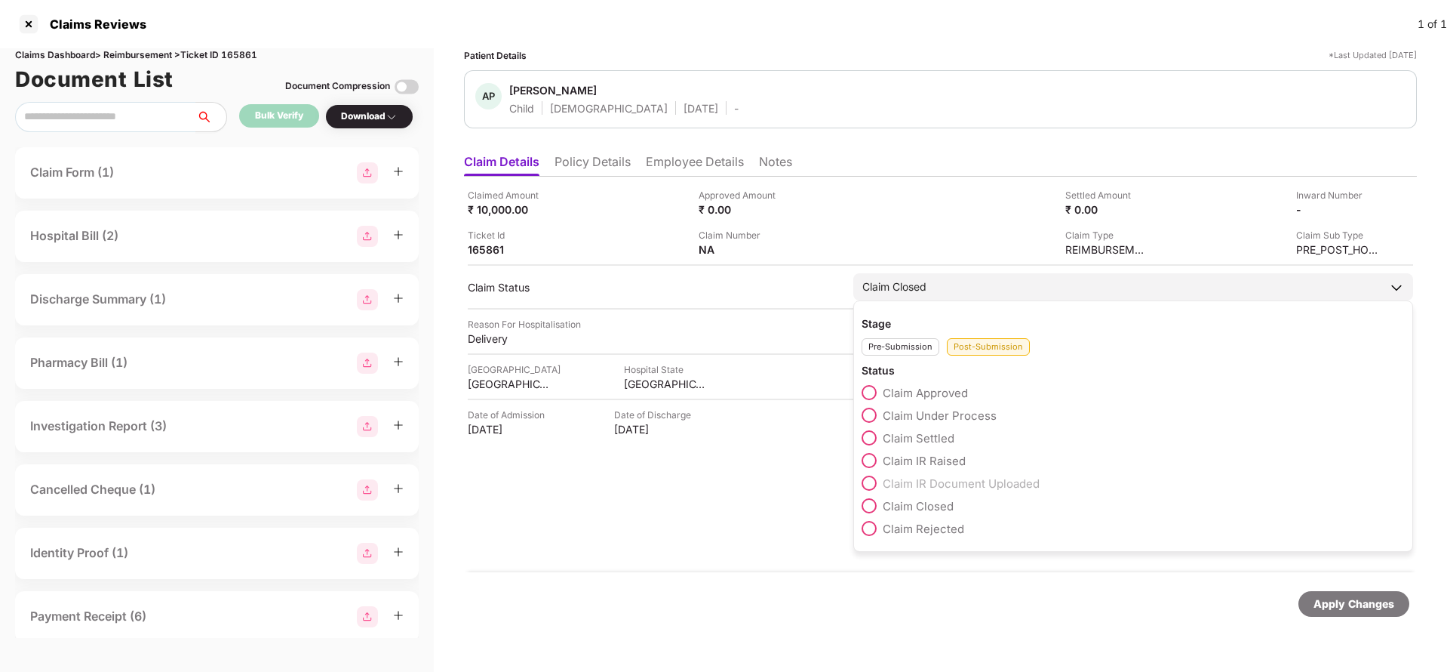
click at [901, 338] on div "Pre-Submission" at bounding box center [901, 346] width 78 height 17
click at [909, 437] on span "Claim Started" at bounding box center [919, 438] width 72 height 14
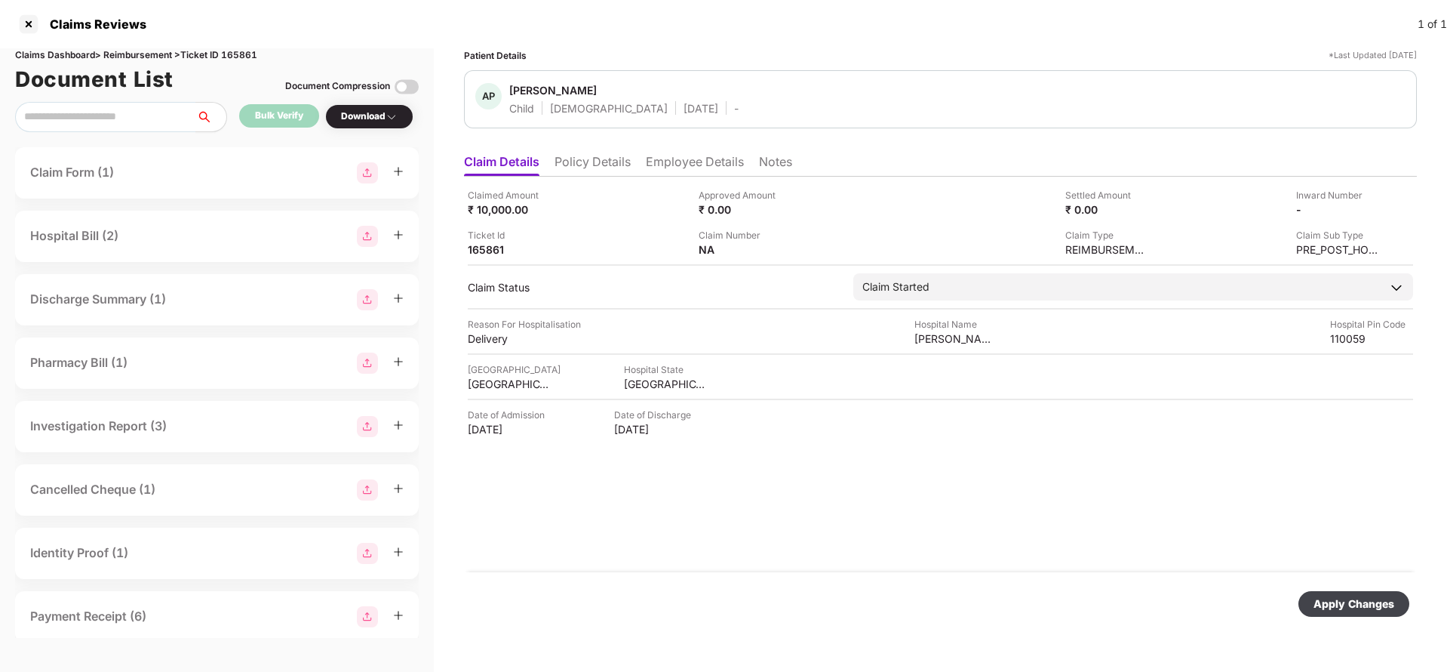
click at [1373, 599] on div "Apply Changes" at bounding box center [1354, 603] width 81 height 17
click at [1248, 603] on div "Apply Changes" at bounding box center [1228, 603] width 81 height 17
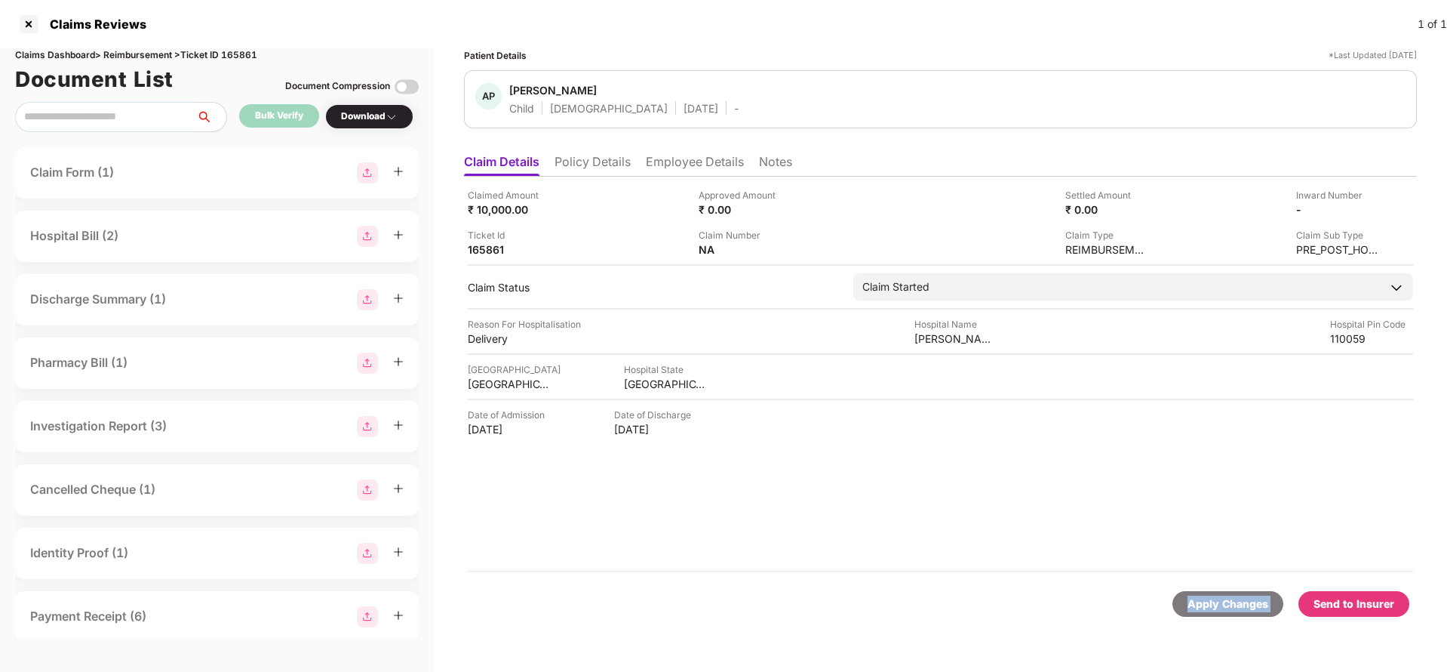
click at [1248, 603] on div "Apply Changes" at bounding box center [1228, 603] width 81 height 17
click at [247, 50] on div "Claims Dashboard > Reimbursement > Ticket ID 165861" at bounding box center [217, 55] width 404 height 14
copy div "165861"
click at [1204, 595] on div "Apply Changes" at bounding box center [1228, 603] width 81 height 17
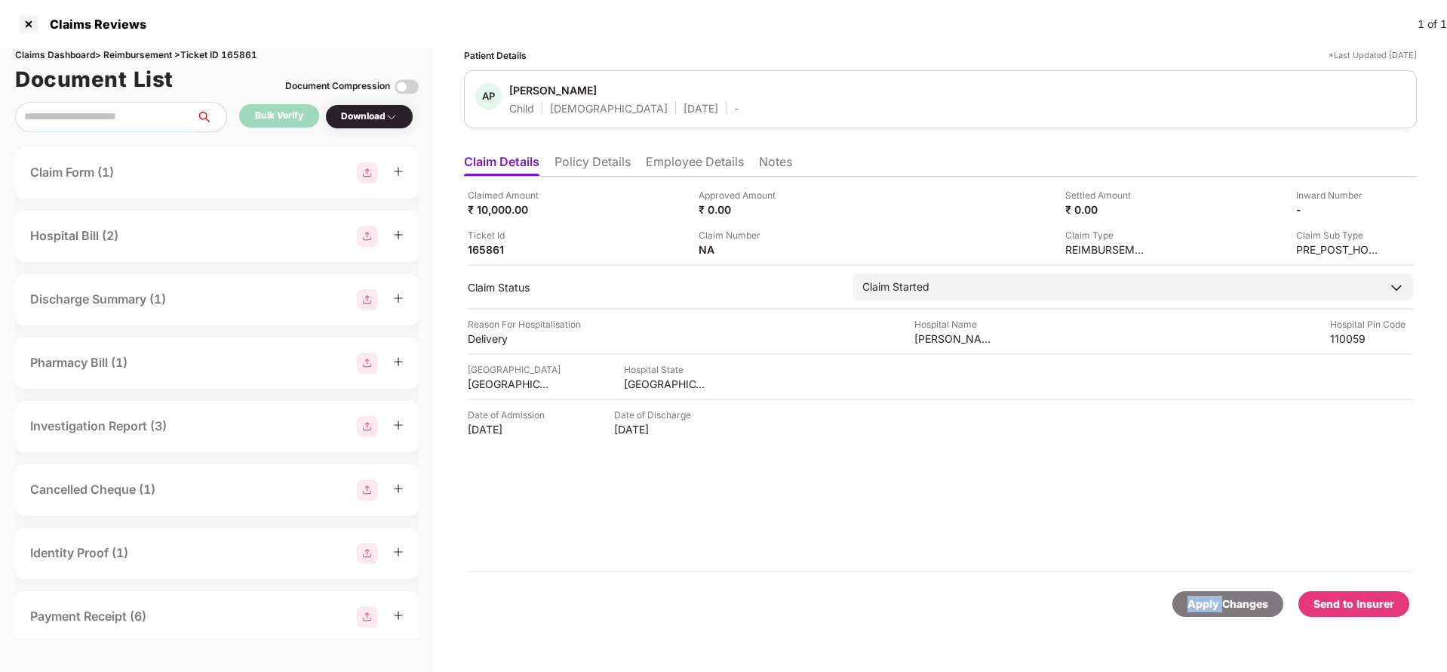
click at [1204, 595] on div "Apply Changes" at bounding box center [1228, 603] width 81 height 17
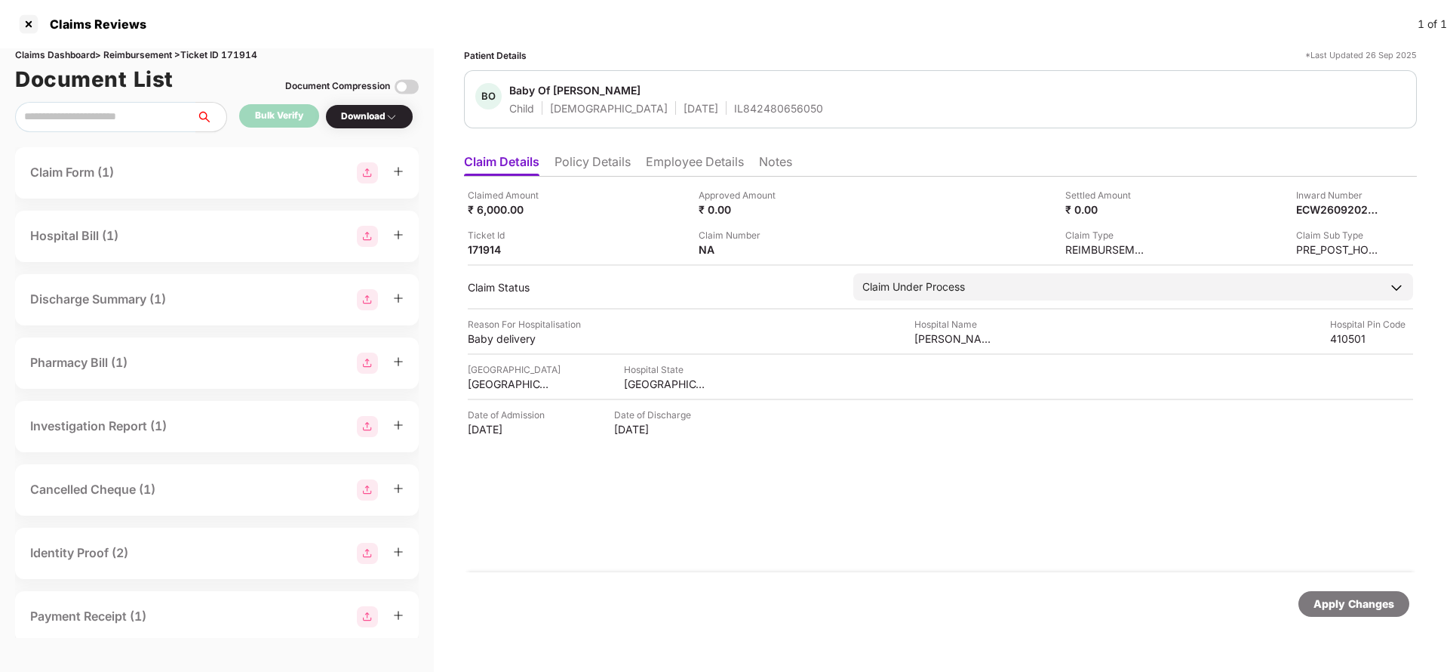
click at [592, 170] on li "Policy Details" at bounding box center [593, 165] width 76 height 22
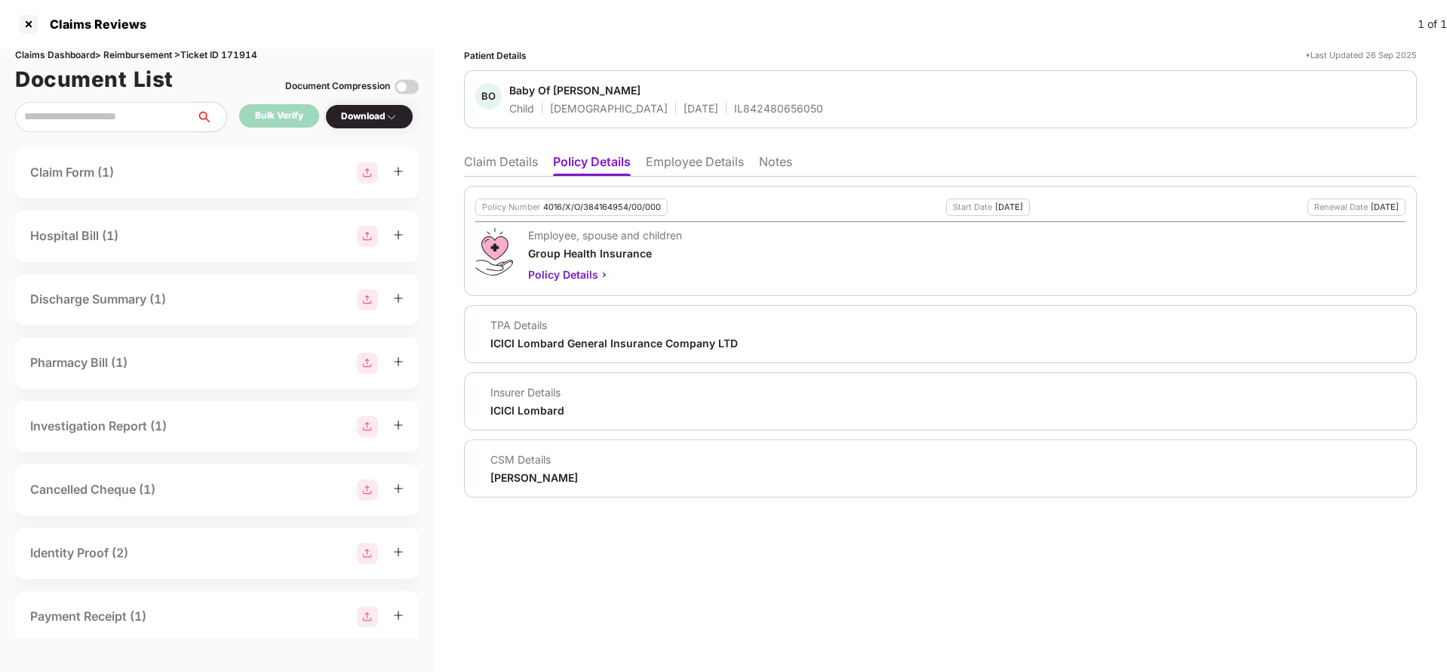
click at [684, 157] on li "Employee Details" at bounding box center [695, 165] width 98 height 22
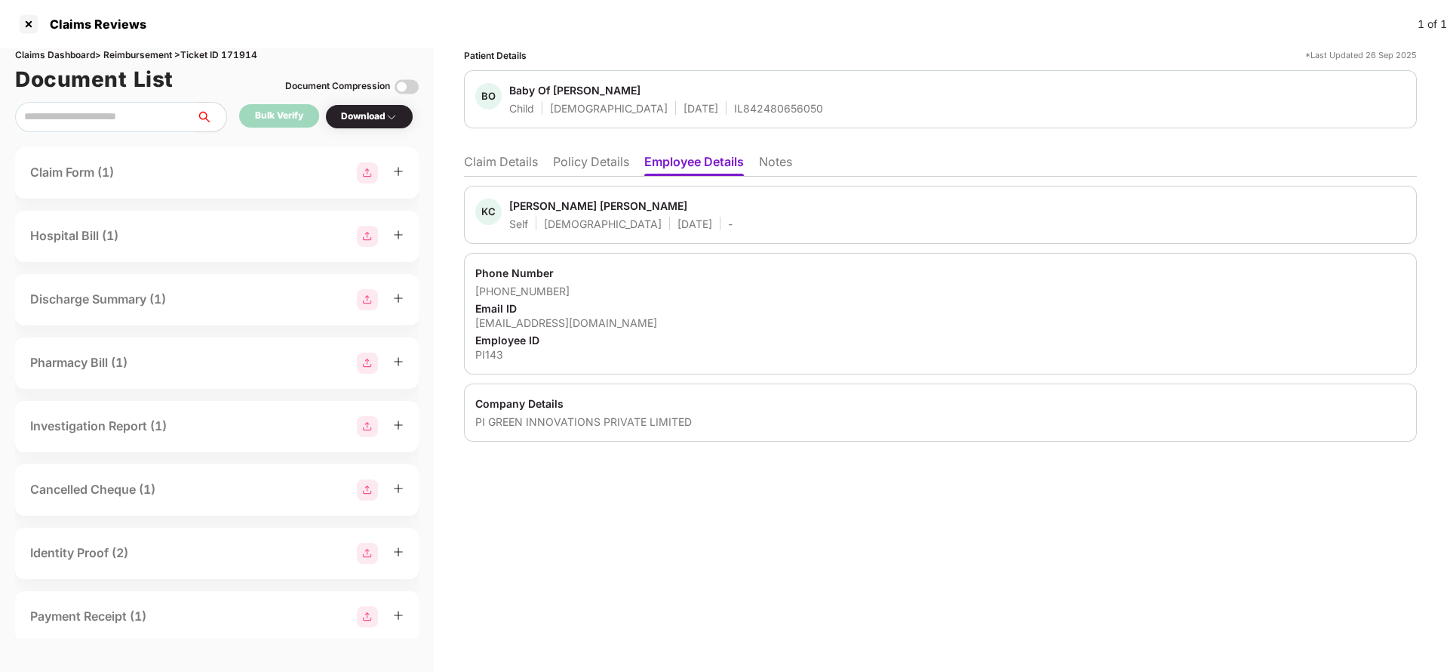
click at [597, 158] on li "Policy Details" at bounding box center [591, 165] width 76 height 22
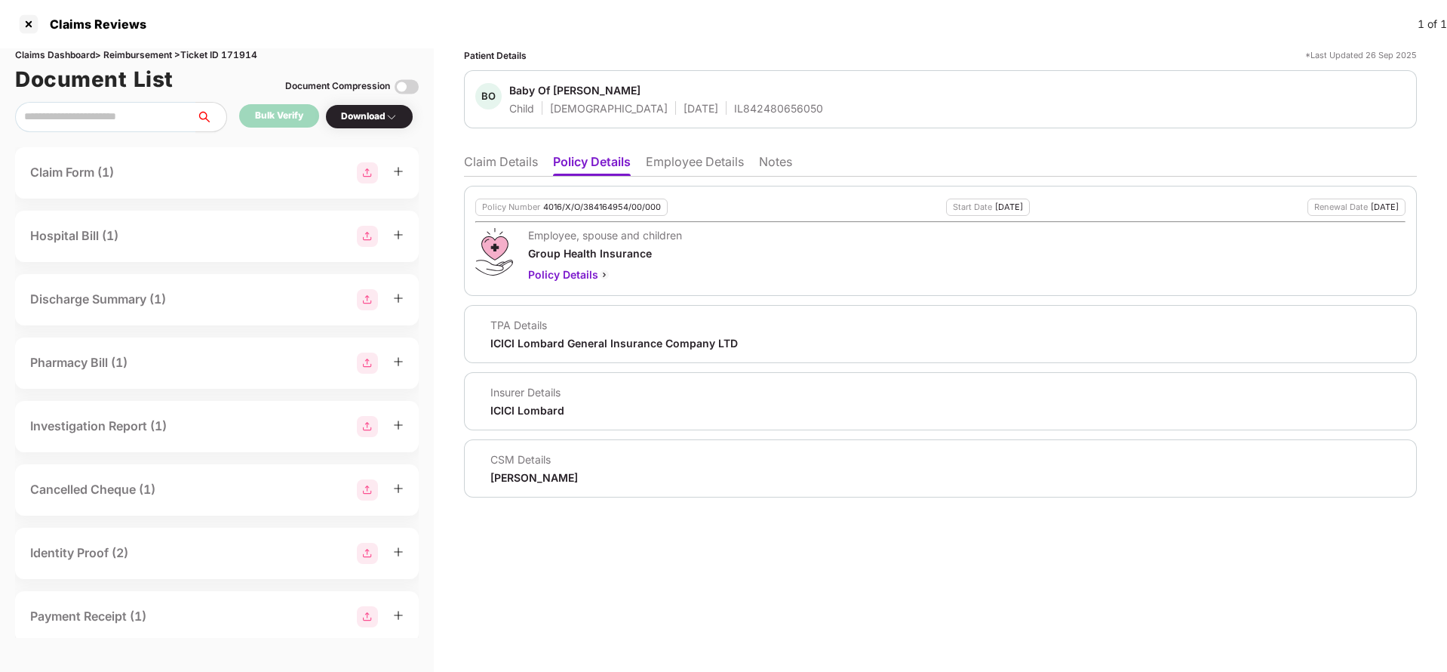
click at [598, 204] on div "4016/X/O/384164954/00/000" at bounding box center [602, 207] width 118 height 10
copy div "4016/X/O/384164954/00/000"
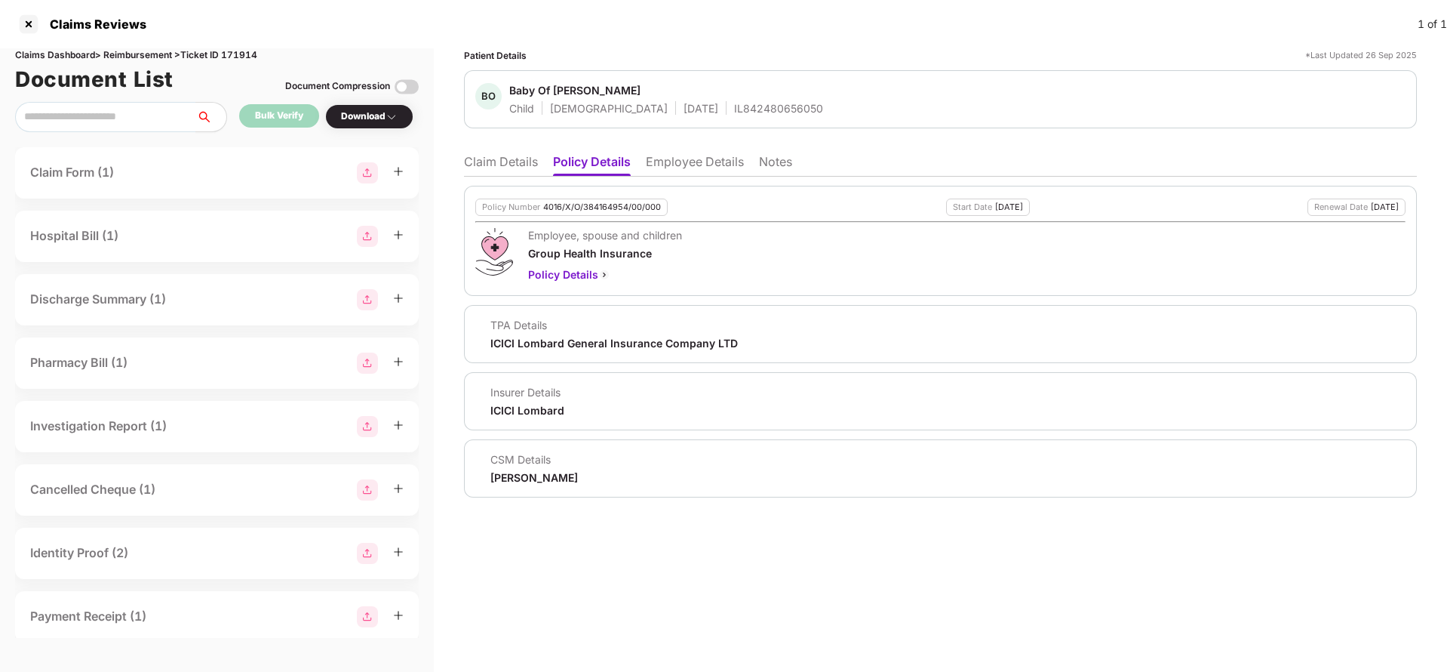
click at [734, 115] on div "IL842480656050" at bounding box center [778, 108] width 89 height 14
copy div "IL842480656050"
click at [519, 174] on li "Claim Details" at bounding box center [501, 165] width 74 height 22
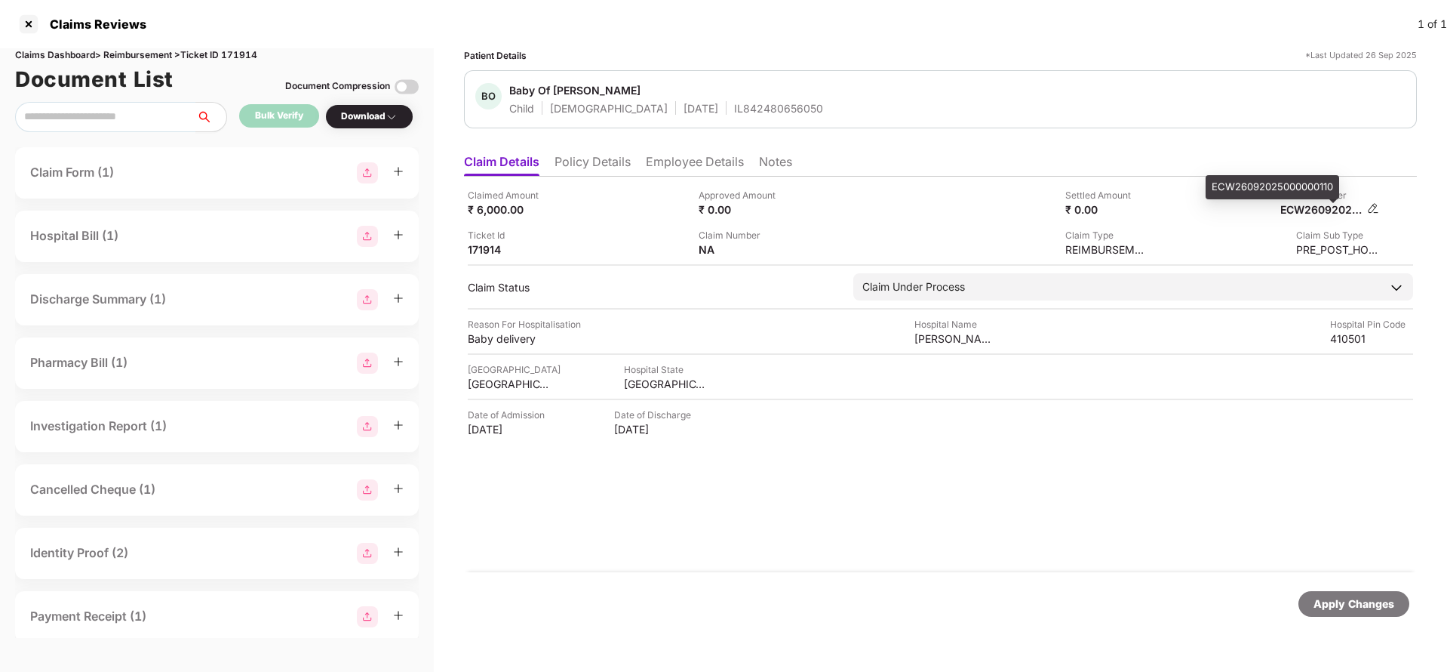
click at [1346, 215] on div "ECW26092025000000110" at bounding box center [1322, 209] width 83 height 14
copy div "ECW26092025000000110"
click at [739, 112] on div "IL842480656050" at bounding box center [778, 108] width 89 height 14
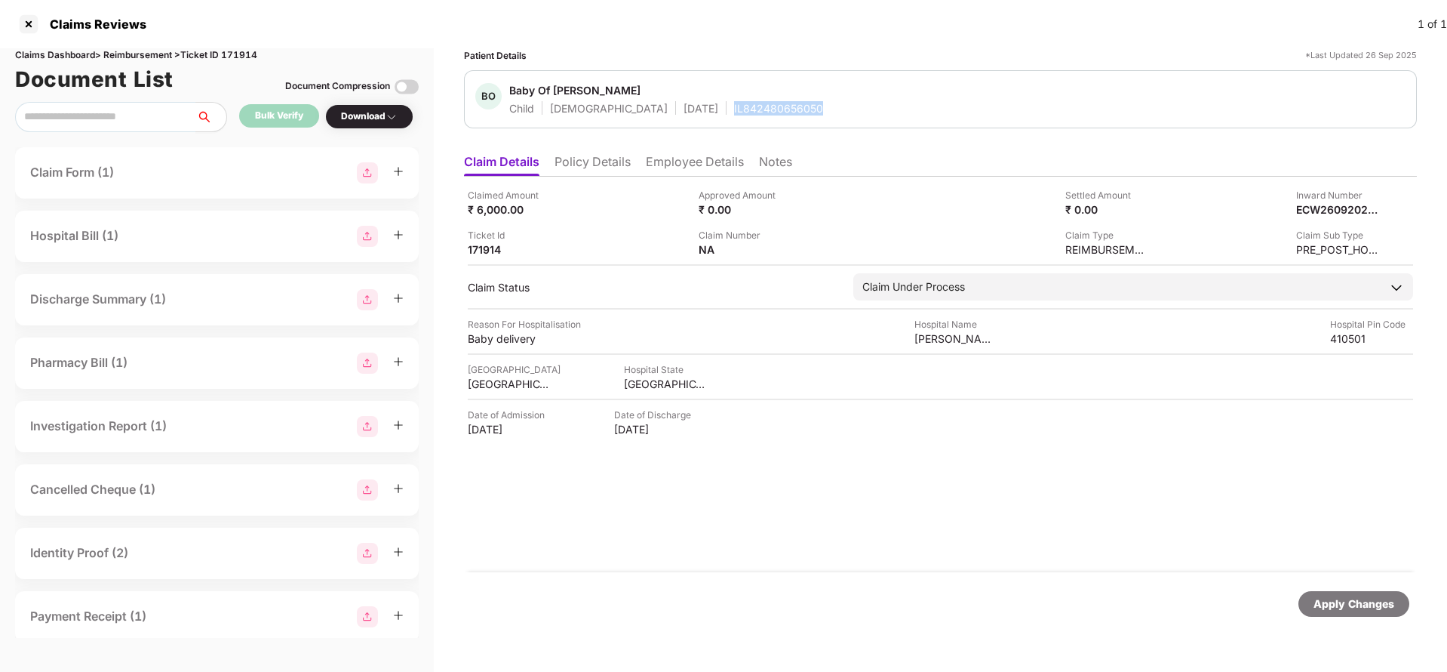
copy div "IL842480656050"
click at [673, 165] on li "Employee Details" at bounding box center [695, 165] width 98 height 22
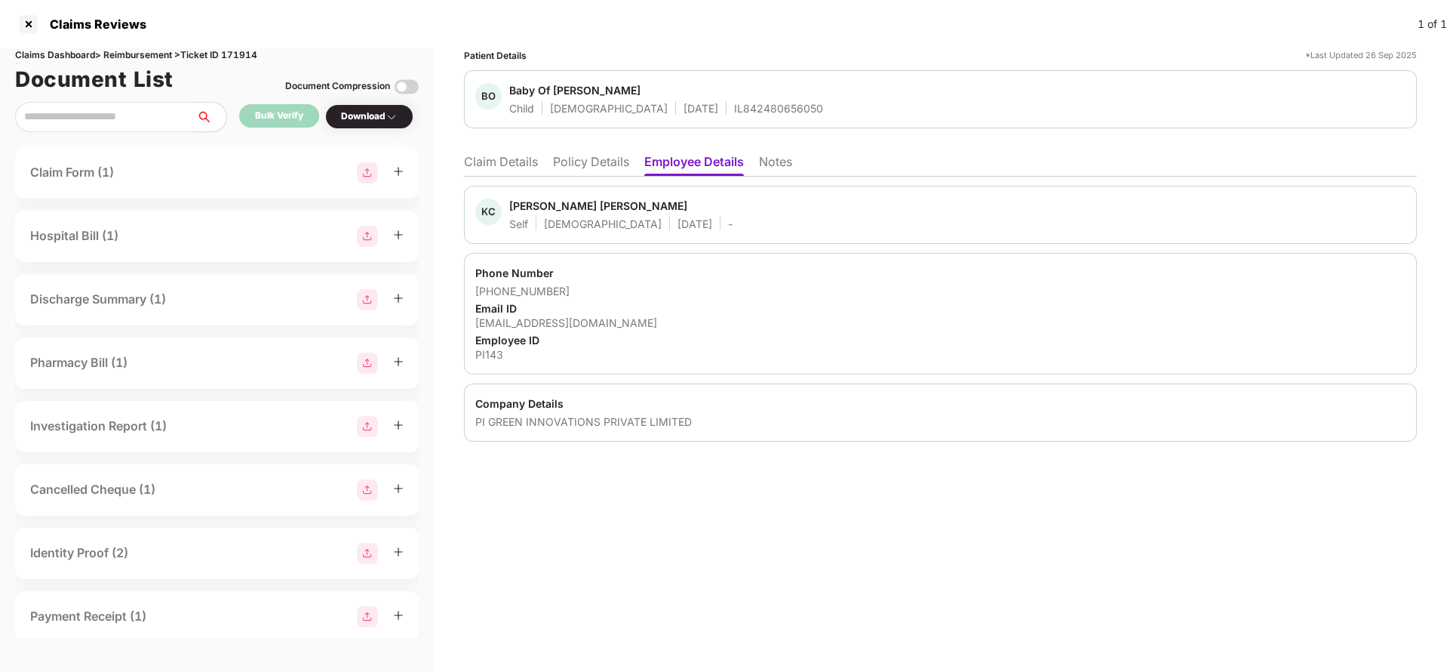
click at [494, 156] on li "Claim Details" at bounding box center [501, 165] width 74 height 22
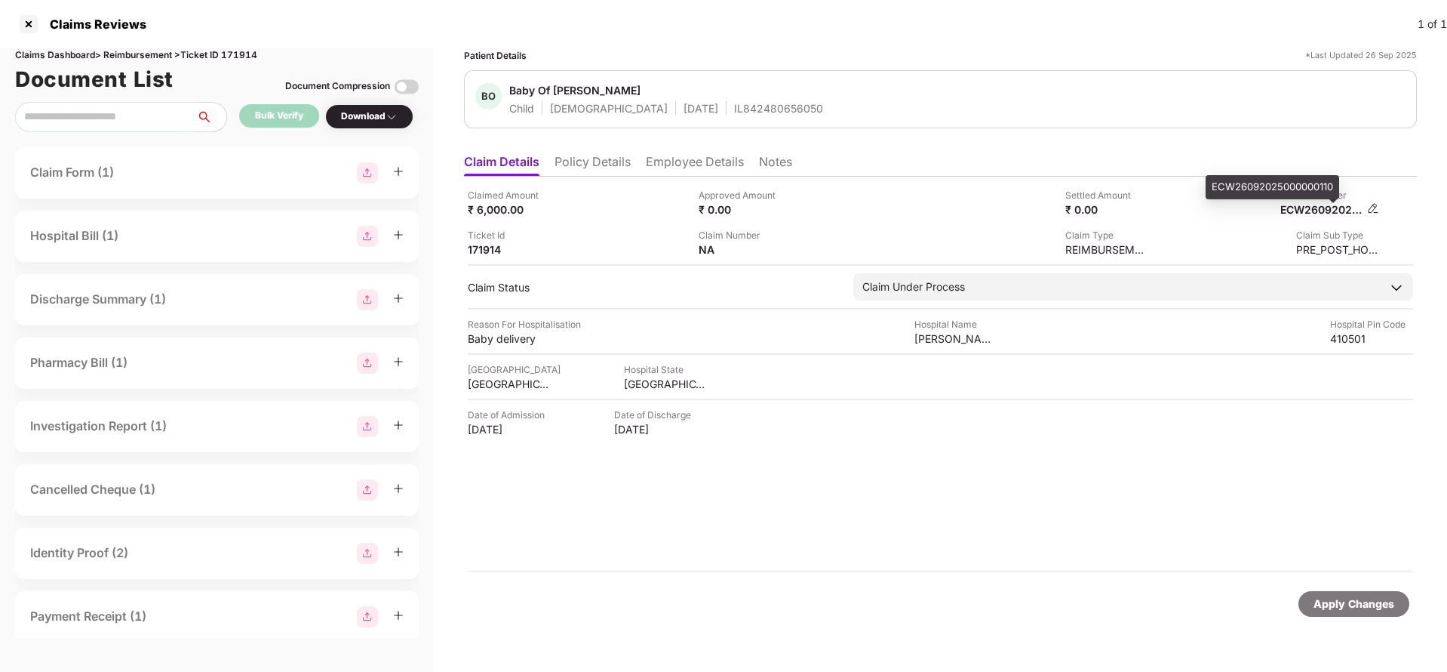
click at [1321, 205] on div "ECW26092025000000110" at bounding box center [1322, 209] width 83 height 14
copy div "ECW26092025000000110"
click at [1314, 596] on div "Apply Changes" at bounding box center [1354, 604] width 111 height 26
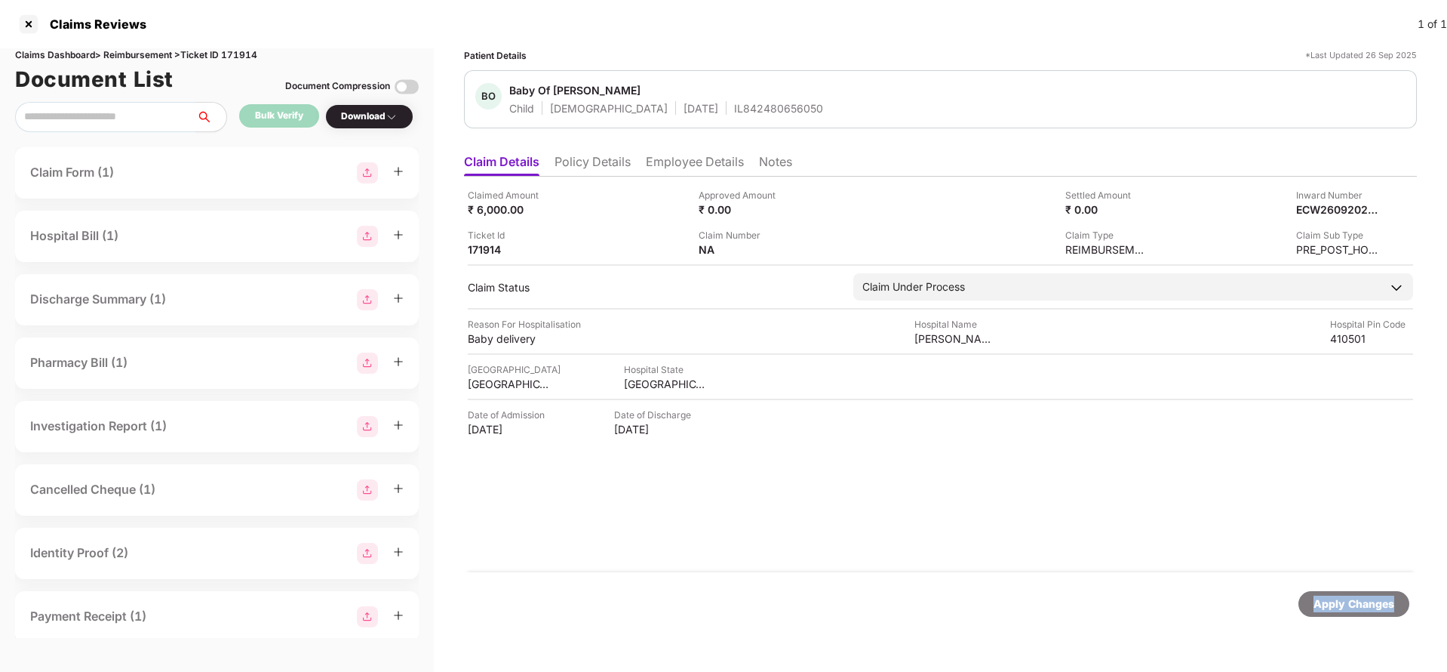
click at [1314, 596] on div "Apply Changes" at bounding box center [1354, 604] width 111 height 26
click at [245, 55] on div "Claims Dashboard > Reimbursement > Ticket ID 171914" at bounding box center [217, 55] width 404 height 14
copy div "171914"
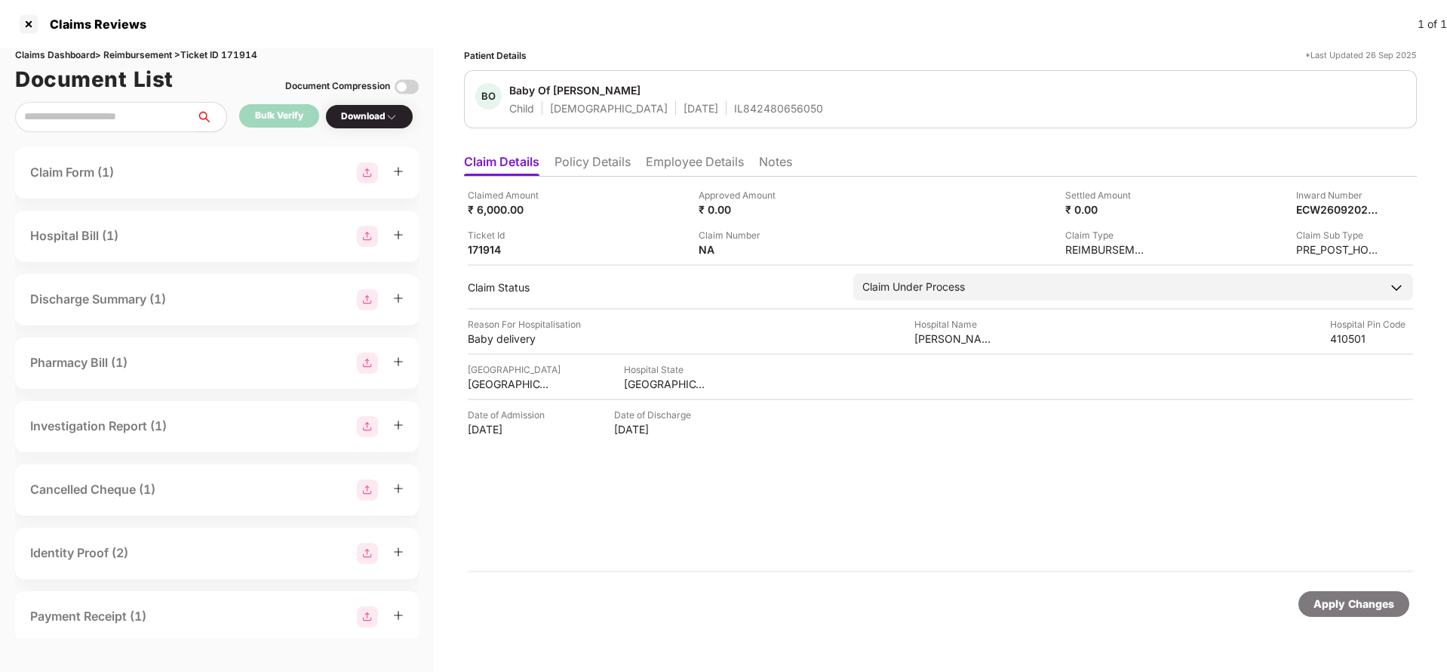
click at [1354, 603] on div "Apply Changes" at bounding box center [1354, 603] width 81 height 17
click at [727, 252] on div "220204481774" at bounding box center [740, 249] width 83 height 14
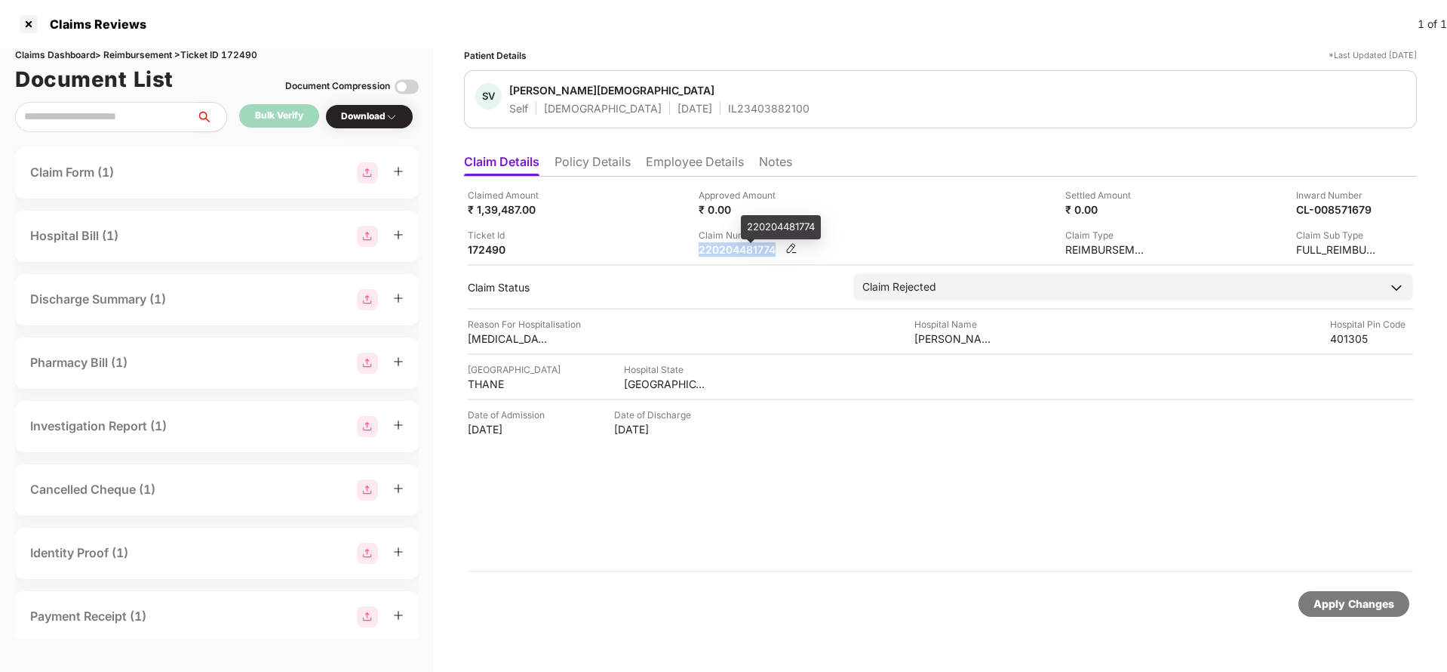
click at [727, 252] on div "220204481774" at bounding box center [740, 249] width 83 height 14
copy div "220204481774"
